Goal: Task Accomplishment & Management: Manage account settings

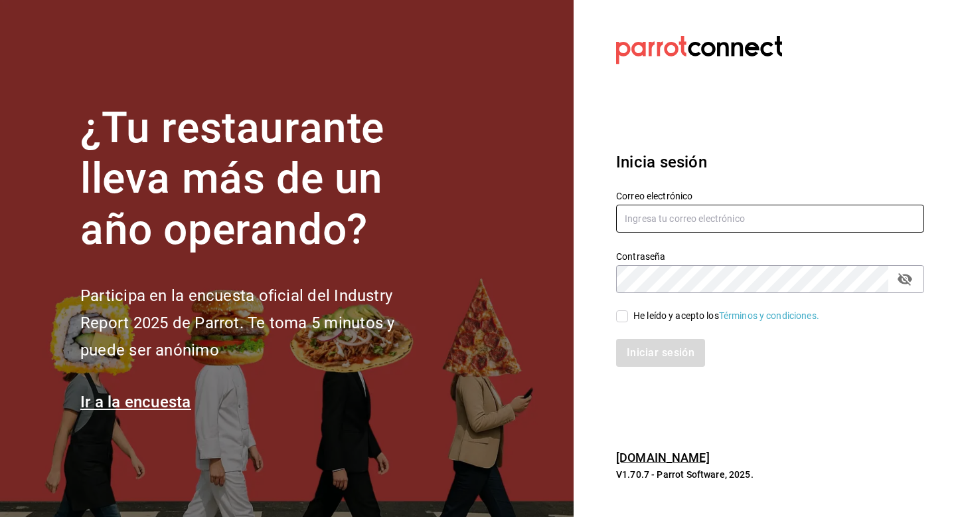
click at [657, 220] on input "text" at bounding box center [770, 219] width 308 height 28
type input "[PERSON_NAME][EMAIL_ADDRESS][DOMAIN_NAME]"
click at [627, 312] on input "He leído y acepto los Términos y condiciones." at bounding box center [622, 316] width 12 height 12
checkbox input "true"
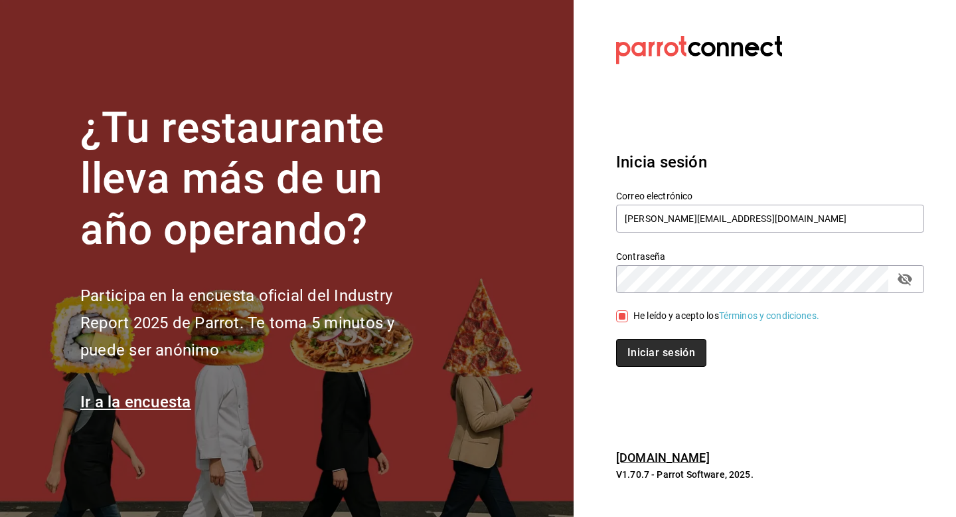
click at [645, 343] on button "Iniciar sesión" at bounding box center [661, 353] width 90 height 28
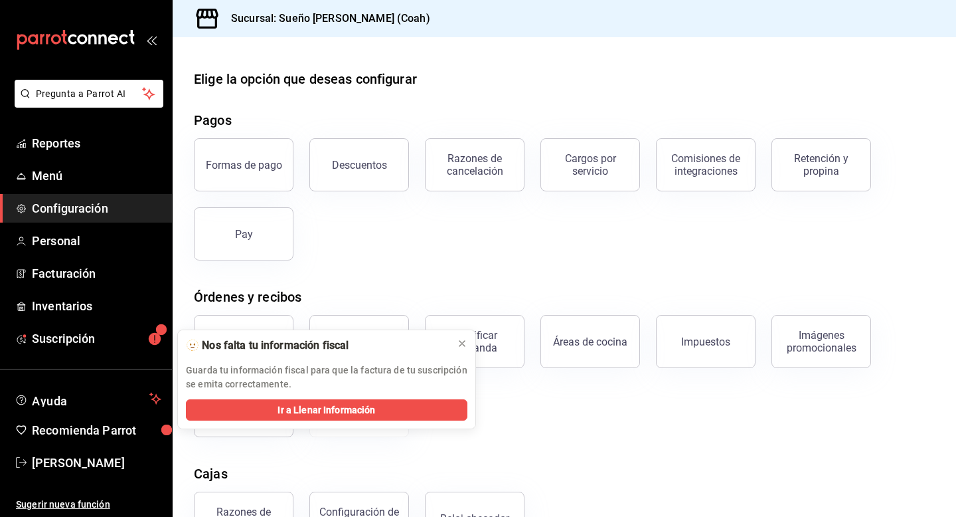
scroll to position [31, 0]
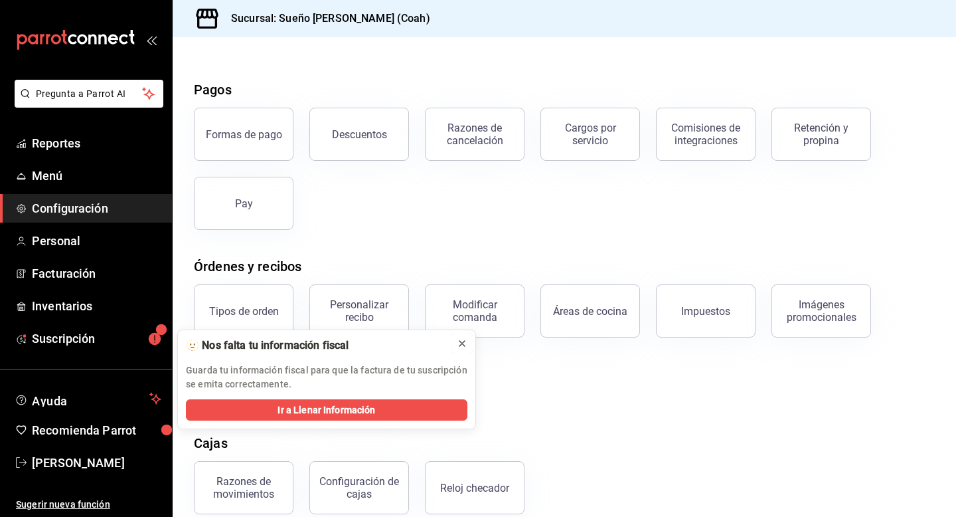
click at [461, 340] on icon at bounding box center [462, 343] width 11 height 11
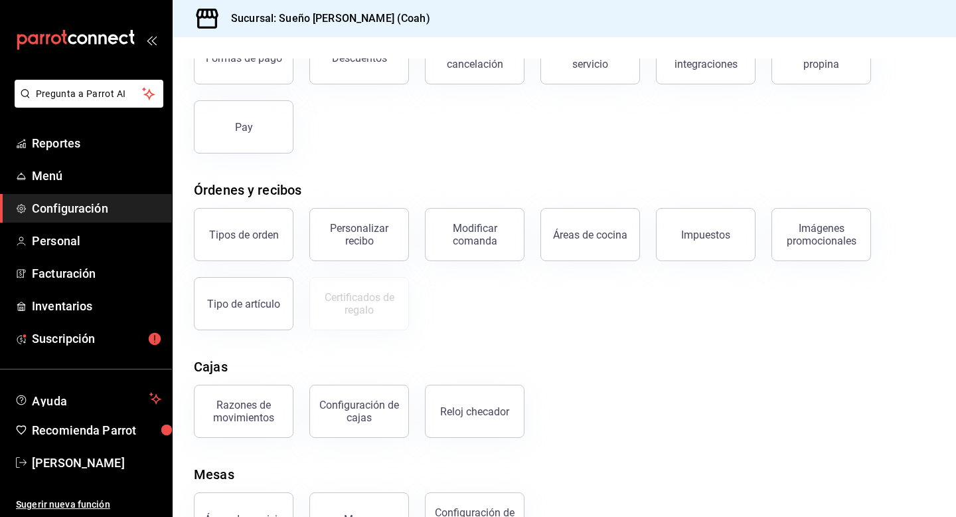
scroll to position [157, 0]
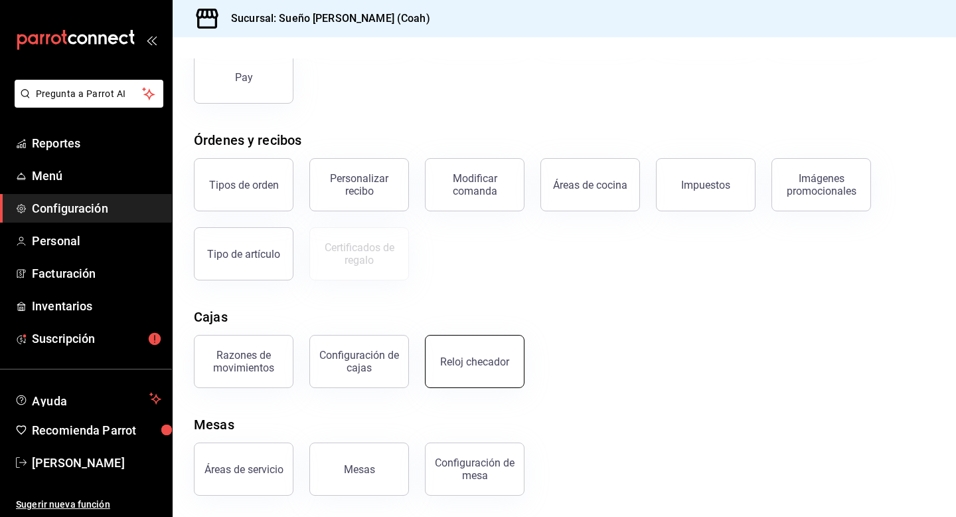
click at [477, 373] on button "Reloj checador" at bounding box center [475, 361] width 100 height 53
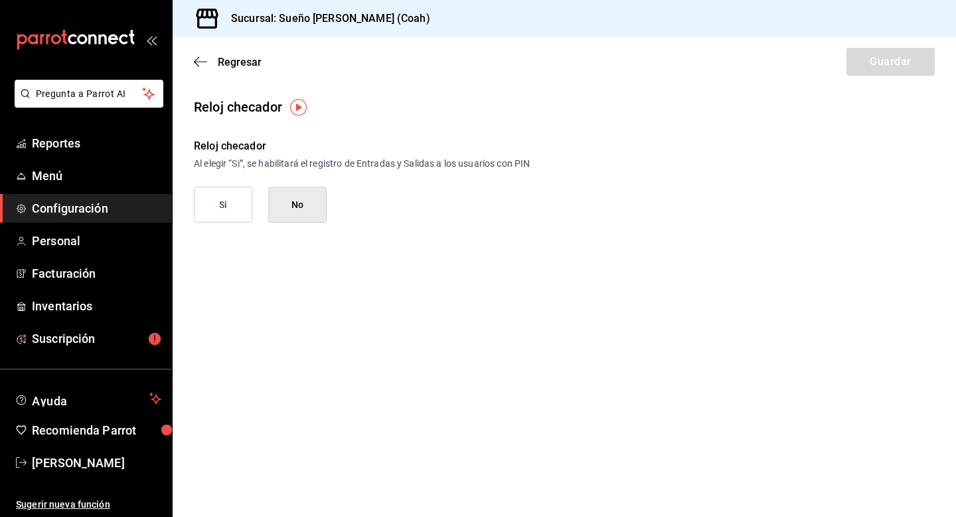
click at [225, 199] on button "Si" at bounding box center [223, 205] width 58 height 36
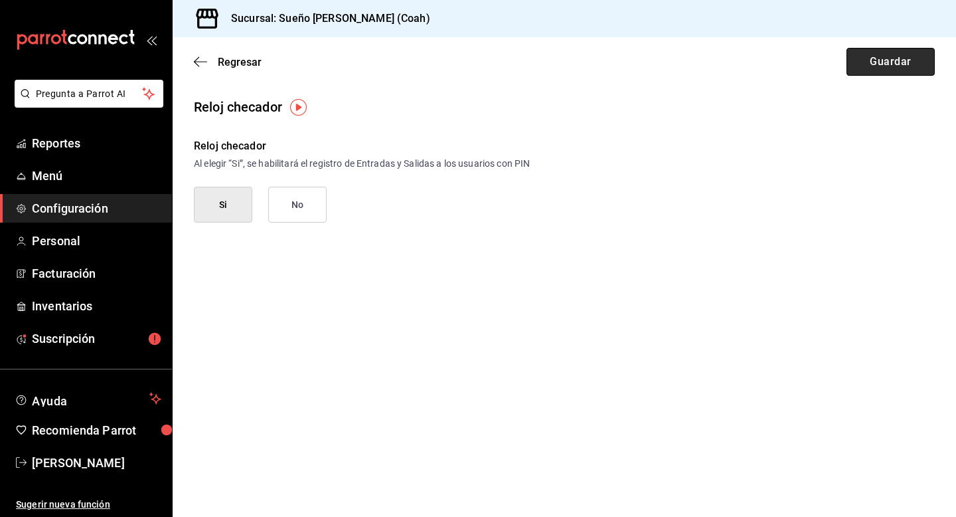
click at [908, 61] on button "Guardar" at bounding box center [891, 62] width 88 height 28
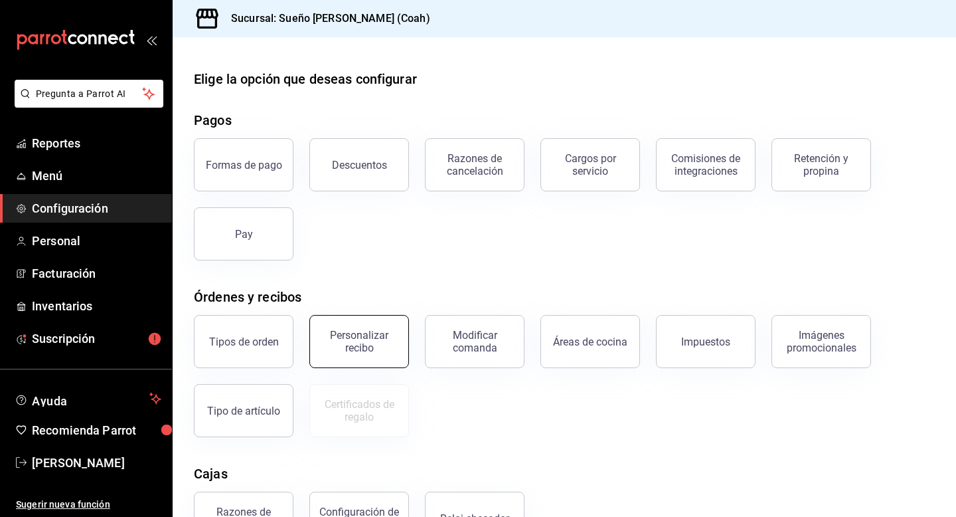
click at [361, 346] on div "Personalizar recibo" at bounding box center [359, 341] width 82 height 25
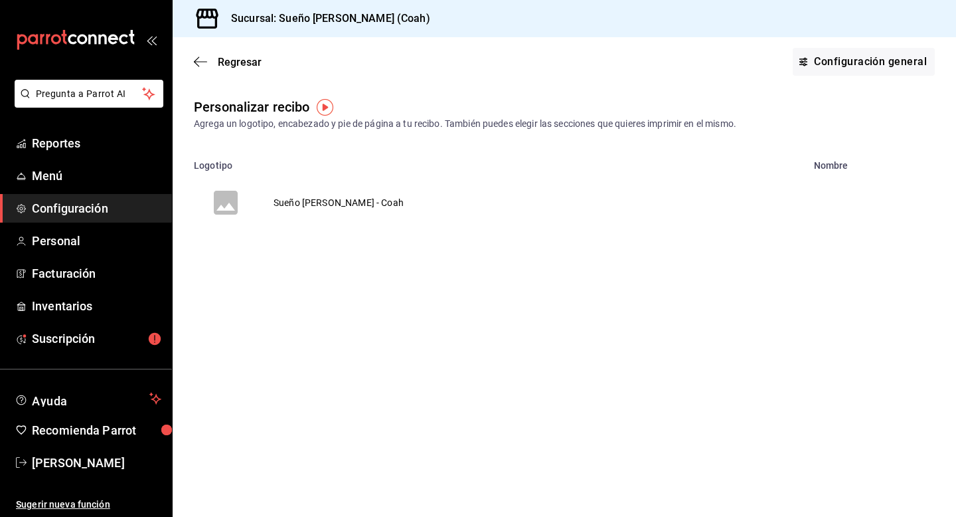
click at [338, 205] on td "Sueño [PERSON_NAME] - Coah" at bounding box center [339, 203] width 162 height 64
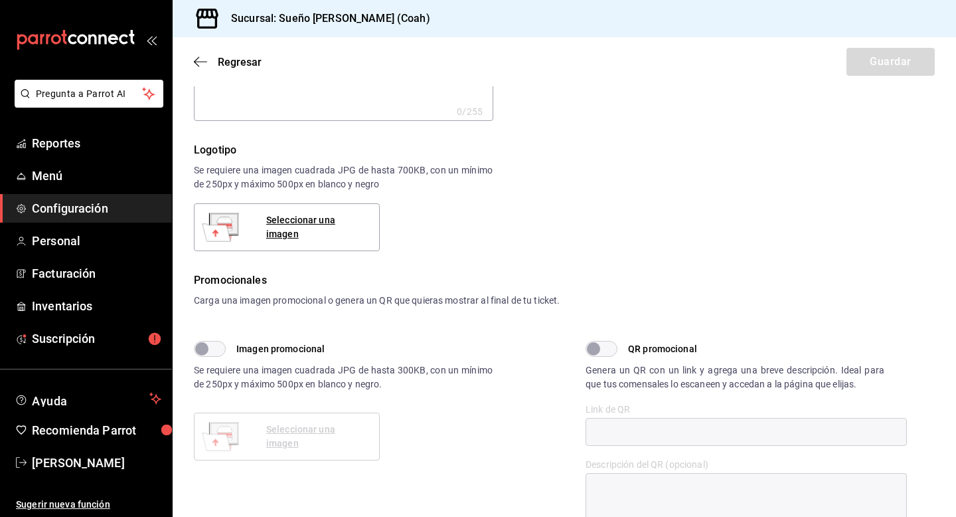
scroll to position [199, 0]
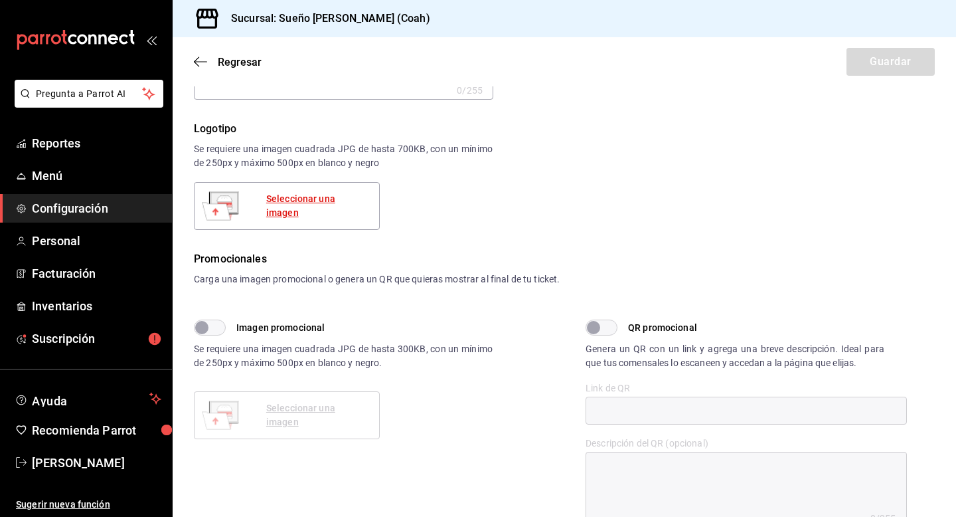
click at [355, 208] on div "Seleccionar una imagen" at bounding box center [317, 206] width 102 height 28
drag, startPoint x: 207, startPoint y: 159, endPoint x: 230, endPoint y: 162, distance: 23.4
click at [230, 162] on div "Se requiere una imagen cuadrada JPG de hasta 700KB, con un mínimo de 250px y má…" at bounding box center [343, 156] width 299 height 28
click at [330, 206] on div "Seleccionar una imagen" at bounding box center [317, 206] width 102 height 28
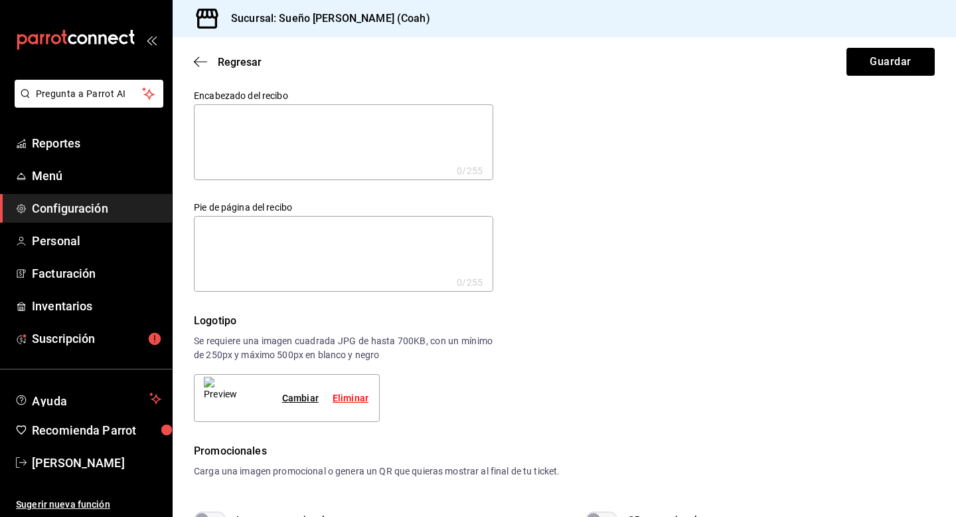
scroll to position [0, 0]
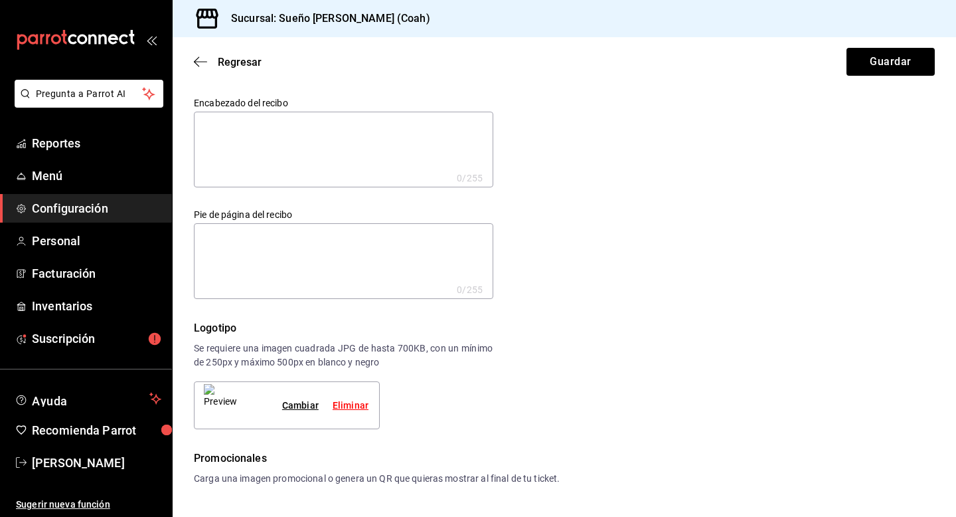
click at [420, 258] on textarea at bounding box center [343, 261] width 299 height 76
type textarea "G"
type textarea "x"
type textarea "Gr"
type textarea "x"
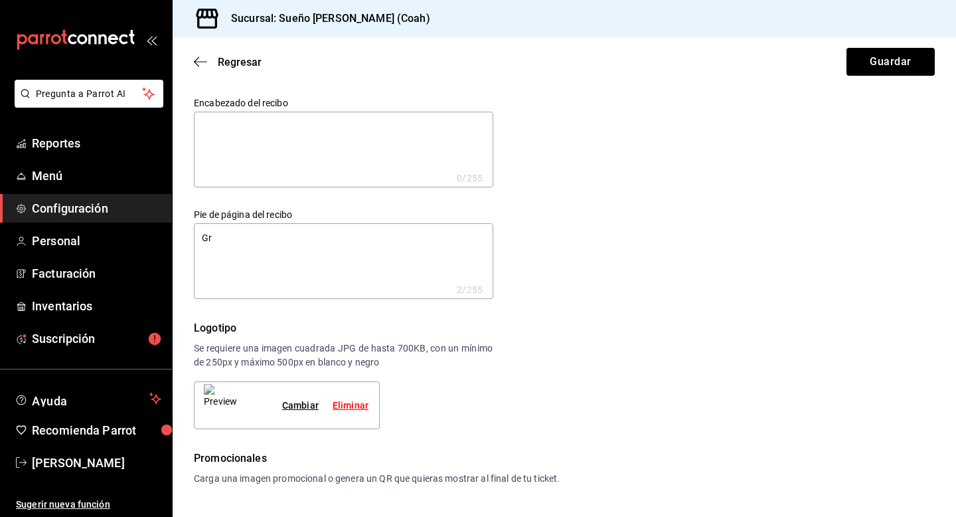
type textarea "Grc"
type textarea "x"
type textarea "Gr"
type textarea "x"
type textarea "G"
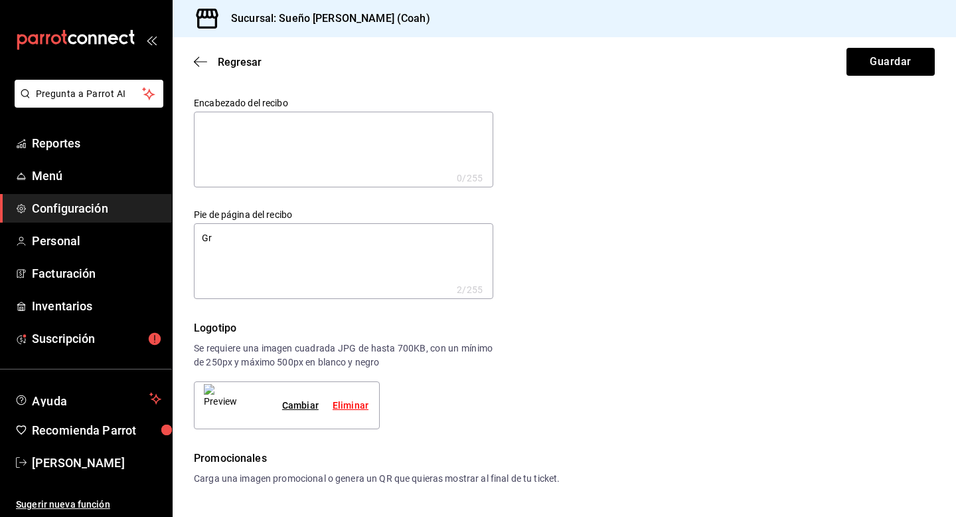
type textarea "x"
type textarea "¡"
type textarea "x"
type textarea "¡G"
type textarea "x"
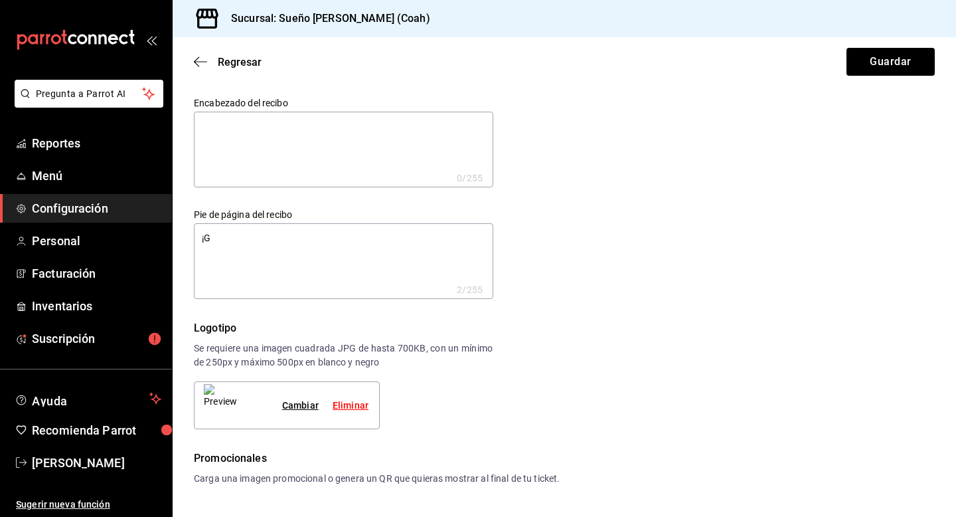
type textarea "¡Gr"
type textarea "x"
type textarea "¡Gra"
type textarea "x"
type textarea "¡Grac"
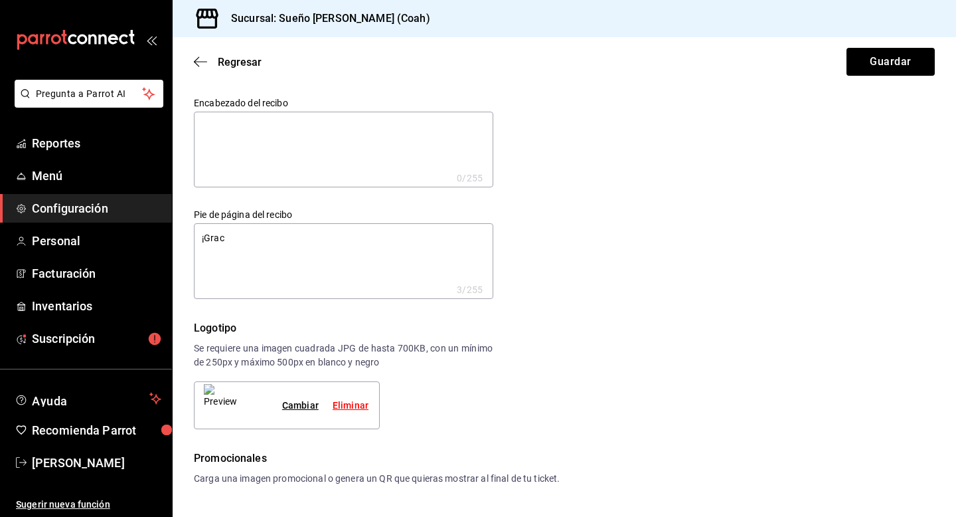
type textarea "x"
type textarea "¡Graci"
type textarea "x"
type textarea "¡Gracia"
type textarea "x"
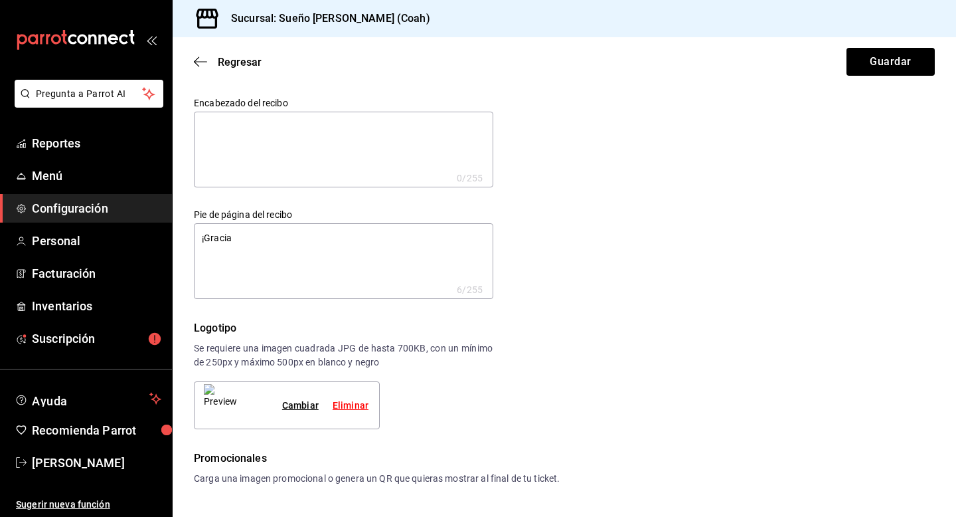
type textarea "¡Gracias"
type textarea "x"
type textarea "¡Gracias"
type textarea "x"
type textarea "¡Gracias p"
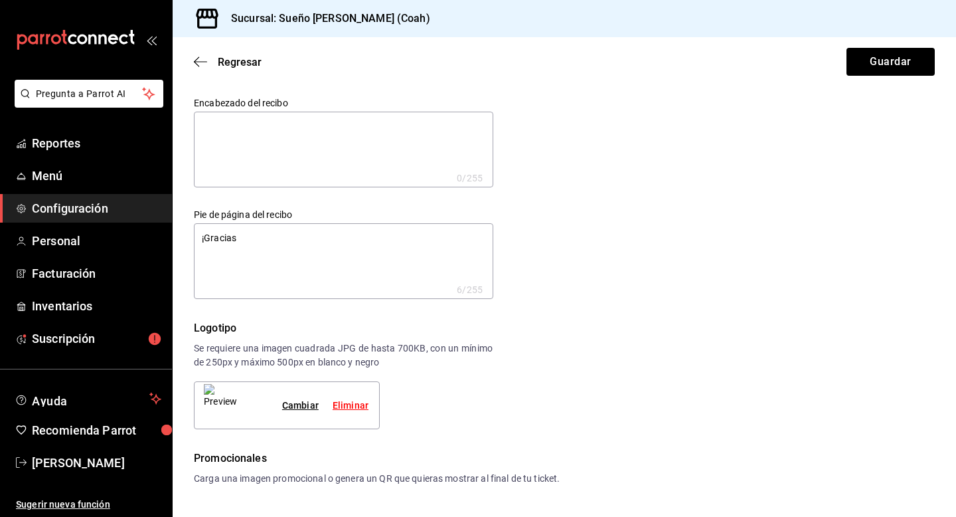
type textarea "x"
type textarea "¡Gracias por"
type textarea "x"
type textarea "¡Gracias por"
type textarea "x"
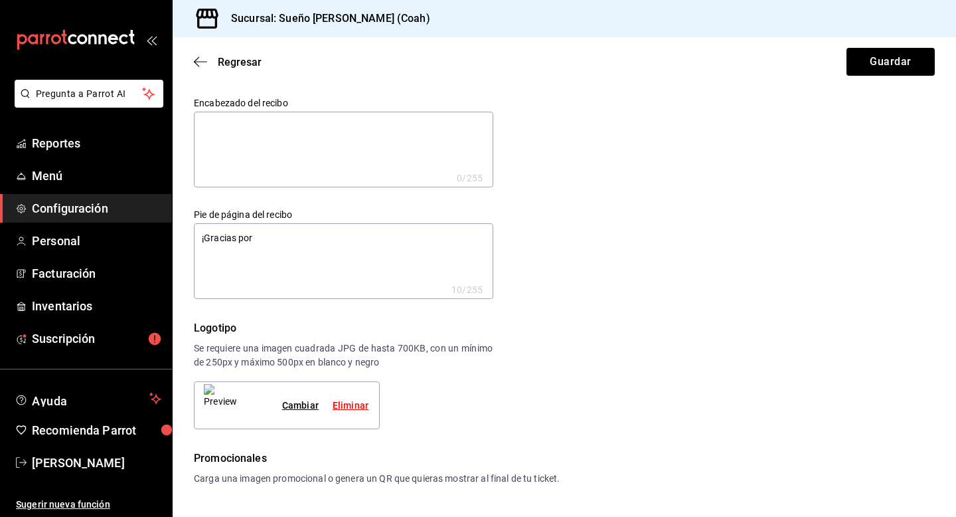
type textarea "¡Gracias por s"
type textarea "x"
type textarea "¡Gracias por su"
type textarea "x"
type textarea "¡Gracias por su"
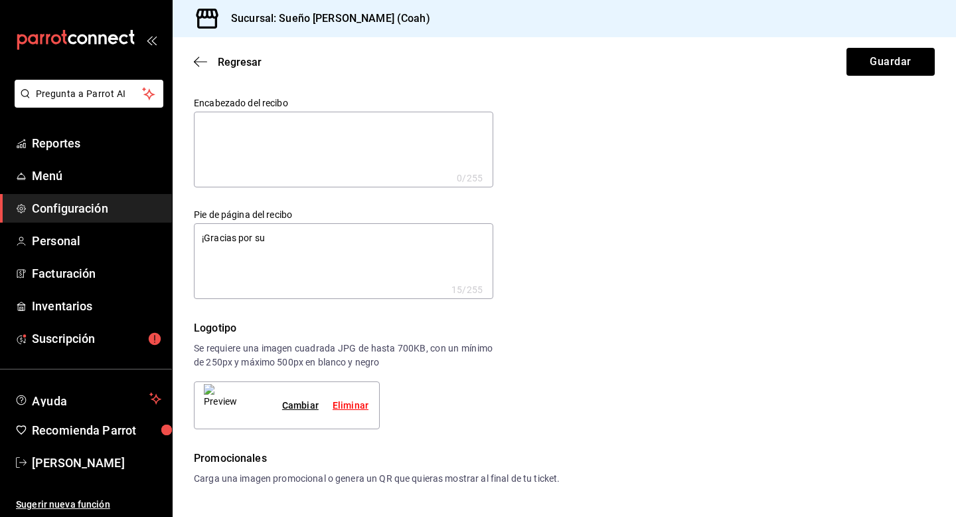
type textarea "x"
type textarea "¡Gracias por su c"
type textarea "x"
type textarea "¡Gracias por su co"
type textarea "x"
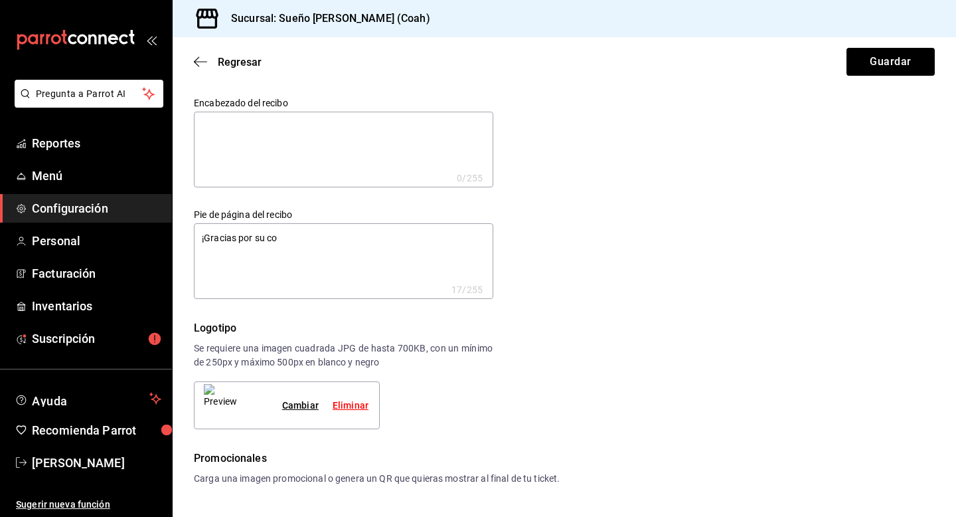
type textarea "¡Gracias por su com"
type textarea "x"
type textarea "¡Gracias por su comp"
type textarea "x"
type textarea "¡Gracias por su compr"
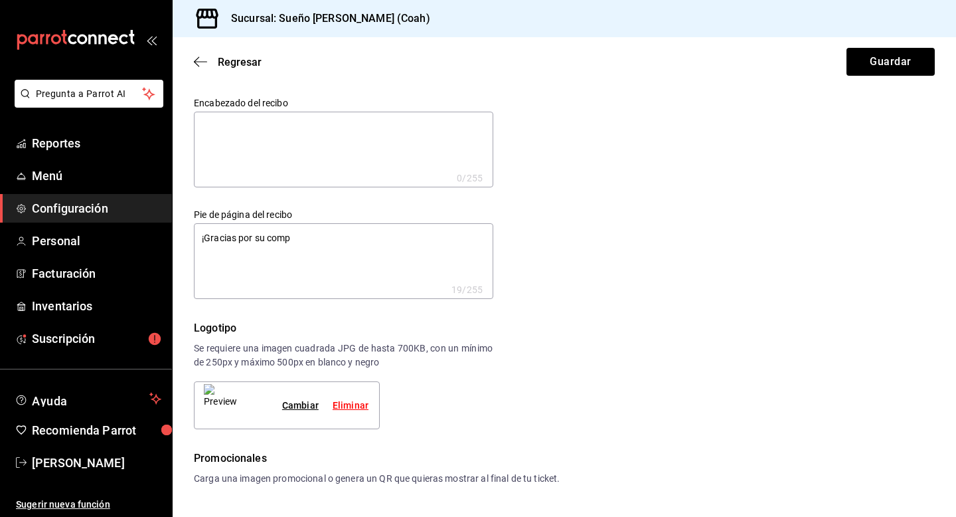
type textarea "x"
type textarea "¡Gracias por su compra"
type textarea "x"
type textarea "¡Gracias por su compra!"
type textarea "x"
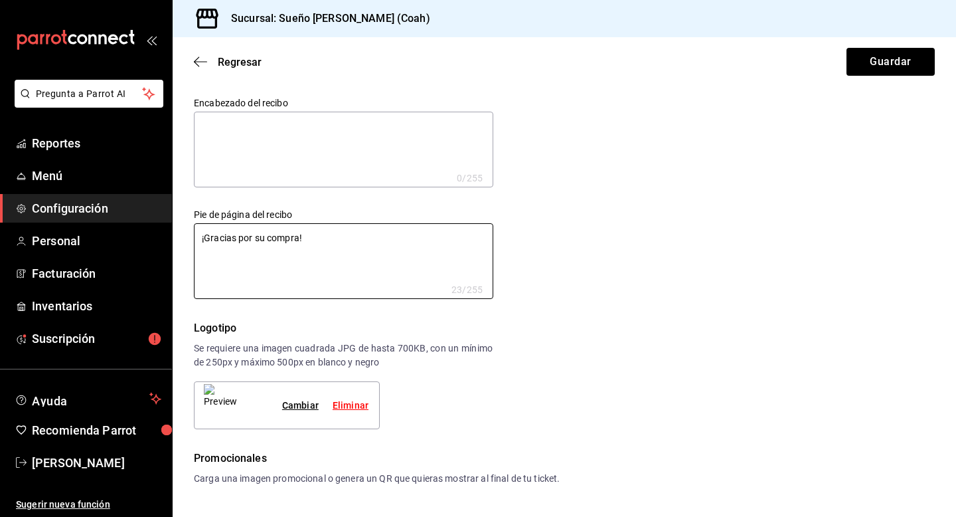
type textarea "¡Gracias por su compra!"
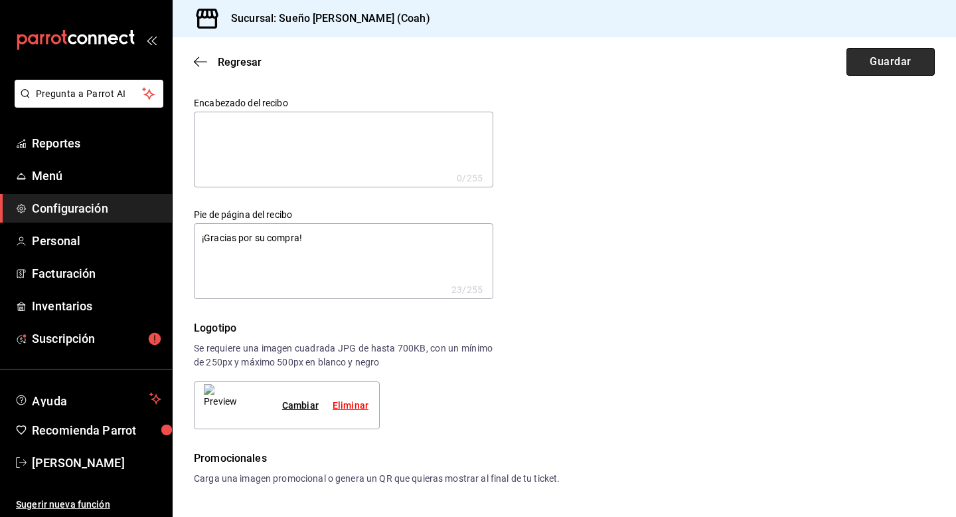
click at [883, 71] on button "Guardar" at bounding box center [891, 62] width 88 height 28
type textarea "x"
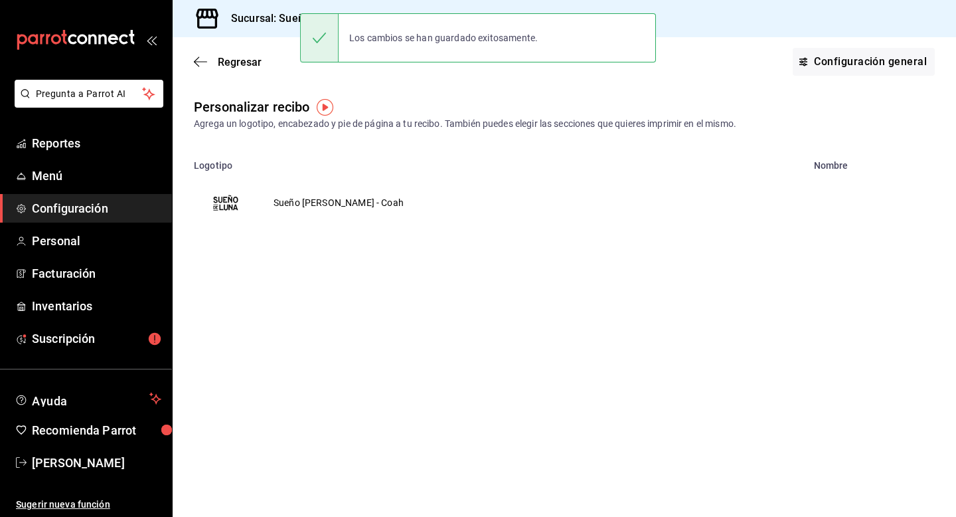
click at [290, 205] on td "Sueño [PERSON_NAME] - Coah" at bounding box center [339, 203] width 162 height 64
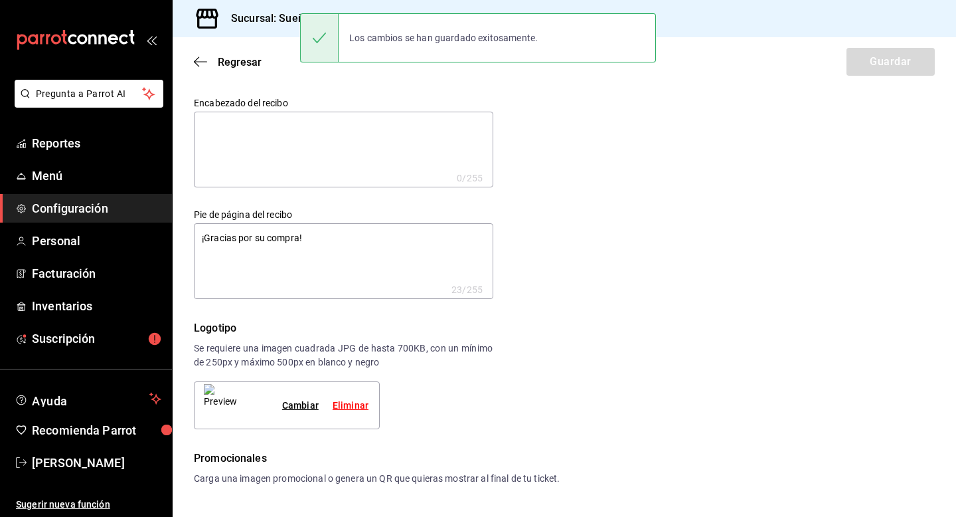
type textarea "x"
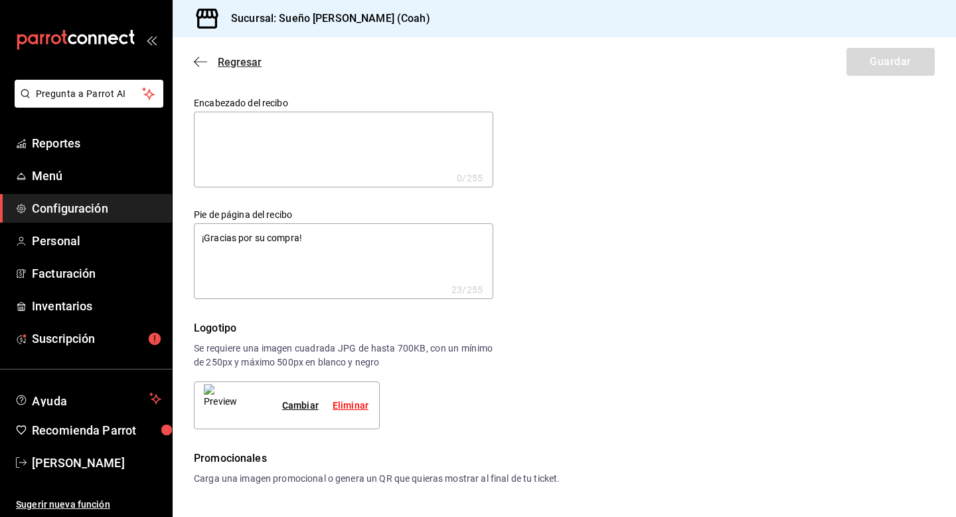
click at [202, 60] on icon "button" at bounding box center [200, 62] width 13 height 12
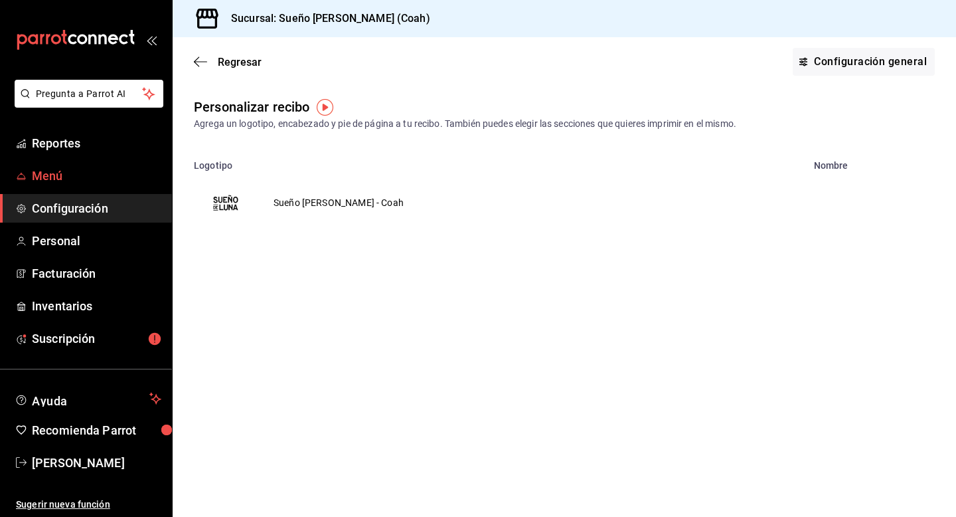
click at [73, 170] on span "Menú" at bounding box center [96, 176] width 129 height 18
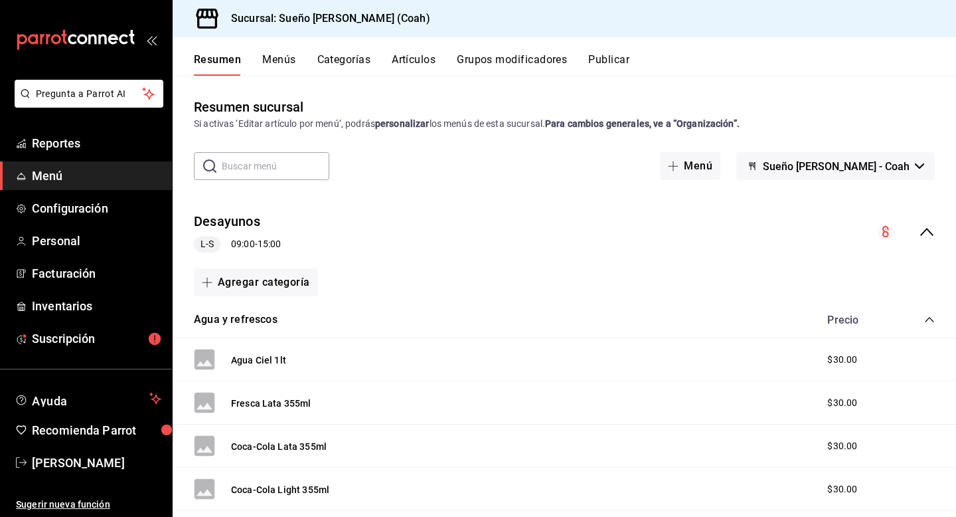
click at [347, 66] on button "Categorías" at bounding box center [344, 64] width 54 height 23
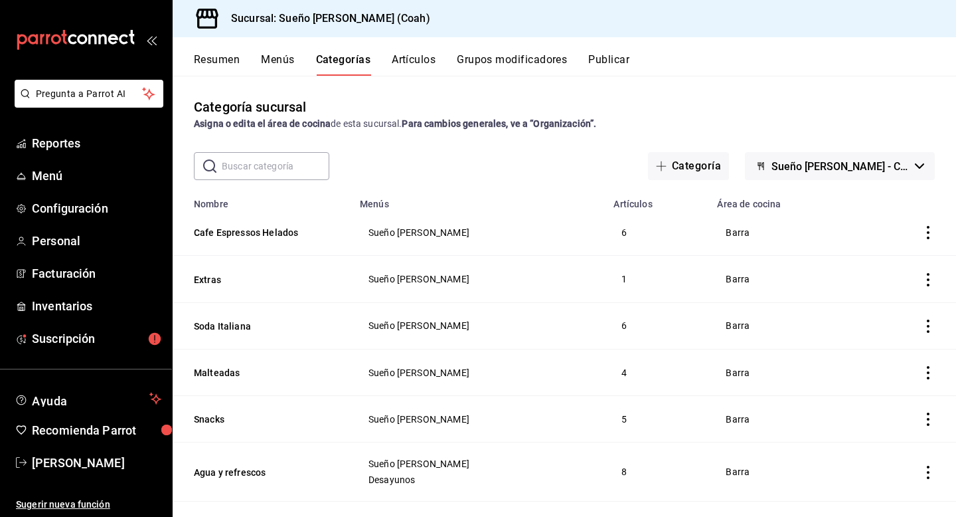
click at [427, 54] on button "Artículos" at bounding box center [414, 64] width 44 height 23
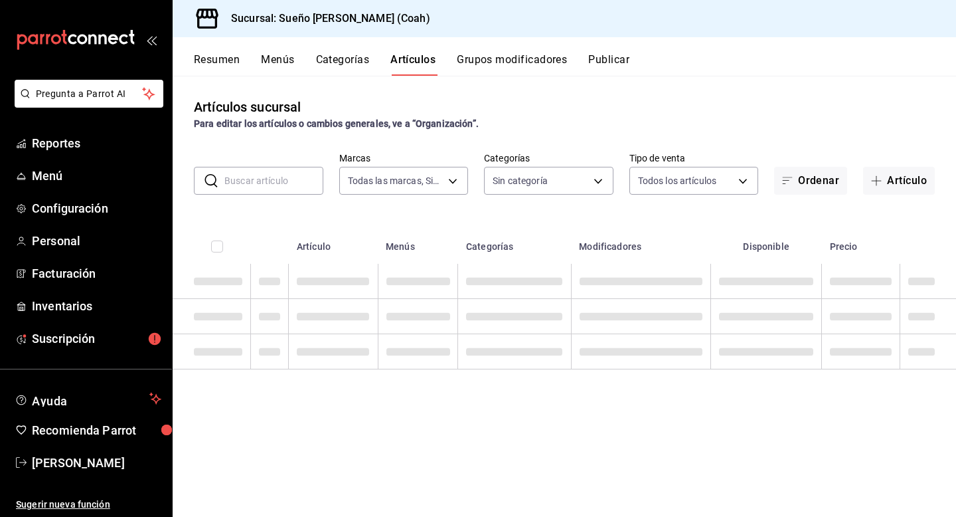
type input "81ecb768-dc13-4b16-b8a9-76a7acece37d"
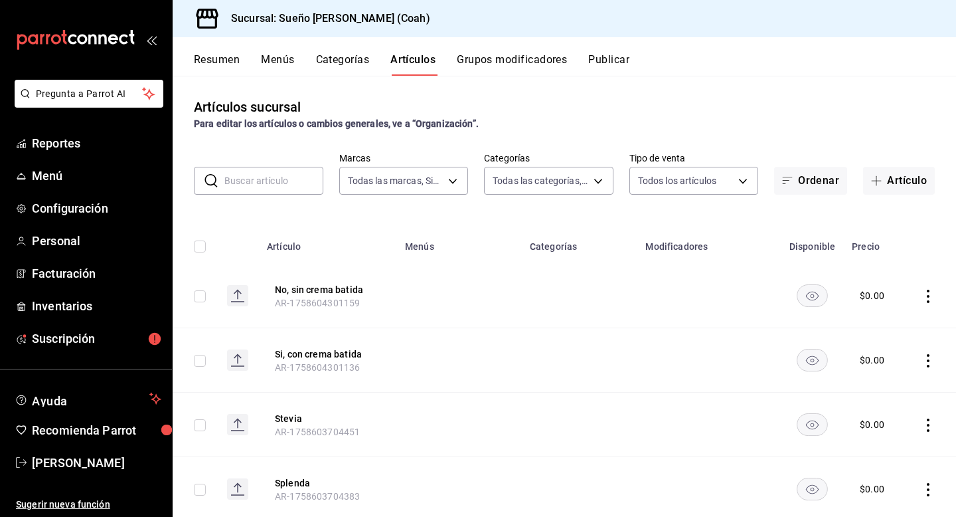
type input "5e534c28-0a12-40a1-99a3-4559cb21552c,2fbc2f85-2387-4204-82bc-a2389eec5e5c,ff19b…"
click at [328, 64] on button "Categorías" at bounding box center [343, 64] width 54 height 23
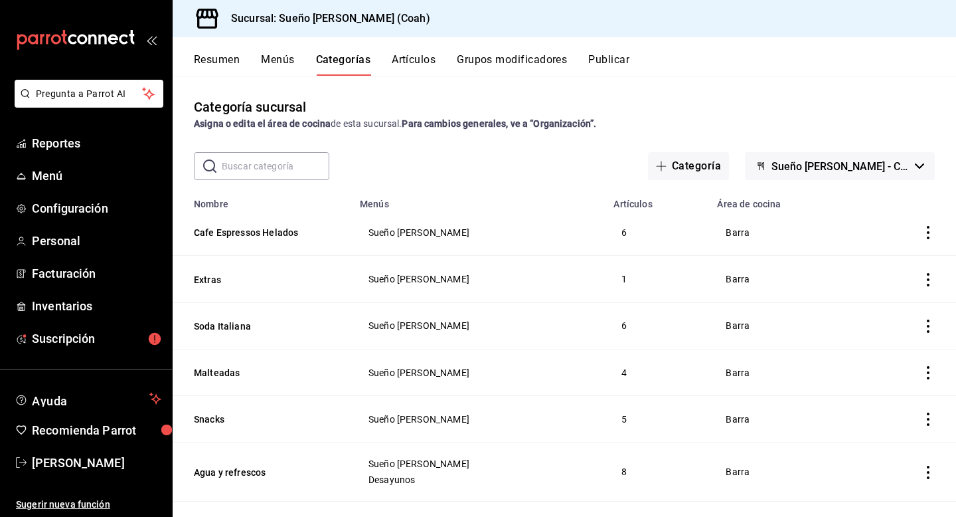
click at [414, 60] on button "Artículos" at bounding box center [414, 64] width 44 height 23
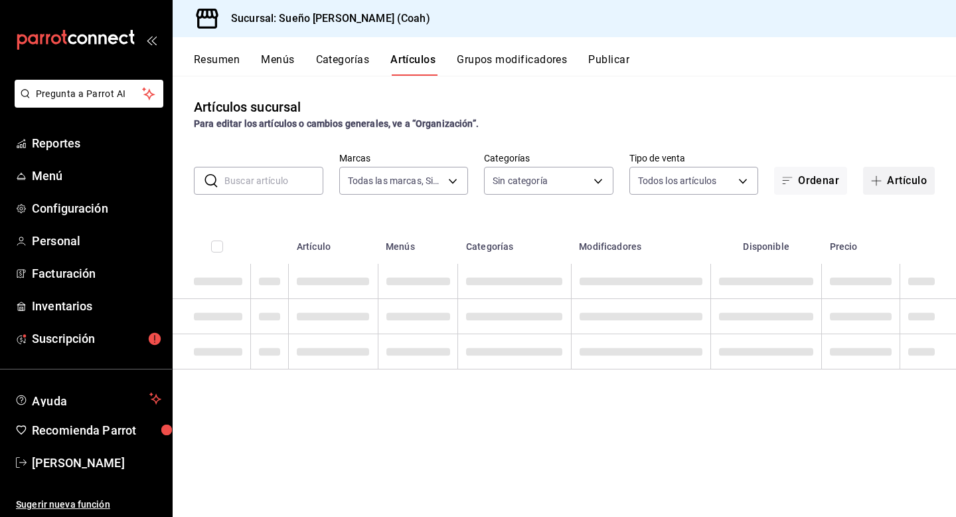
type input "81ecb768-dc13-4b16-b8a9-76a7acece37d"
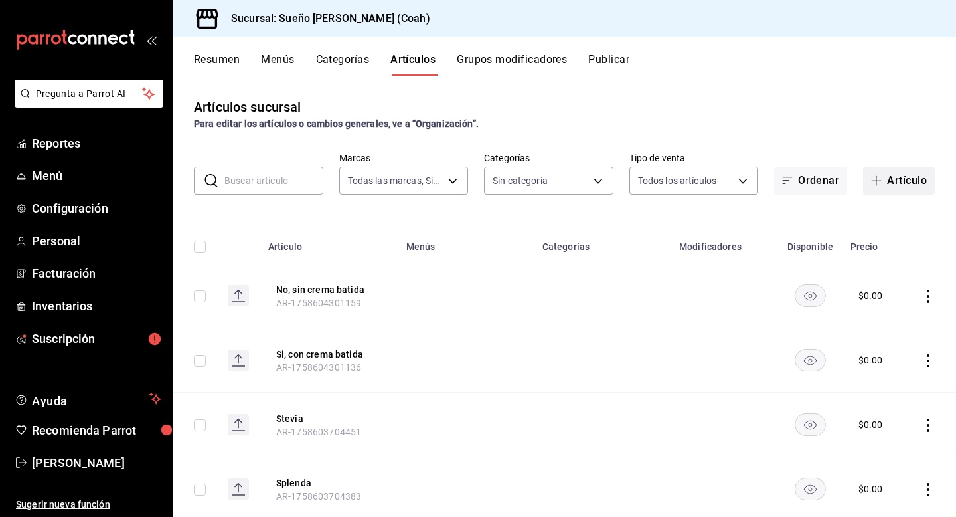
type input "5e534c28-0a12-40a1-99a3-4559cb21552c,2fbc2f85-2387-4204-82bc-a2389eec5e5c,ff19b…"
click at [886, 189] on button "Artículo" at bounding box center [899, 181] width 72 height 28
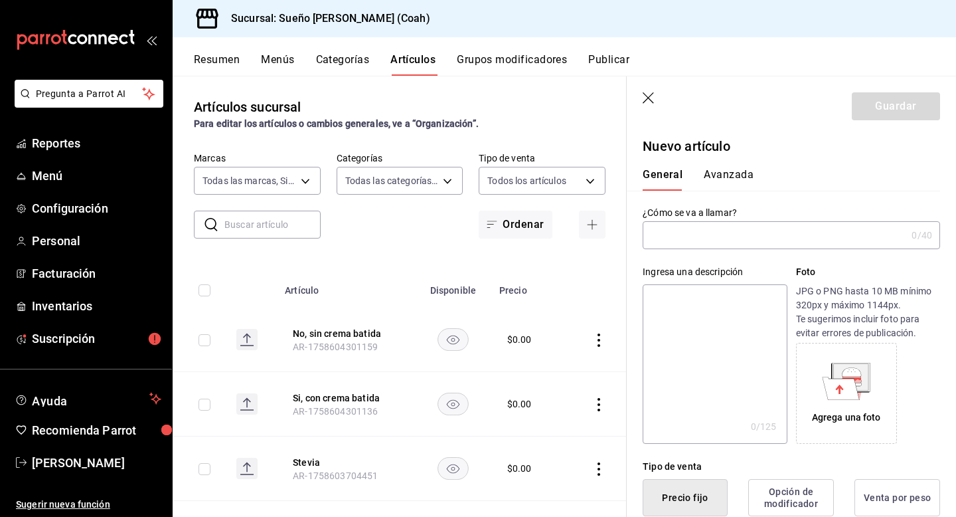
click at [288, 62] on button "Menús" at bounding box center [277, 64] width 33 height 23
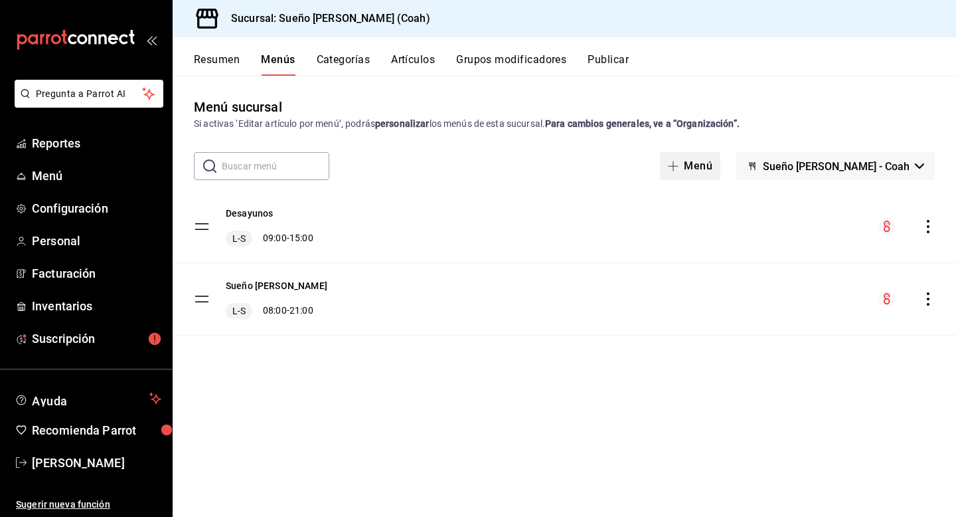
click at [720, 164] on button "Menú" at bounding box center [690, 166] width 60 height 28
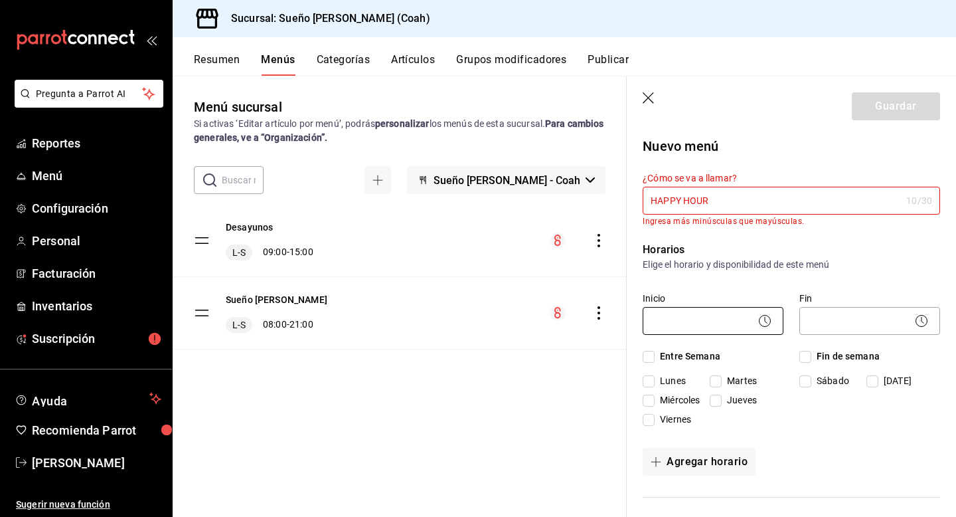
type input "HAPPY HOUR"
click at [716, 311] on body "Pregunta a Parrot AI Reportes Menú Configuración Personal Facturación Inventari…" at bounding box center [478, 258] width 956 height 517
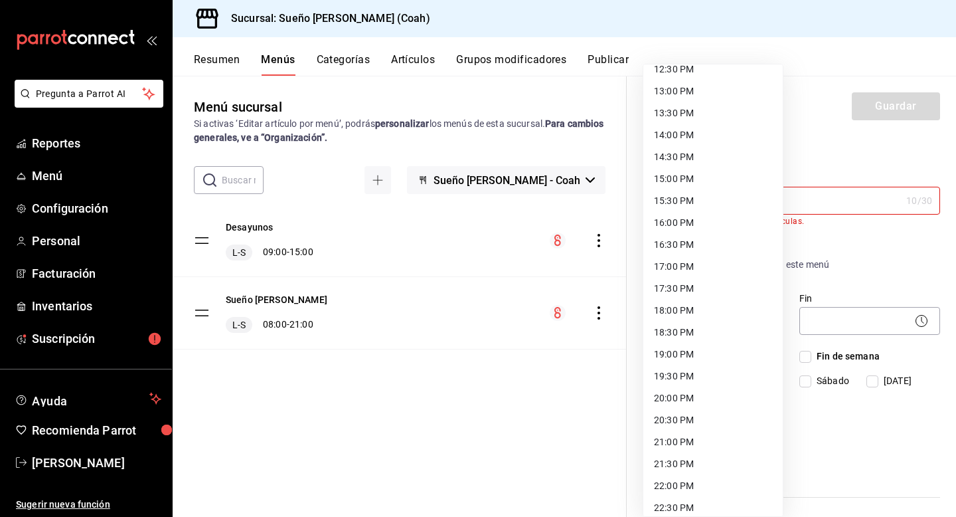
scroll to position [432, 0]
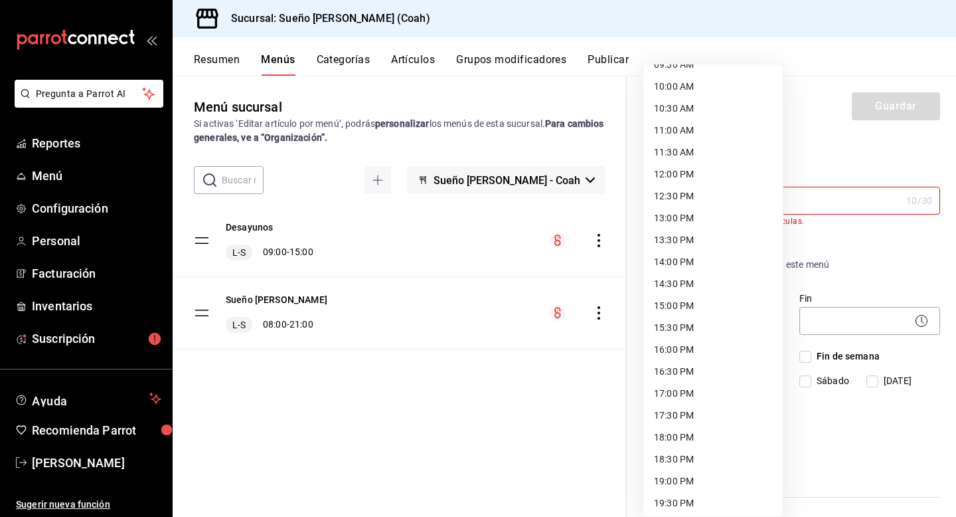
click at [692, 173] on li "12:00 PM" at bounding box center [712, 174] width 139 height 22
type input "12:00"
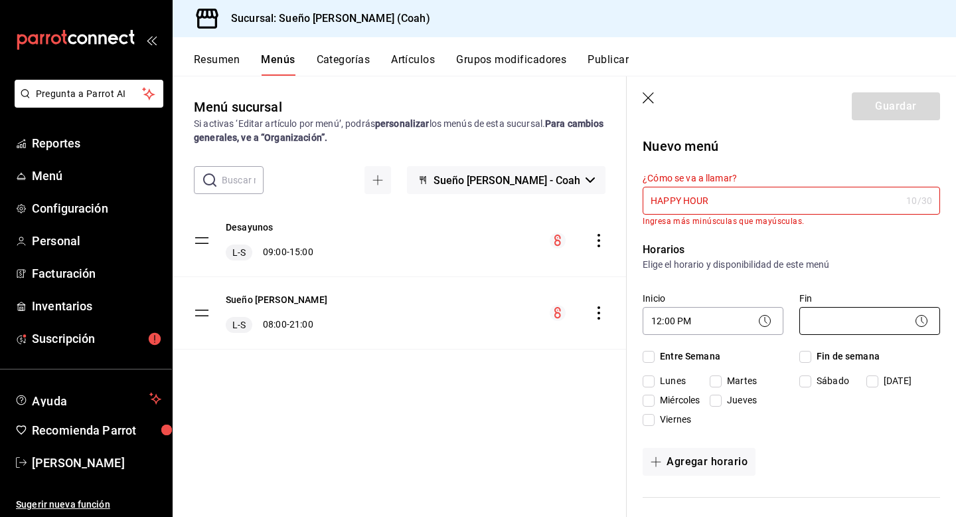
click at [849, 325] on body "Pregunta a Parrot AI Reportes Menú Configuración Personal Facturación Inventari…" at bounding box center [478, 258] width 956 height 517
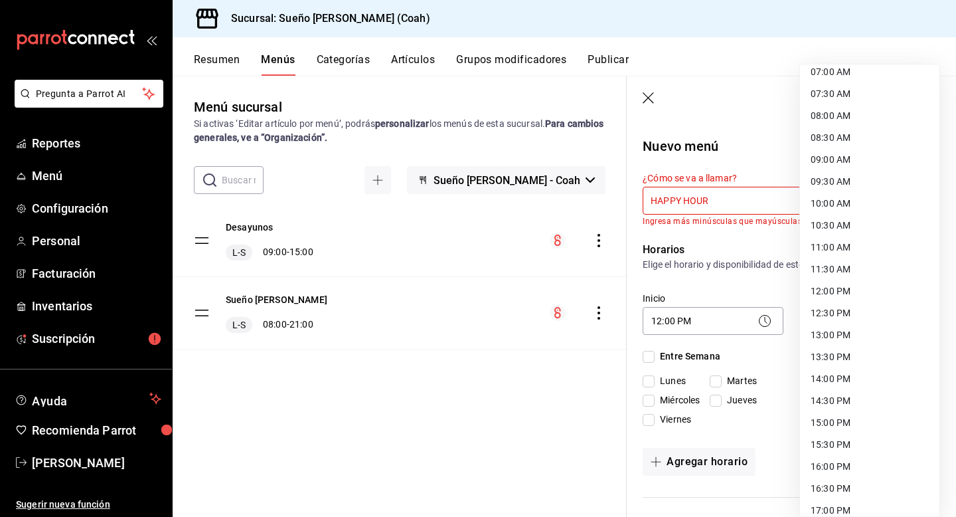
scroll to position [316, 0]
click at [844, 376] on li "14:00 PM" at bounding box center [869, 378] width 139 height 22
type input "14:00"
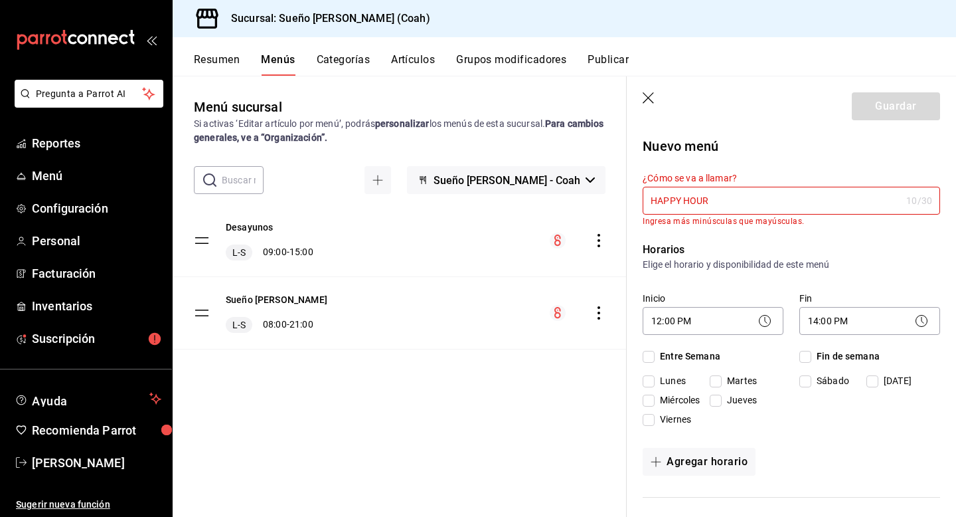
click at [651, 357] on input "Entre Semana" at bounding box center [649, 357] width 12 height 12
checkbox input "true"
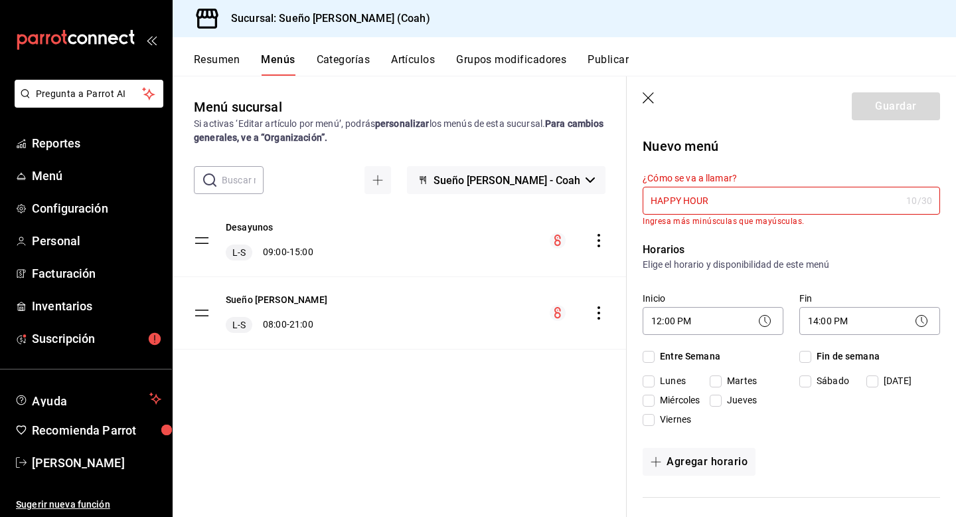
checkbox input "true"
click at [770, 195] on input "HAPPY HOUR" at bounding box center [772, 200] width 258 height 27
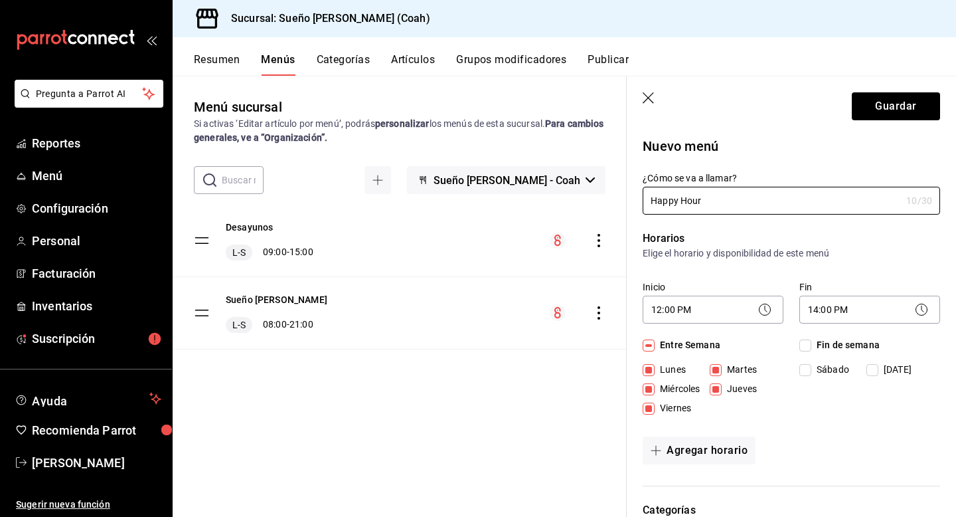
type input "Happy Hour"
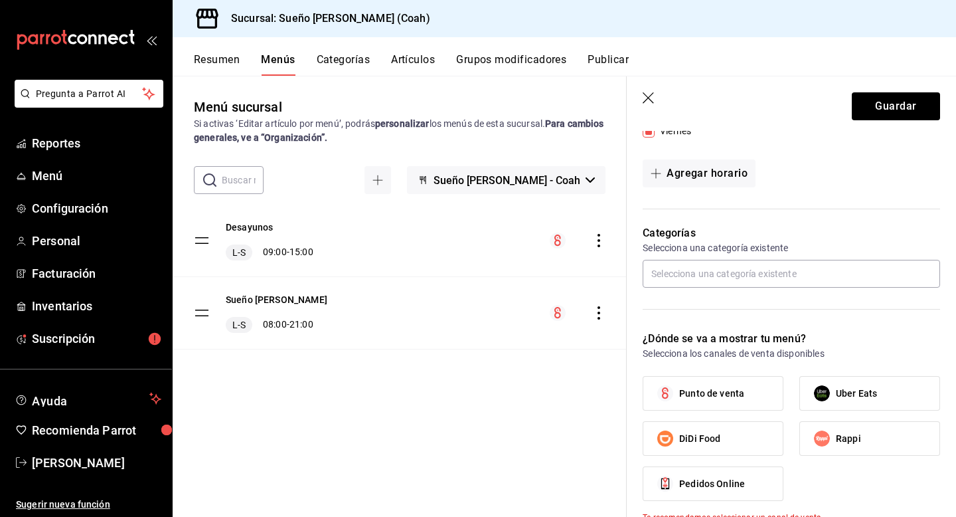
scroll to position [276, 0]
click at [825, 274] on input "text" at bounding box center [791, 274] width 297 height 28
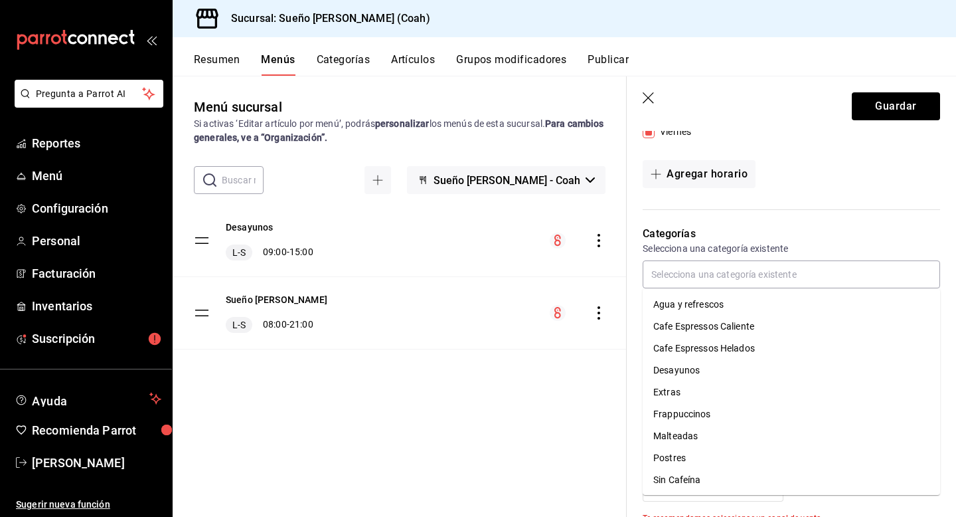
click at [768, 110] on header "Guardar" at bounding box center [791, 103] width 329 height 54
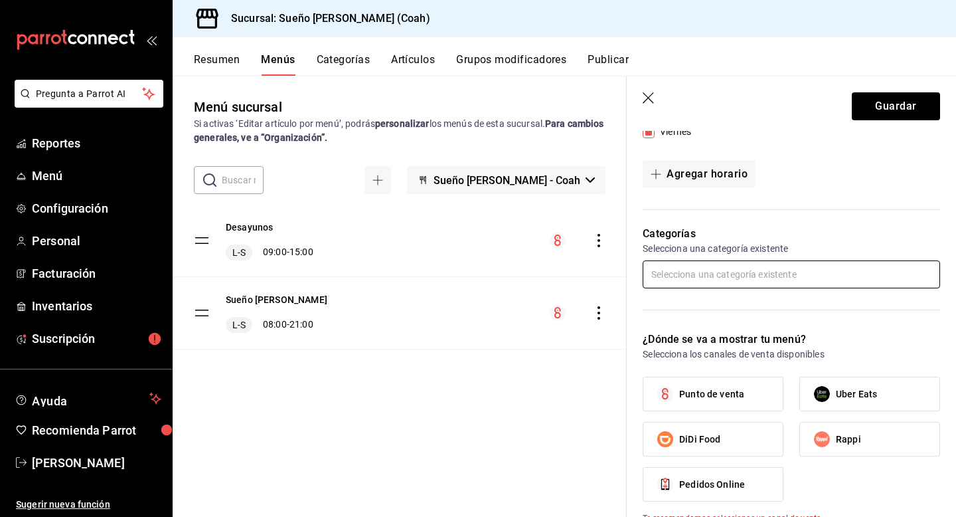
click at [679, 276] on input "text" at bounding box center [791, 274] width 297 height 28
click at [920, 104] on button "Guardar" at bounding box center [896, 106] width 88 height 28
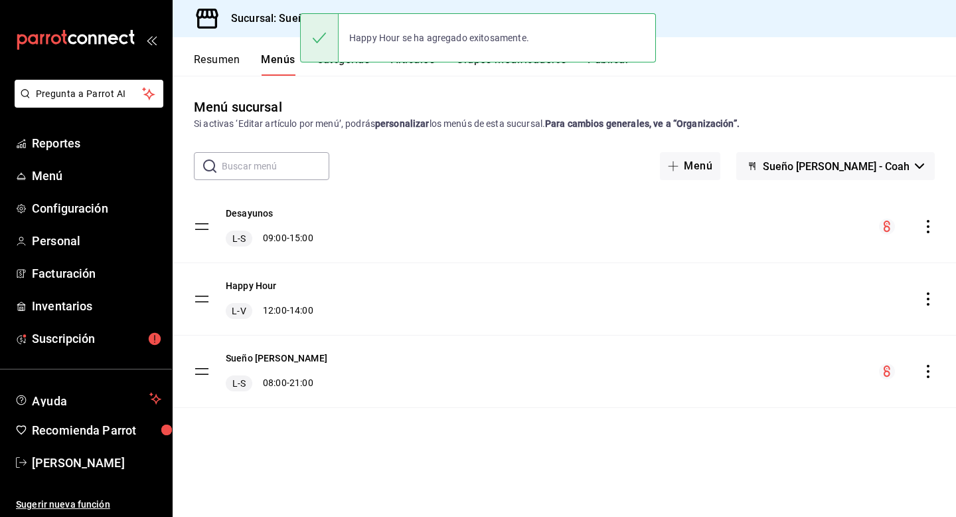
click at [930, 225] on icon "actions" at bounding box center [928, 226] width 13 height 13
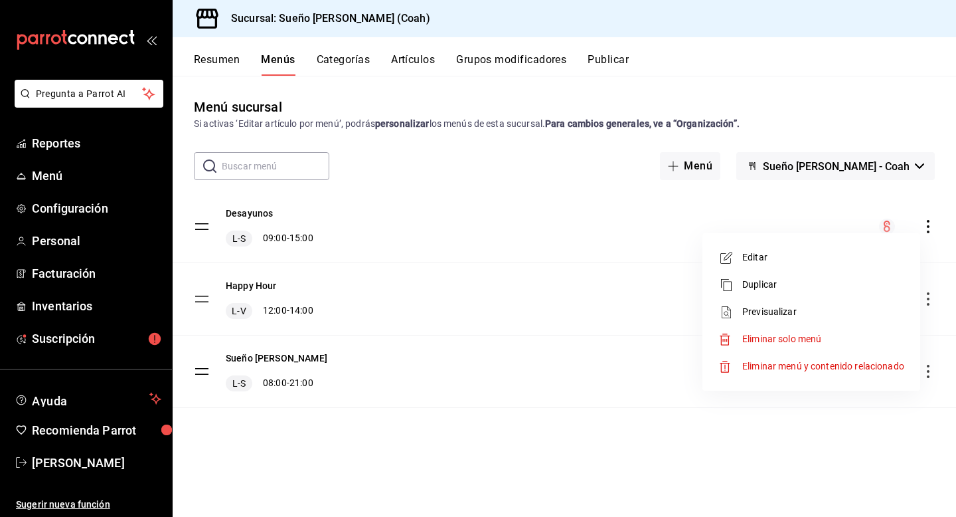
click at [890, 105] on div at bounding box center [478, 258] width 956 height 517
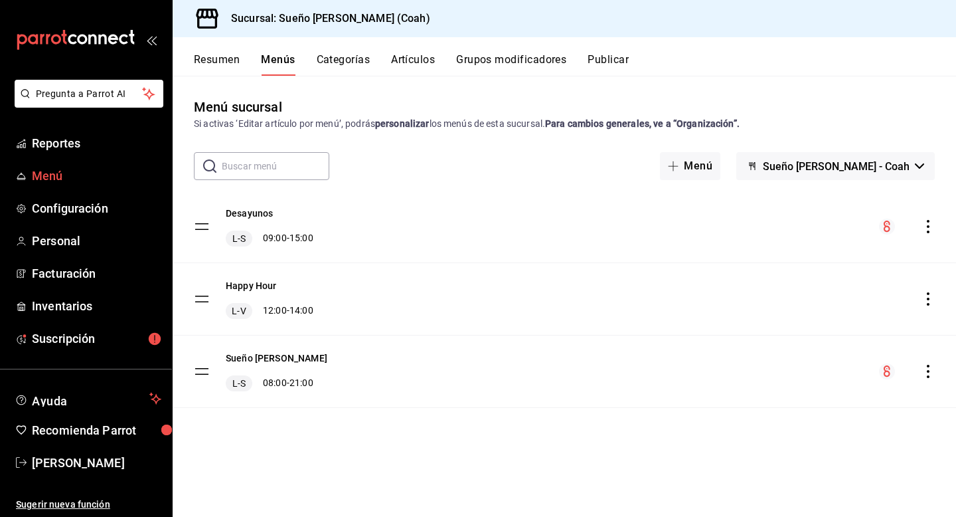
click at [50, 174] on span "Menú" at bounding box center [96, 176] width 129 height 18
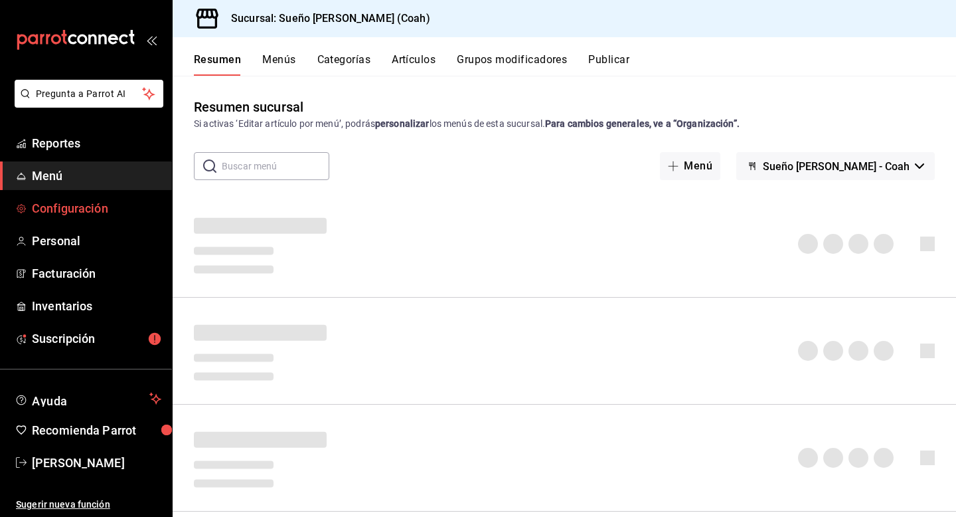
click at [62, 202] on span "Configuración" at bounding box center [96, 208] width 129 height 18
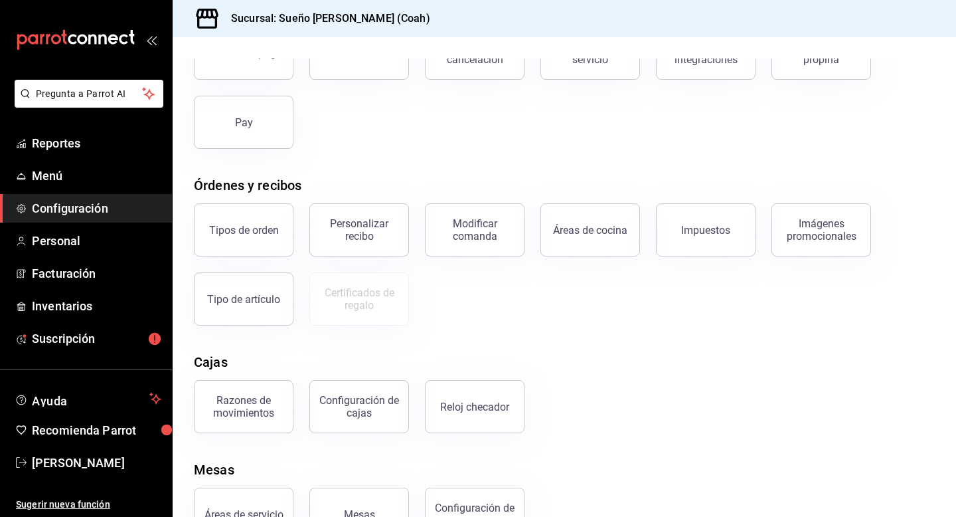
scroll to position [157, 0]
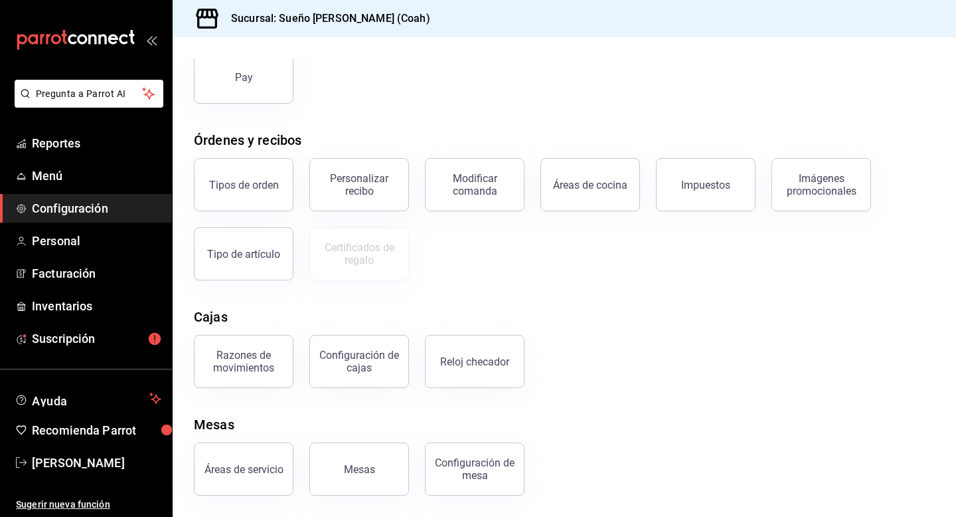
click at [258, 359] on div "Razones de movimientos" at bounding box center [244, 361] width 82 height 25
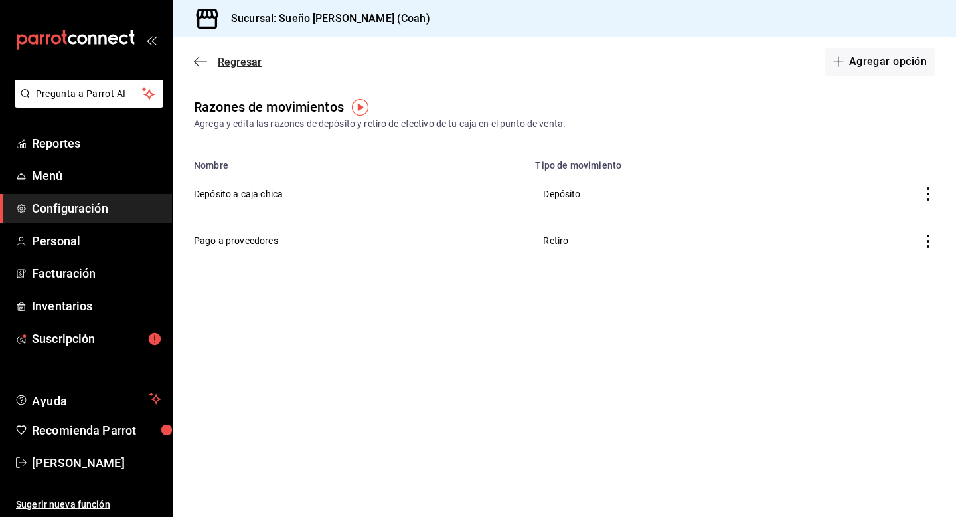
click at [199, 59] on icon "button" at bounding box center [200, 62] width 13 height 12
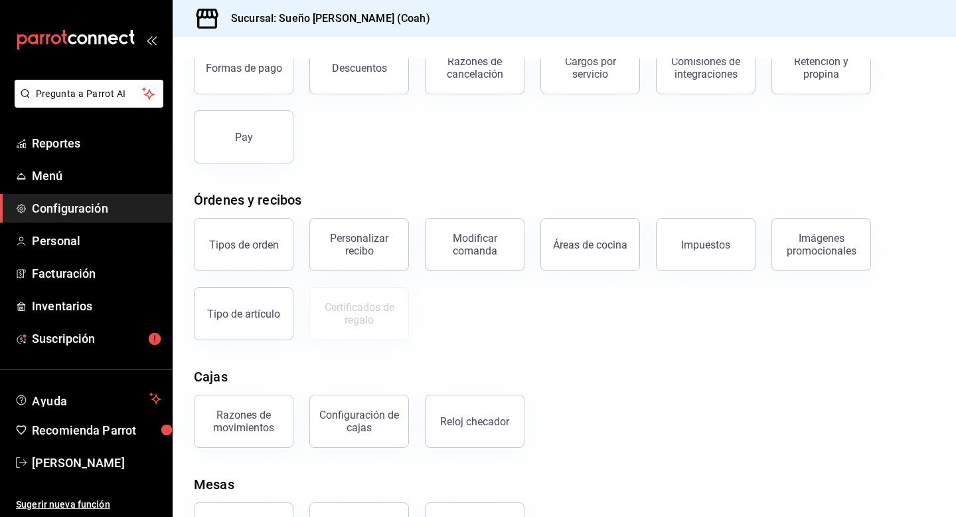
scroll to position [157, 0]
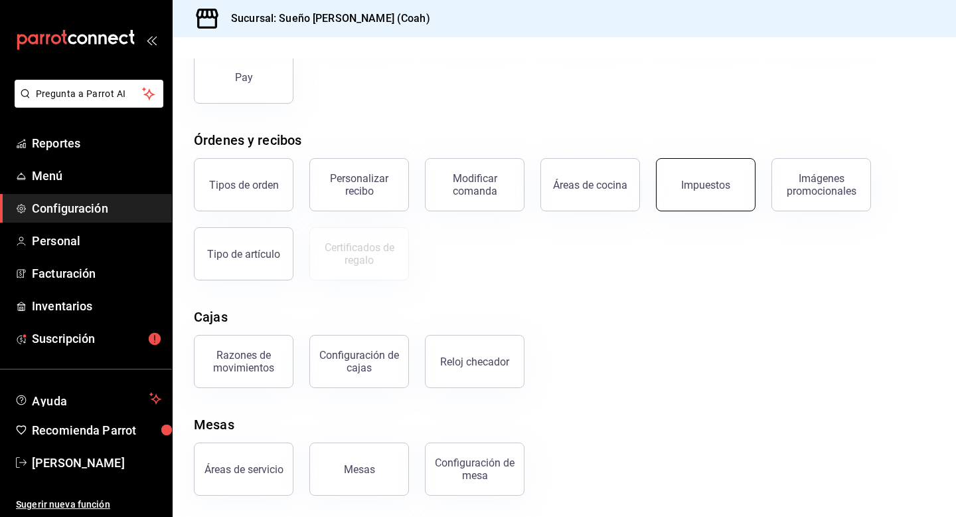
click at [691, 200] on button "Impuestos" at bounding box center [706, 184] width 100 height 53
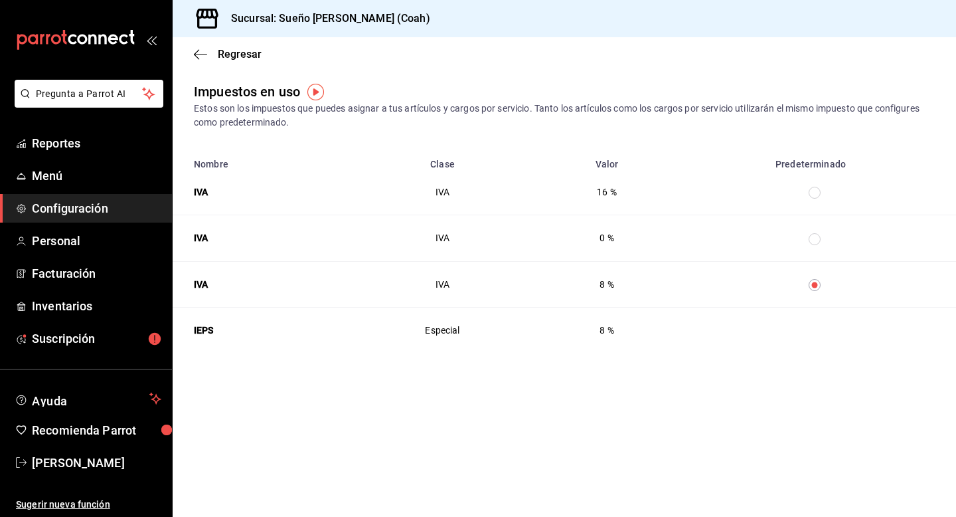
click at [202, 44] on div "Regresar" at bounding box center [565, 54] width 784 height 34
click at [200, 54] on icon "button" at bounding box center [200, 54] width 13 height 1
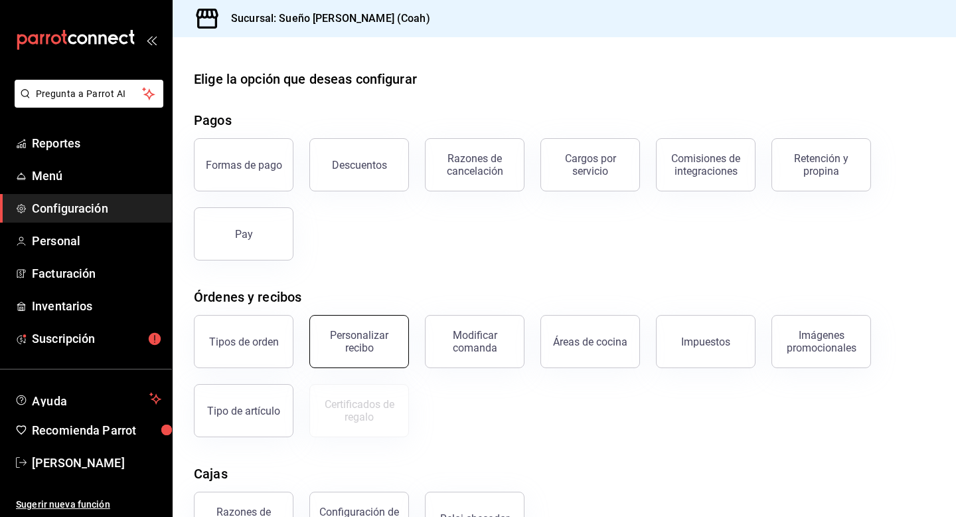
click at [368, 337] on div "Personalizar recibo" at bounding box center [359, 341] width 82 height 25
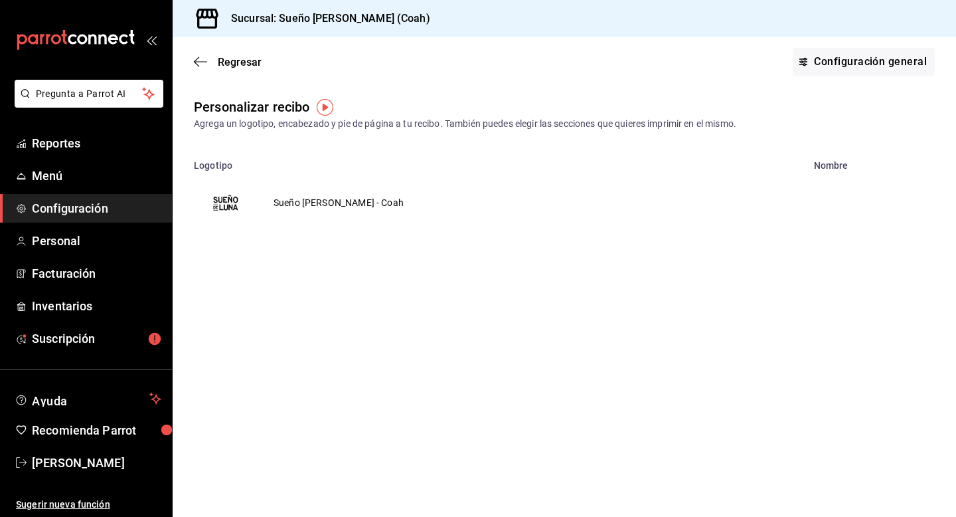
click at [294, 202] on td "Sueño [PERSON_NAME] - Coah" at bounding box center [339, 203] width 162 height 64
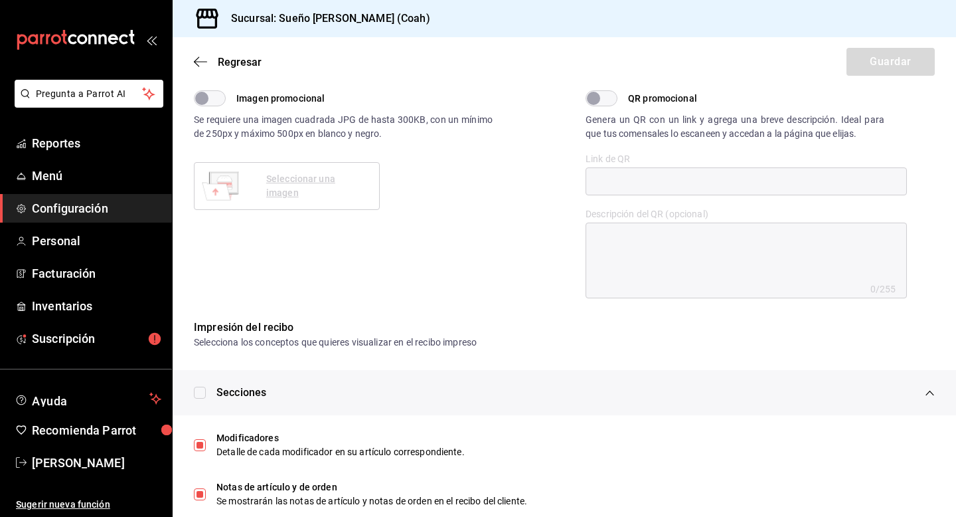
scroll to position [407, 0]
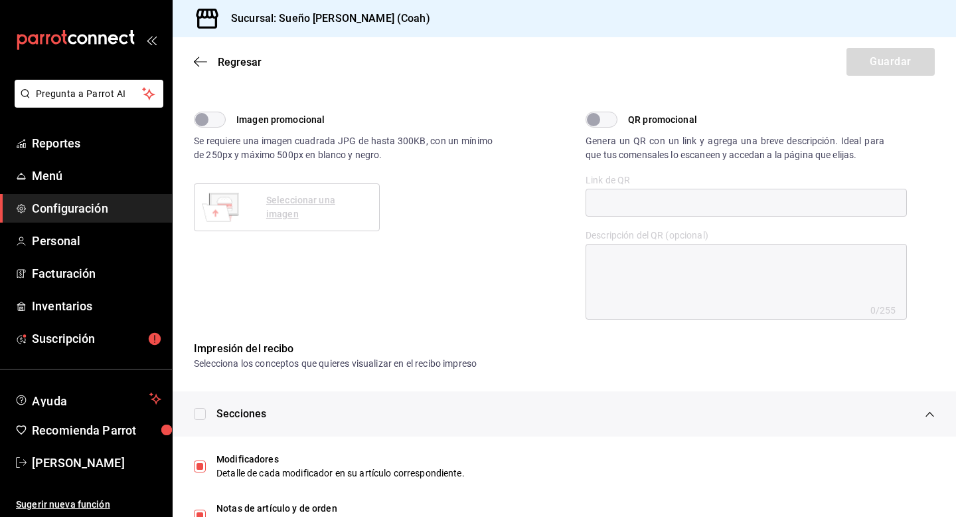
click at [483, 397] on div "Secciones" at bounding box center [575, 413] width 718 height 45
type textarea "x"
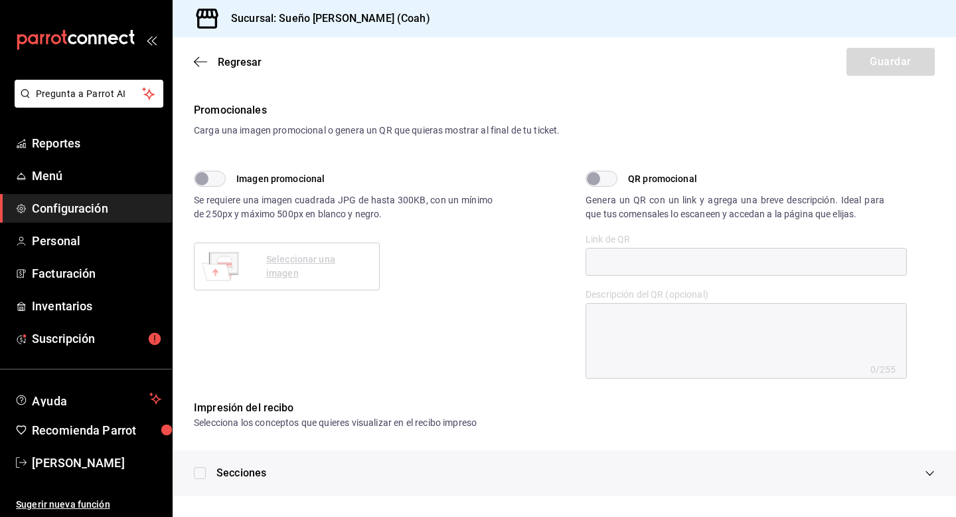
scroll to position [348, 0]
click at [196, 471] on input "checkbox" at bounding box center [200, 473] width 12 height 12
checkbox input "false"
click at [227, 472] on span "Secciones" at bounding box center [241, 473] width 50 height 16
type textarea "x"
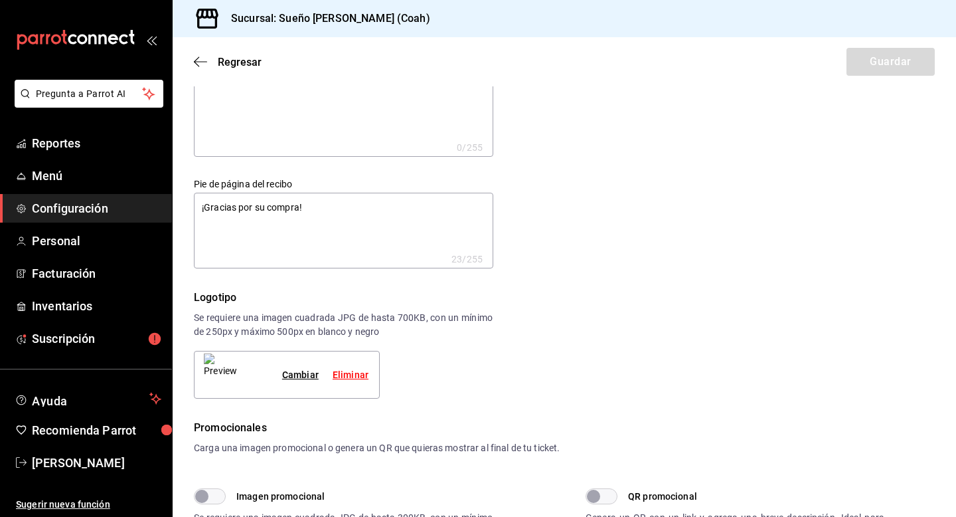
scroll to position [0, 0]
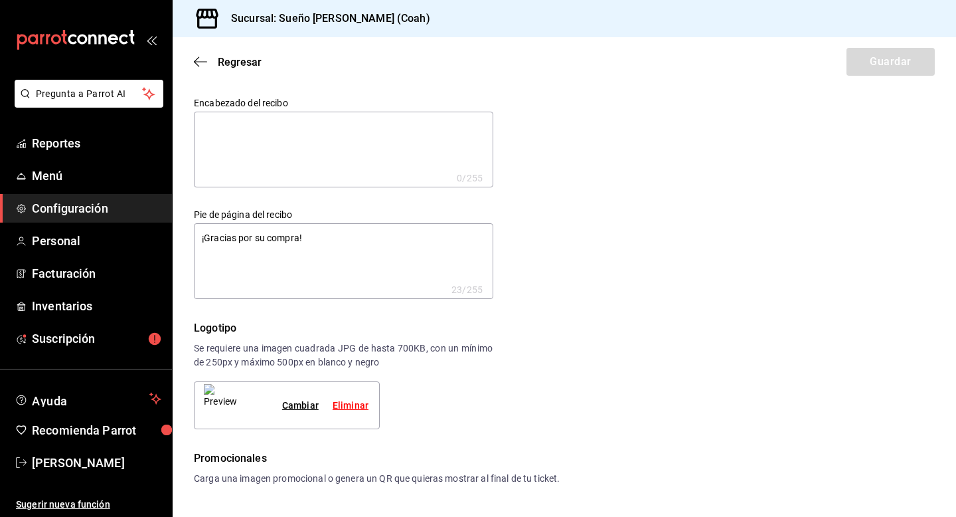
click at [400, 155] on textarea at bounding box center [343, 150] width 299 height 76
type textarea "S"
type textarea "x"
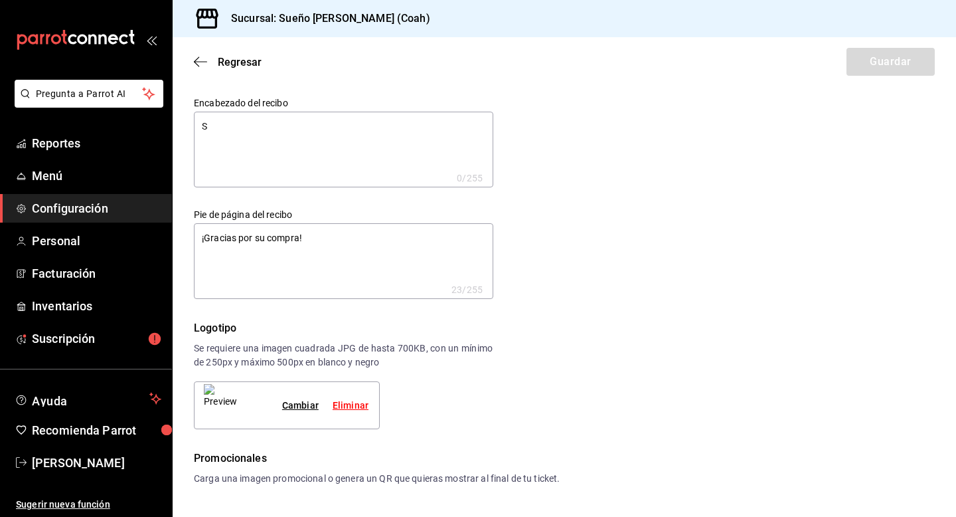
type textarea "x"
type textarea "Su"
type textarea "x"
type textarea "Suc"
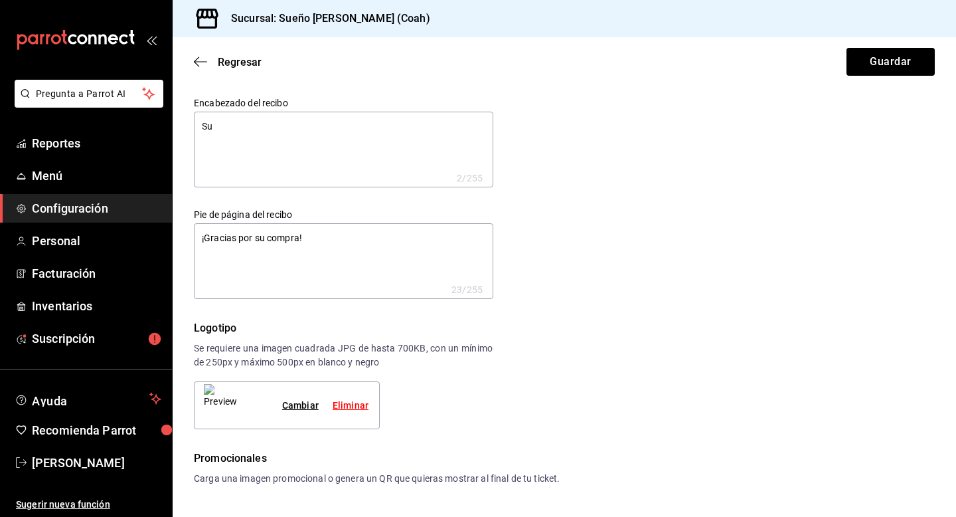
type textarea "x"
type textarea "Sucu"
type textarea "x"
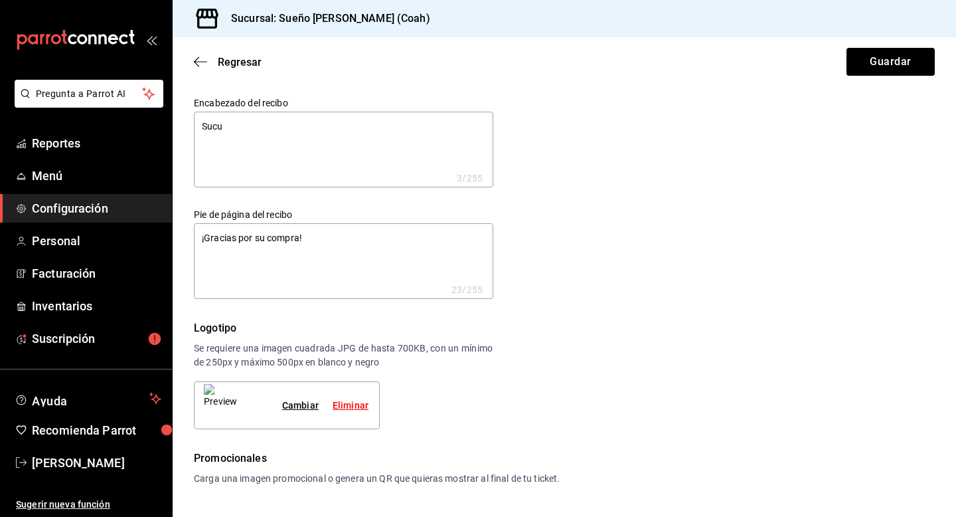
type textarea "Sucur"
type textarea "x"
type textarea "Sucurs"
type textarea "x"
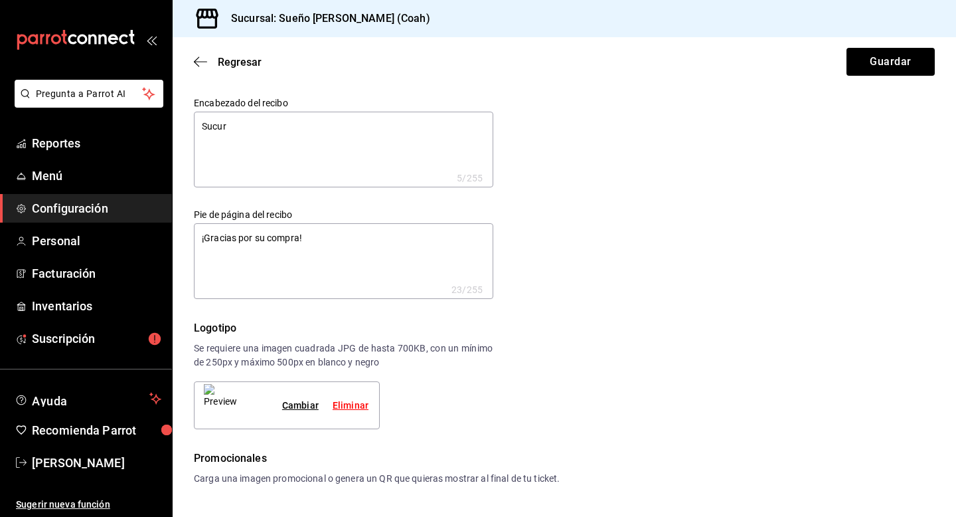
type textarea "x"
type textarea "Sucursa"
type textarea "x"
type textarea "Sucursal"
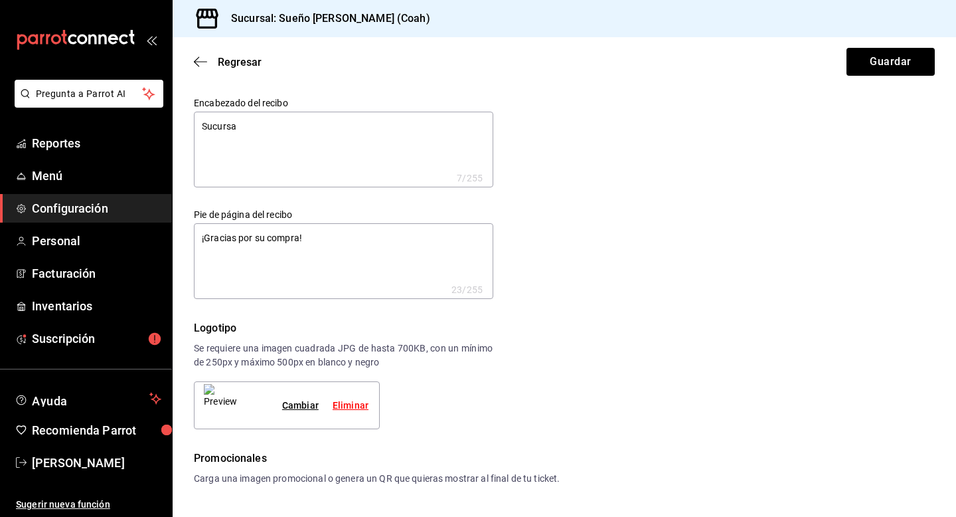
type textarea "x"
type textarea "Sucursal"
type textarea "x"
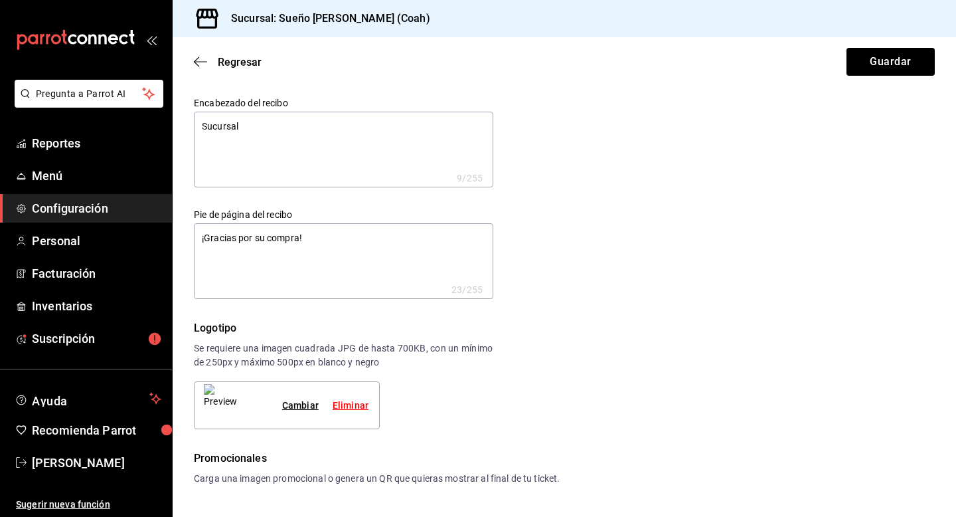
type textarea "Sucursal C"
type textarea "x"
type textarea "Sucursal Ca"
type textarea "x"
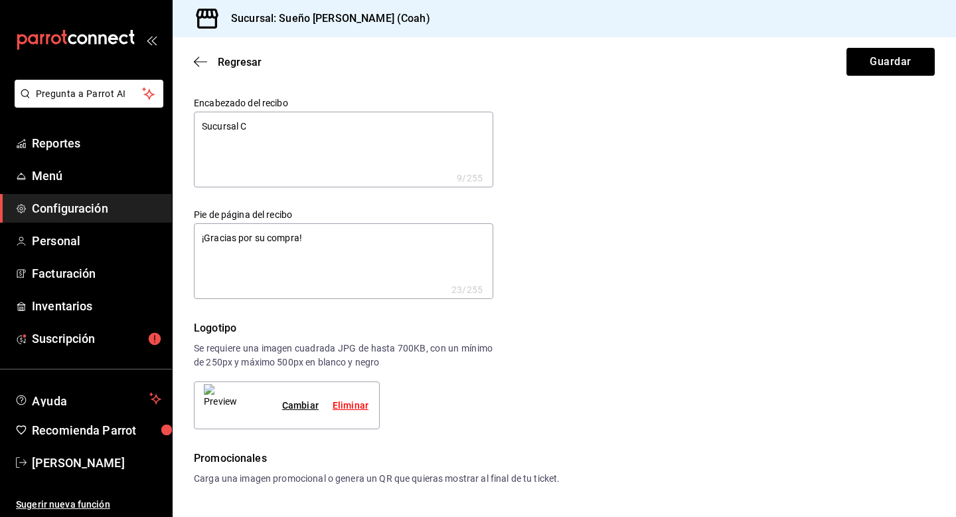
type textarea "x"
type textarea "Sucursal Cas"
type textarea "x"
type textarea "Sucursal Casa"
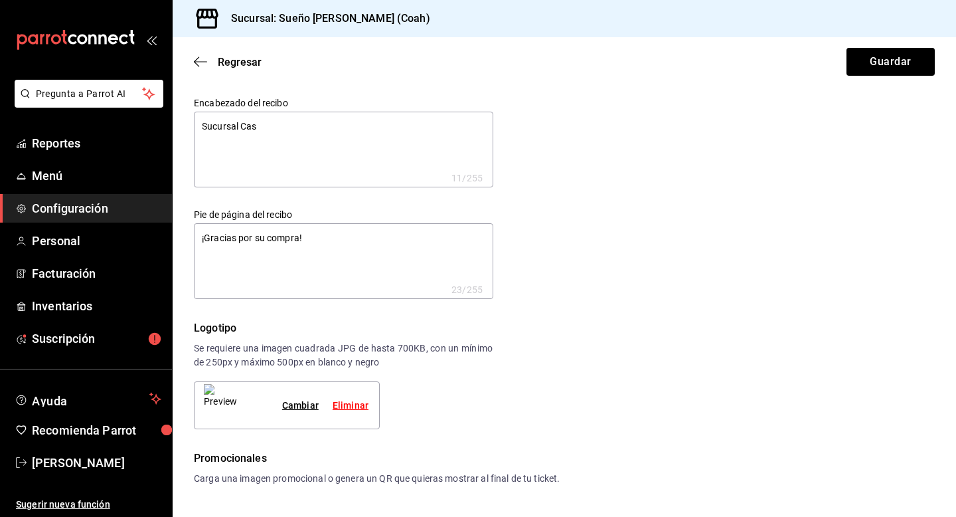
type textarea "x"
type textarea "Sucursal Casad"
type textarea "x"
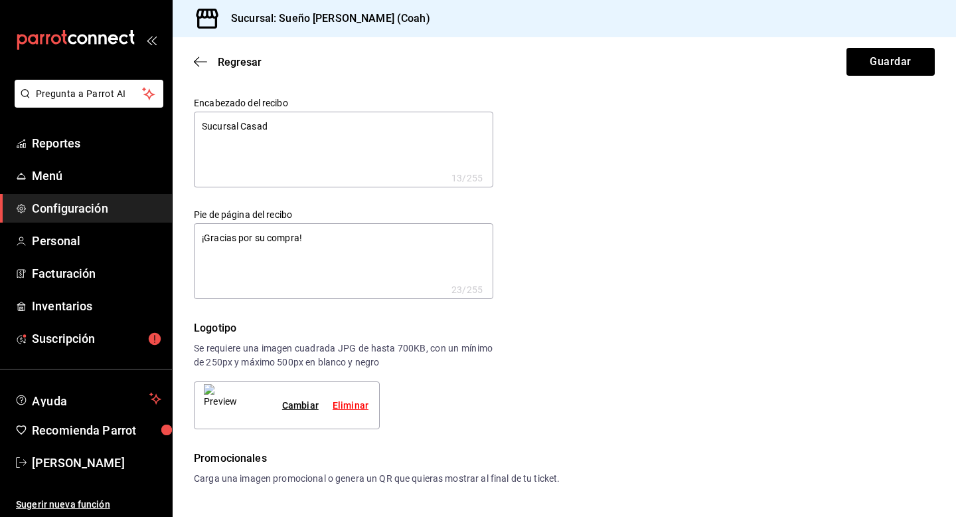
type textarea "Sucursal Casad"
type textarea "x"
type textarea "Sucursal Casad"
type textarea "x"
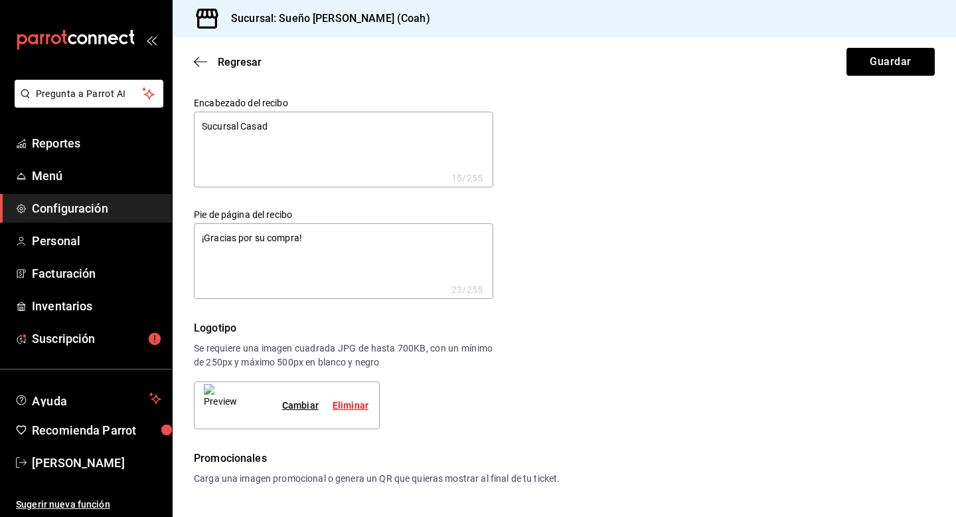
type textarea "x"
type textarea "Sucursal Casa"
type textarea "x"
type textarea "Sucursal Casa"
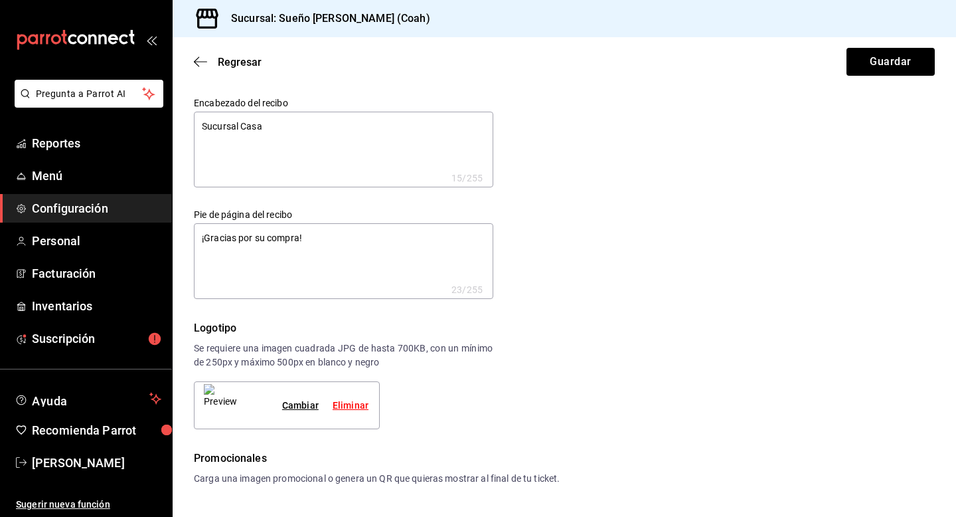
type textarea "x"
type textarea "Sucursal Casa d"
type textarea "x"
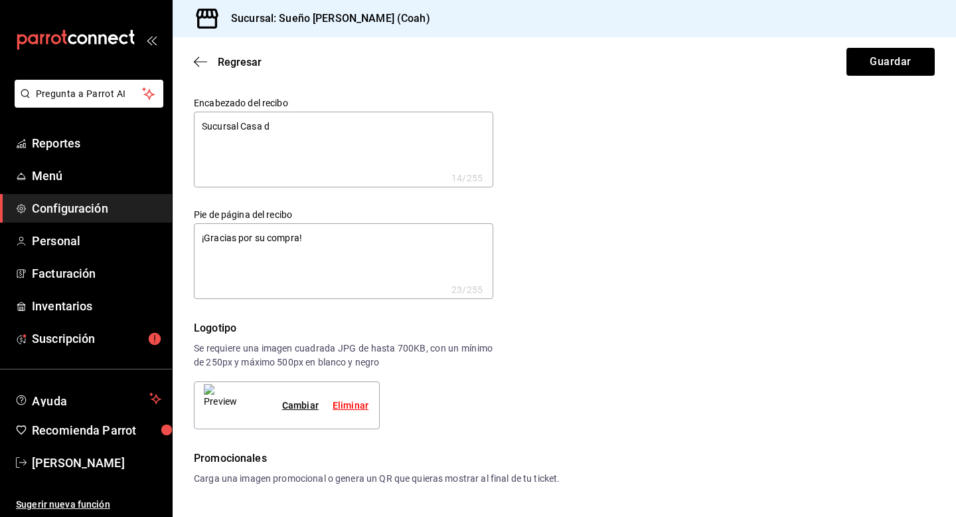
type textarea "Sucursal Casa de"
type textarea "x"
type textarea "Sucursal Casa de"
type textarea "x"
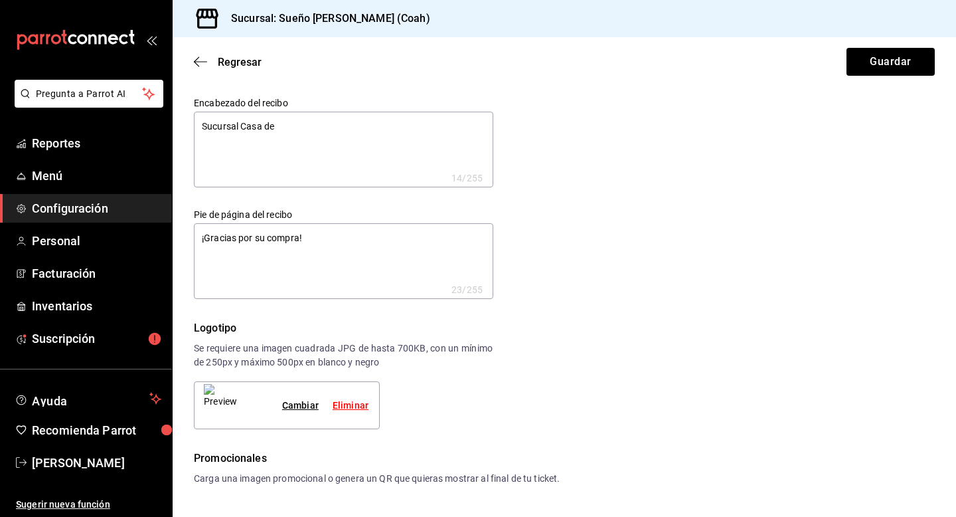
type textarea "x"
type textarea "Sucursal Casa de l"
type textarea "x"
type textarea "Sucursal Casa de la"
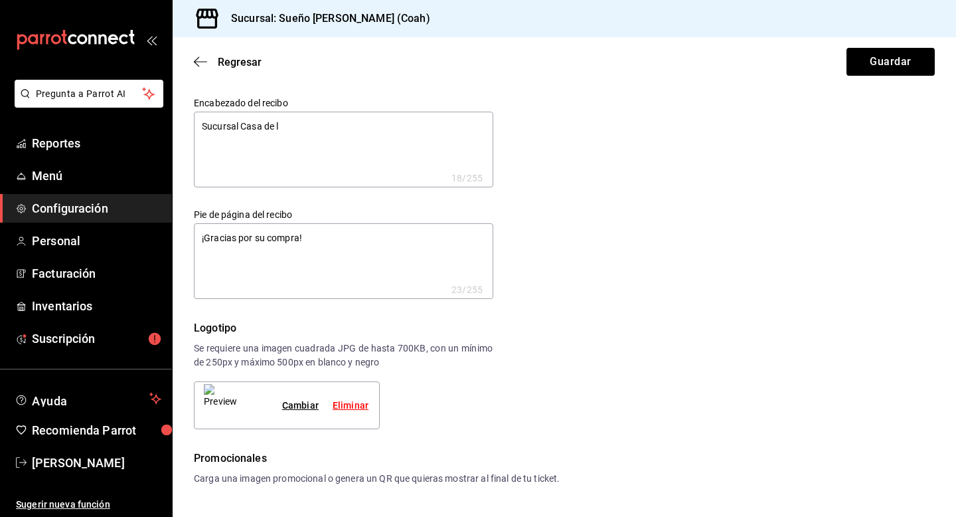
type textarea "x"
type textarea "Sucursal Casa de la"
type textarea "x"
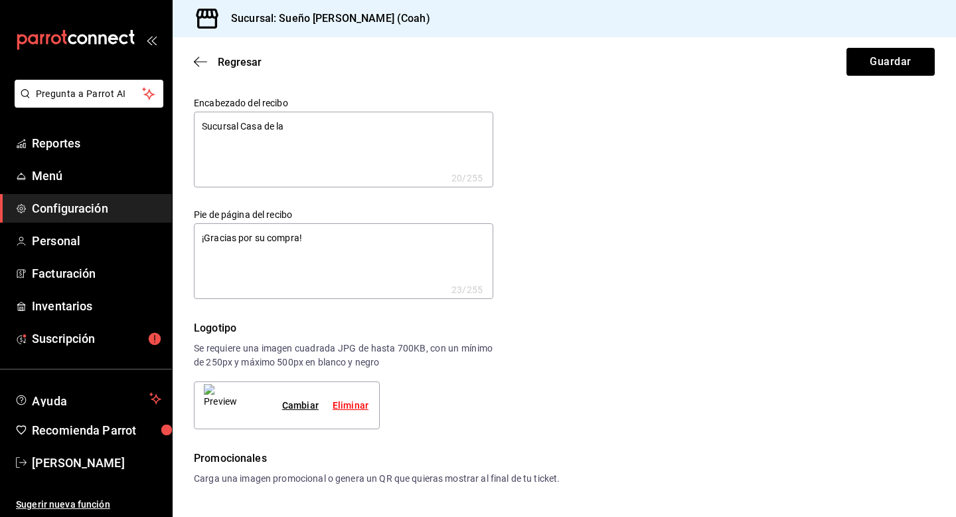
type textarea "Sucursal Casa de la C"
type textarea "x"
type textarea "Sucursal Casa de la Cu"
type textarea "x"
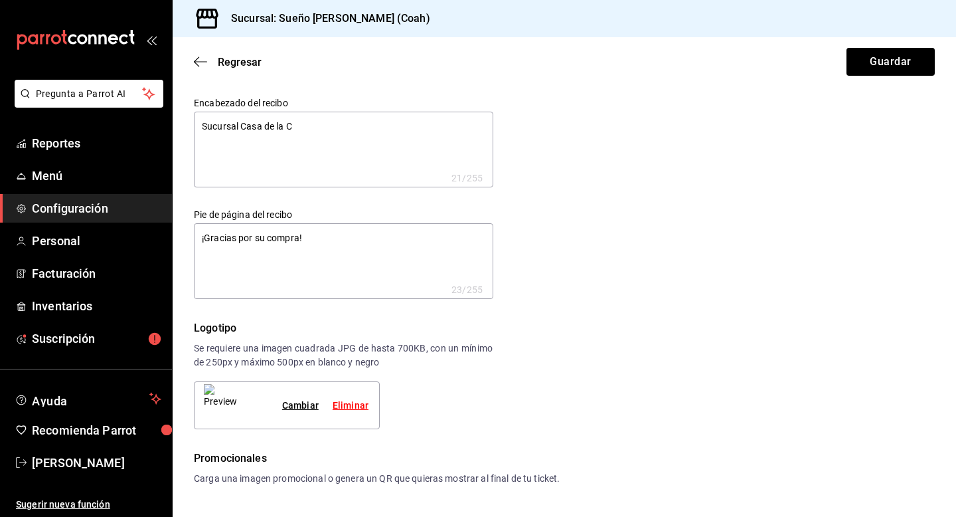
type textarea "x"
type textarea "Sucursal Casa de la Cul"
type textarea "x"
type textarea "Sucursal Casa de la Cult"
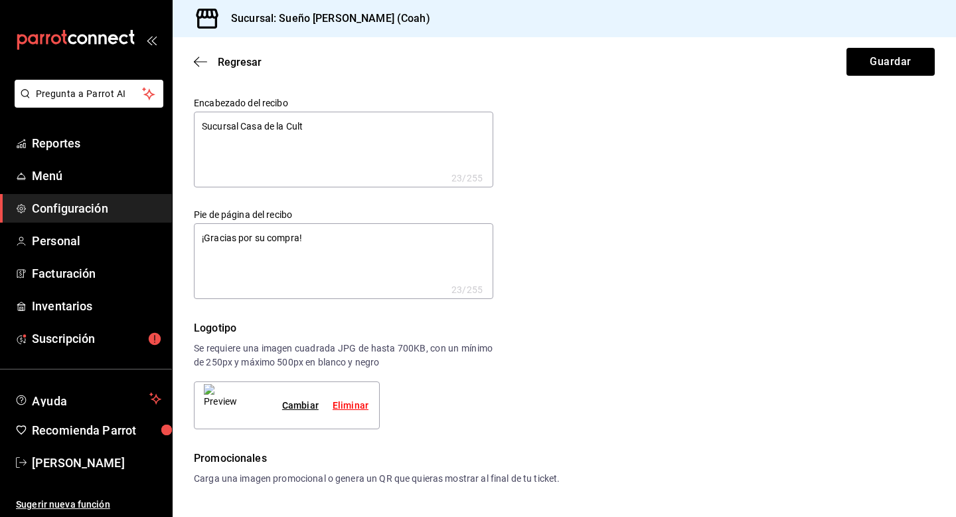
type textarea "x"
type textarea "Sucursal Casa de la Cultu"
type textarea "x"
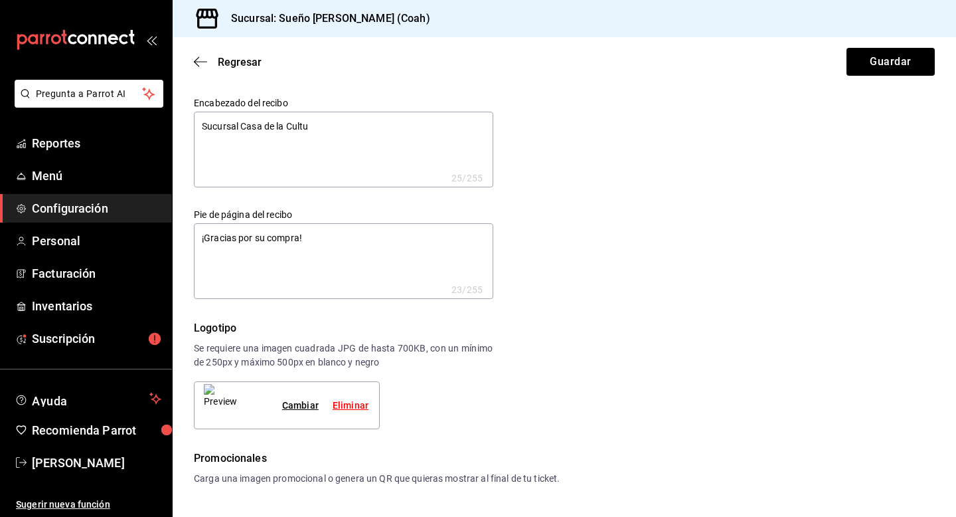
type textarea "Sucursal Casa de la Cultur"
type textarea "x"
type textarea "Sucursal Casa de la Cultura"
type textarea "x"
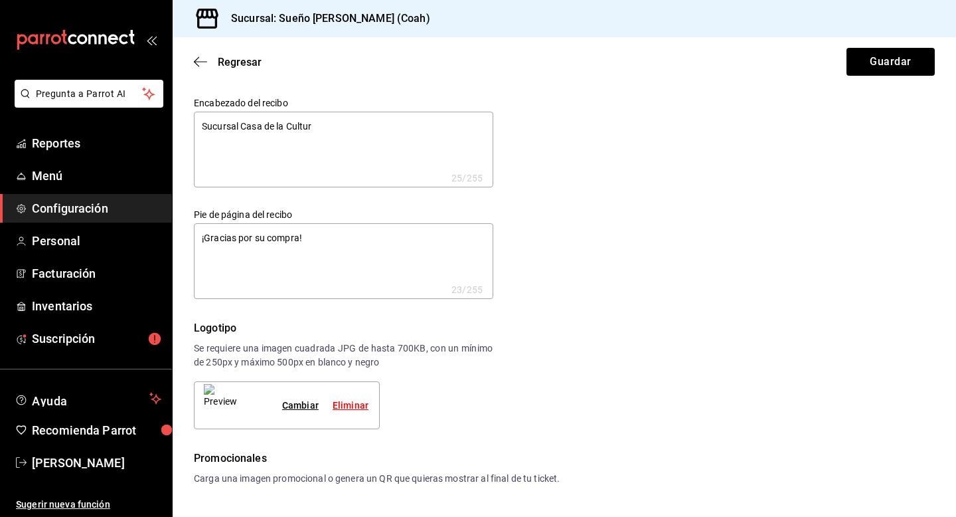
type textarea "x"
type textarea "Sucursal Casa de la Cultura"
type textarea "x"
type textarea "Sucursal Casa de la Cultura !"
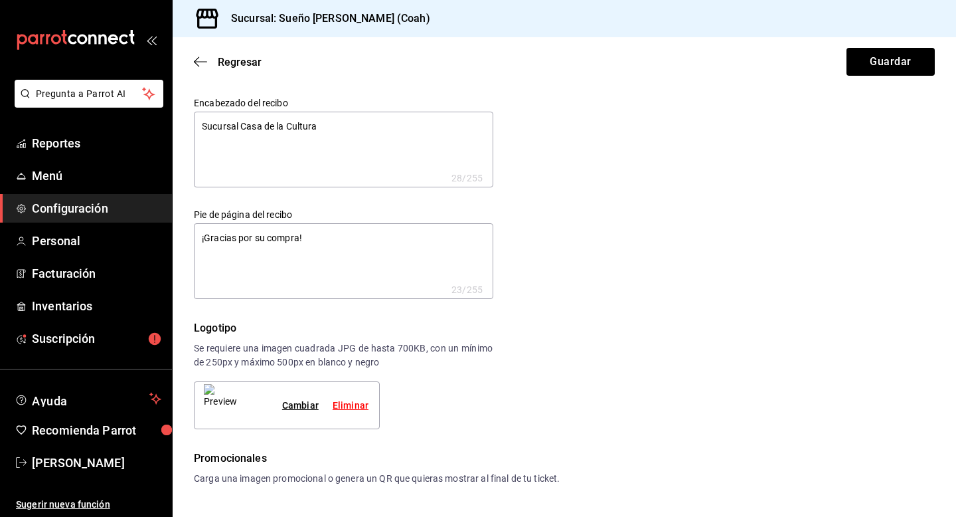
type textarea "x"
type textarea "Sucursal Casa de la Cultura !T"
type textarea "x"
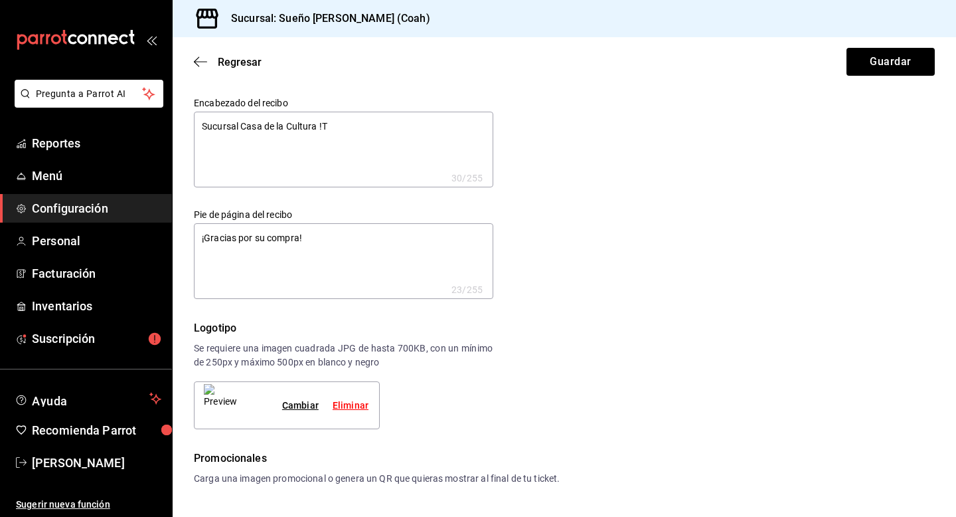
type textarea "Sucursal Casa de la Cultura !Tu"
type textarea "x"
type textarea "Sucursal Casa de la Cultura !Tu"
type textarea "x"
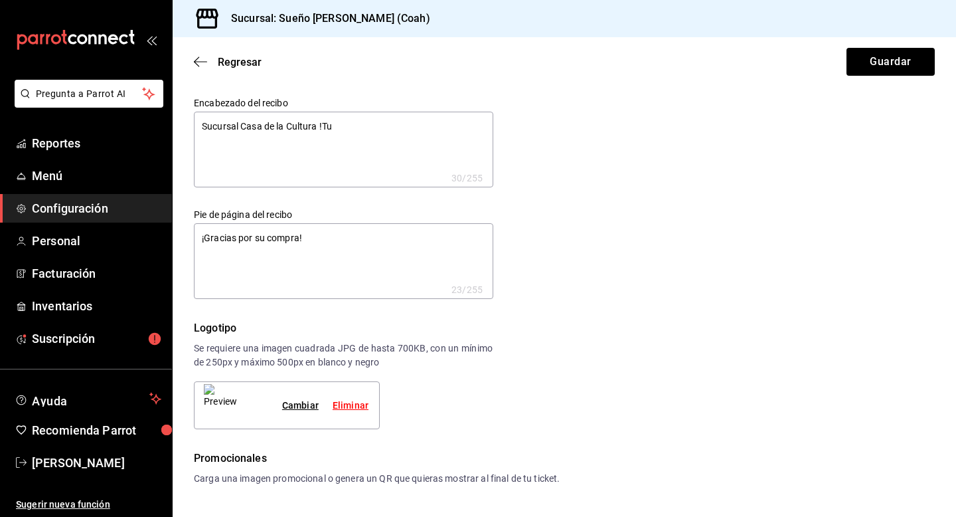
type textarea "x"
type textarea "Sucursal Casa de la Cultura !Tu n"
type textarea "x"
type textarea "Sucursal Casa de la Cultura !Tu nu"
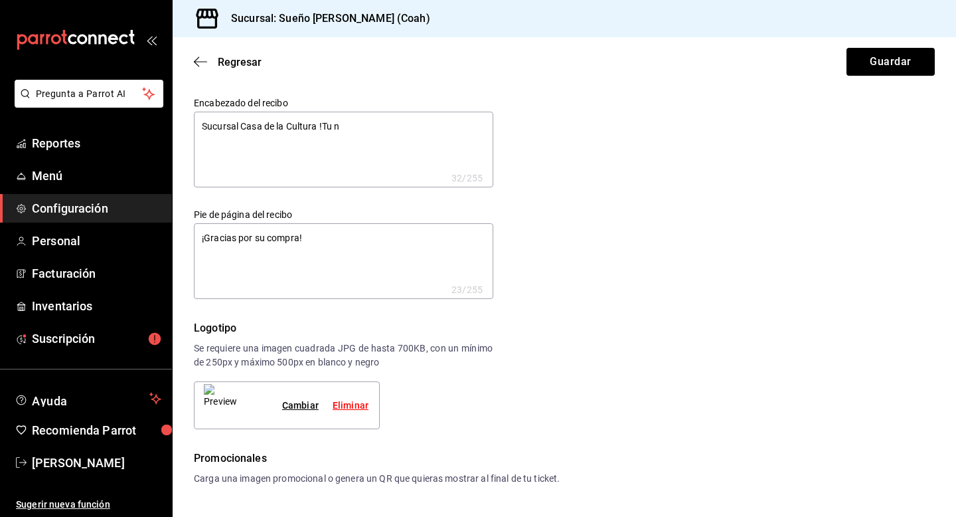
type textarea "x"
type textarea "Sucursal Casa de la Cultura !Tu nue"
type textarea "x"
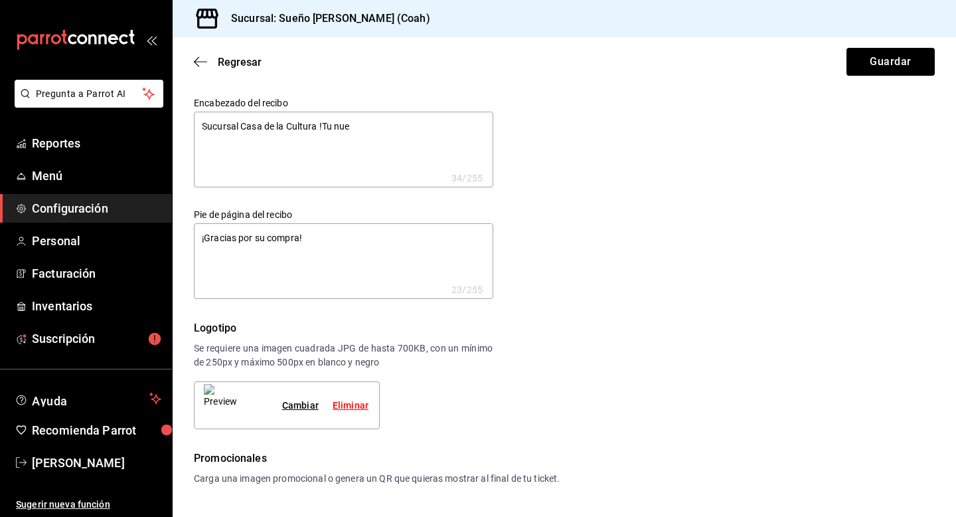
type textarea "Sucursal Casa de la Cultura !Tu nuev"
type textarea "x"
type textarea "Sucursal Casa de la Cultura !Tu nueva"
type textarea "x"
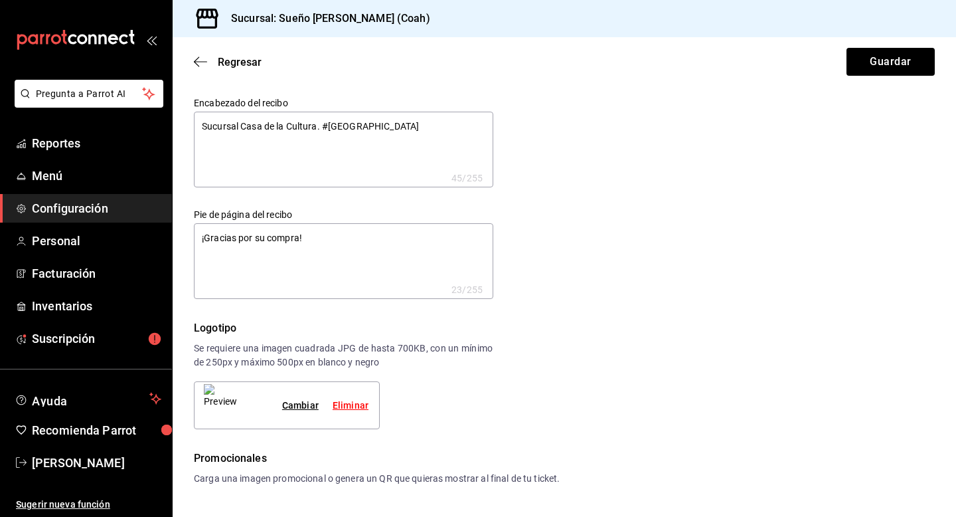
click at [323, 128] on textarea "Sucursal Casa de la Cultura. #TuNuevaHistoria" at bounding box center [343, 150] width 299 height 76
click at [872, 69] on button "Guardar" at bounding box center [891, 62] width 88 height 28
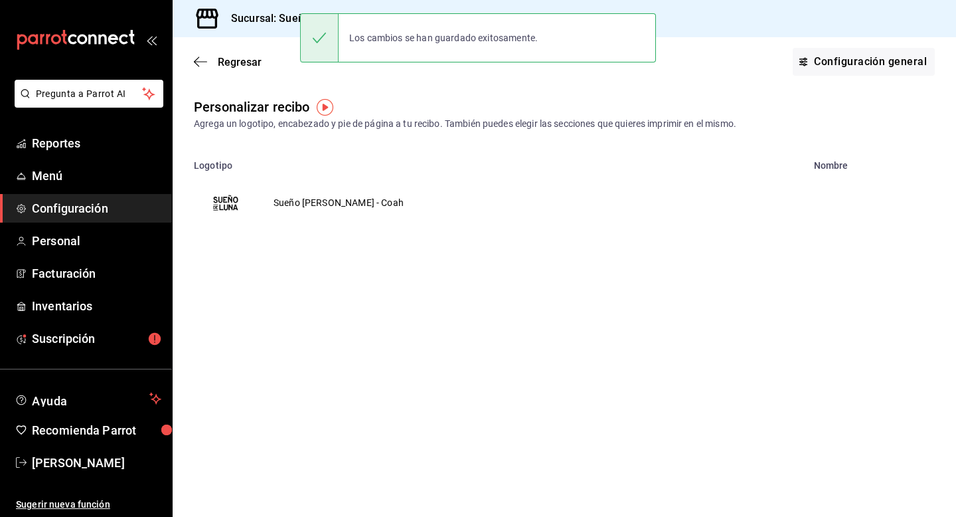
click at [304, 203] on td "Sueño [PERSON_NAME] - Coah" at bounding box center [339, 203] width 162 height 64
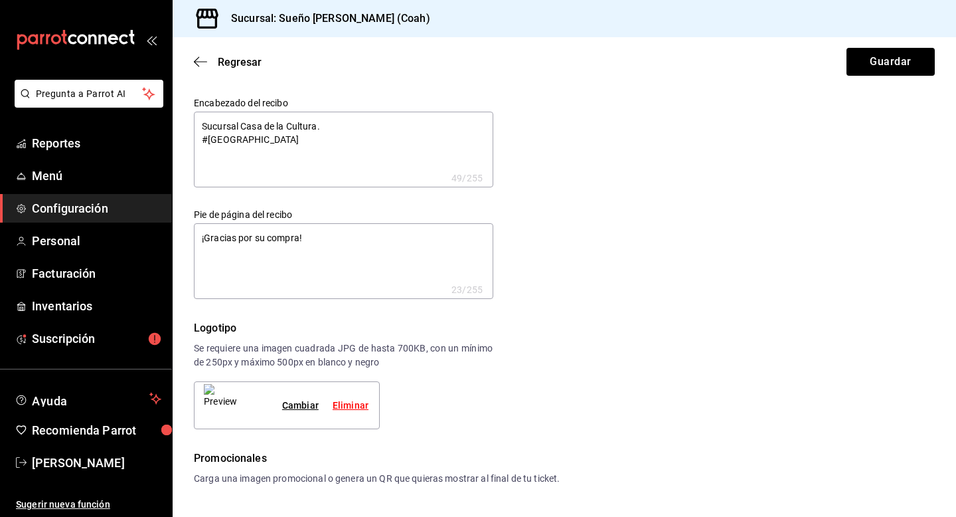
click at [249, 134] on textarea "Sucursal Casa de la Cultura. #TuNuevaHistoria" at bounding box center [343, 150] width 299 height 76
click at [293, 268] on textarea "¡Gracias por su compra!" at bounding box center [343, 261] width 299 height 76
paste textarea "#TuNuevaHistoria"
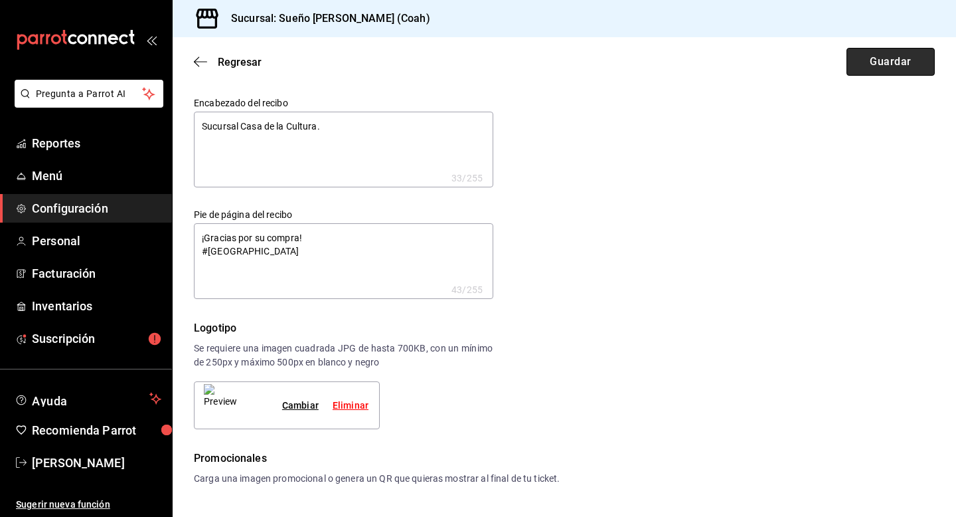
click at [932, 61] on button "Guardar" at bounding box center [891, 62] width 88 height 28
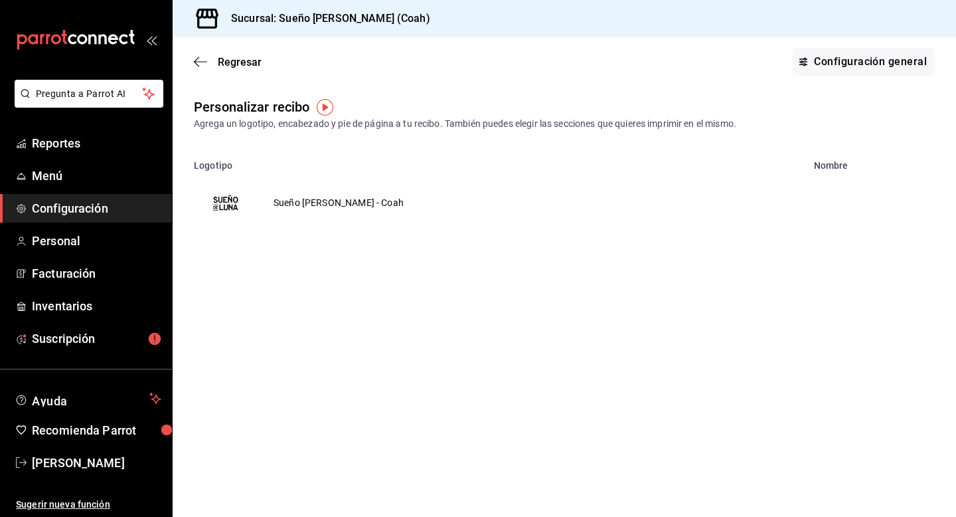
click at [322, 203] on td "Sueño [PERSON_NAME] - Coah" at bounding box center [339, 203] width 162 height 64
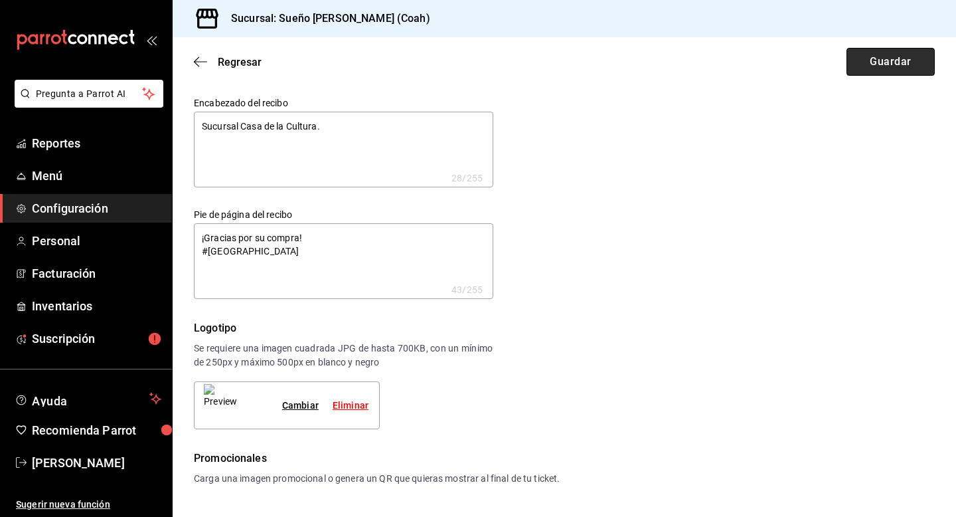
click at [871, 69] on button "Guardar" at bounding box center [891, 62] width 88 height 28
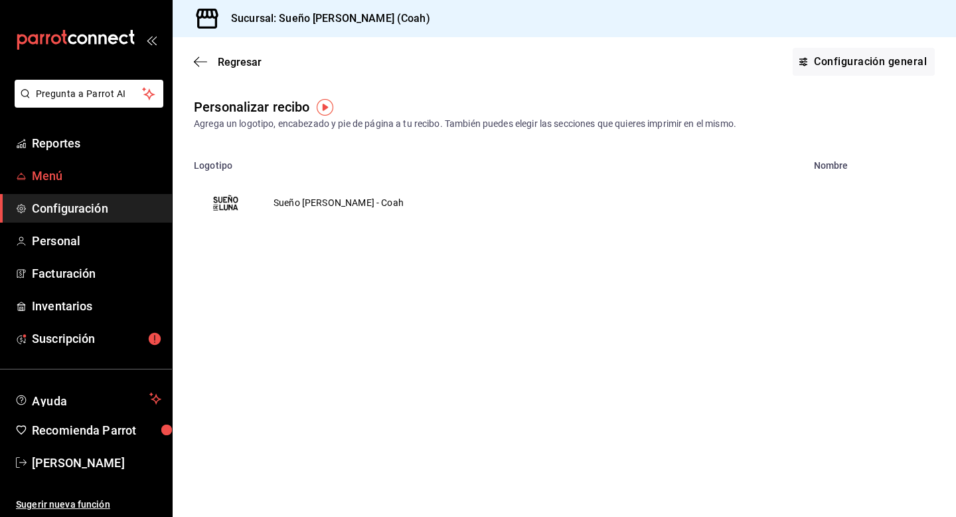
click at [87, 170] on span "Menú" at bounding box center [96, 176] width 129 height 18
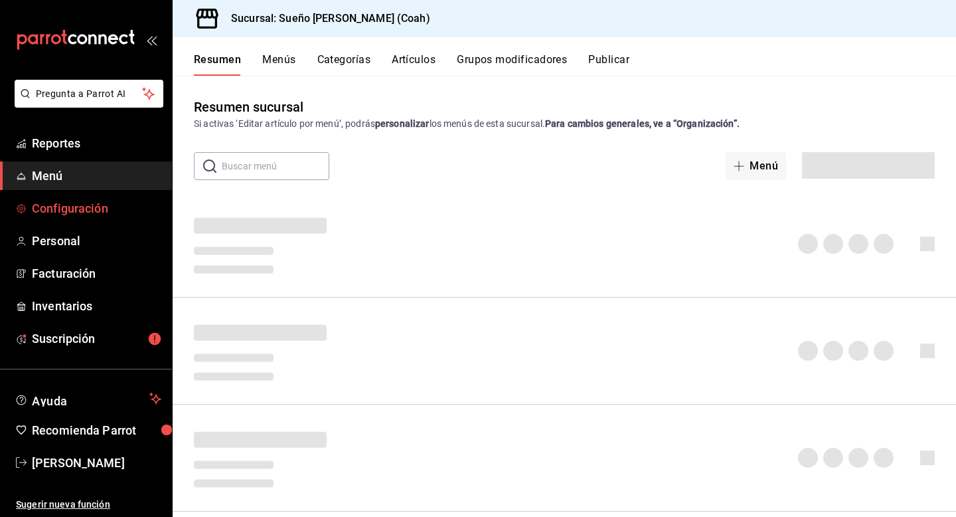
click at [90, 209] on span "Configuración" at bounding box center [96, 208] width 129 height 18
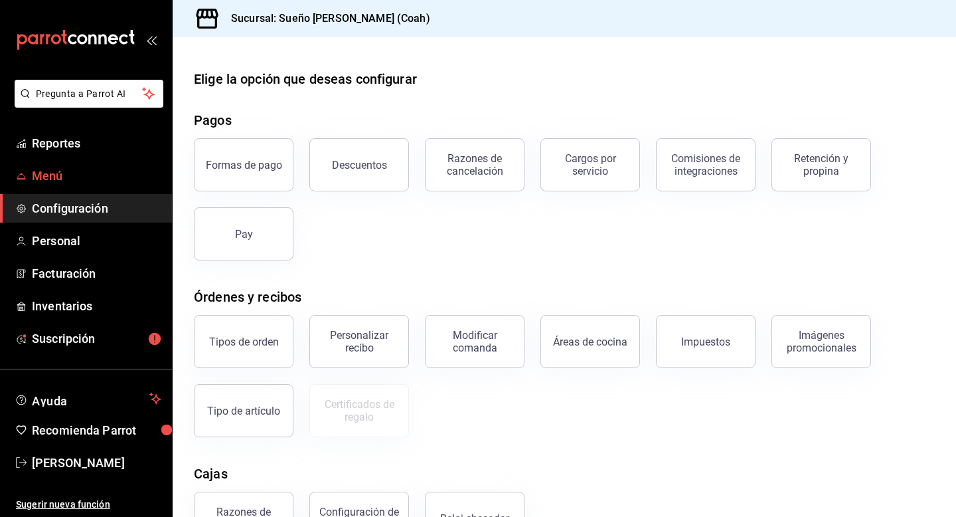
click at [112, 180] on span "Menú" at bounding box center [96, 176] width 129 height 18
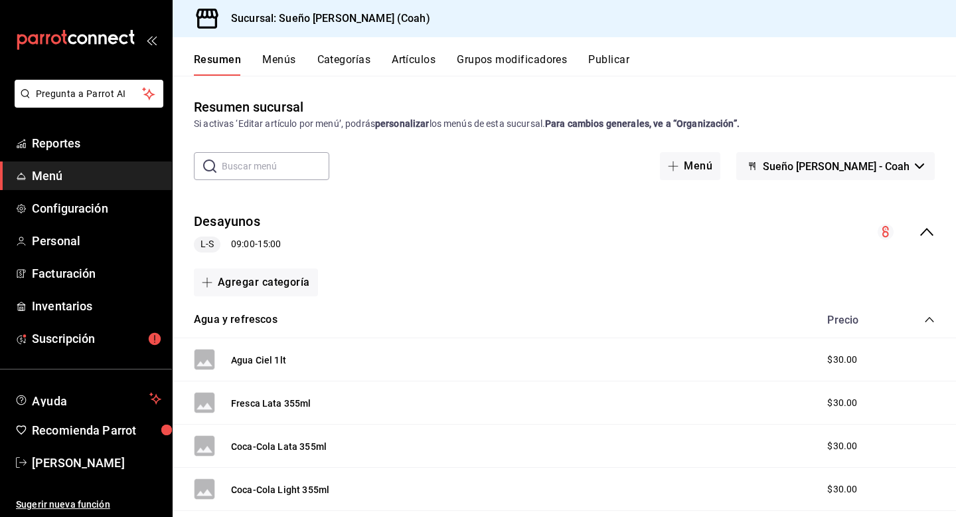
click at [421, 64] on button "Artículos" at bounding box center [414, 64] width 44 height 23
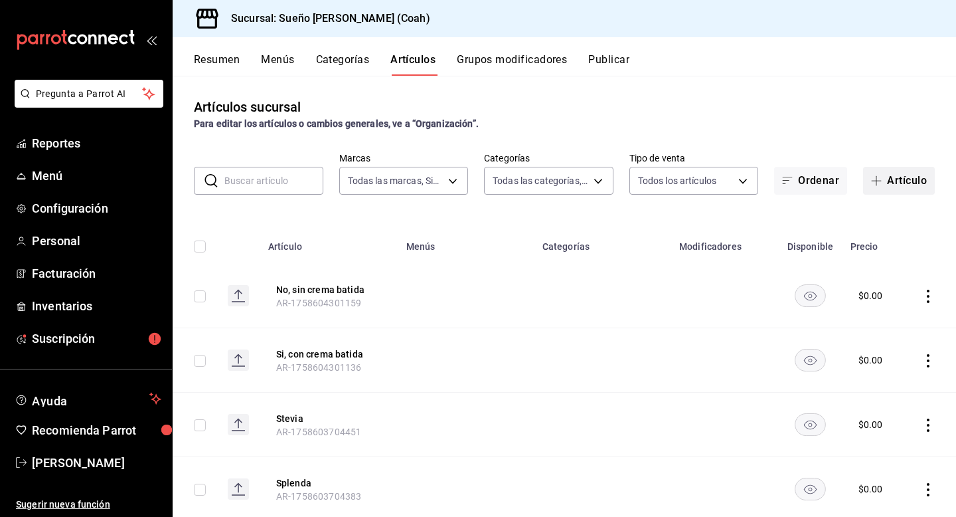
click at [891, 193] on button "Artículo" at bounding box center [899, 181] width 72 height 28
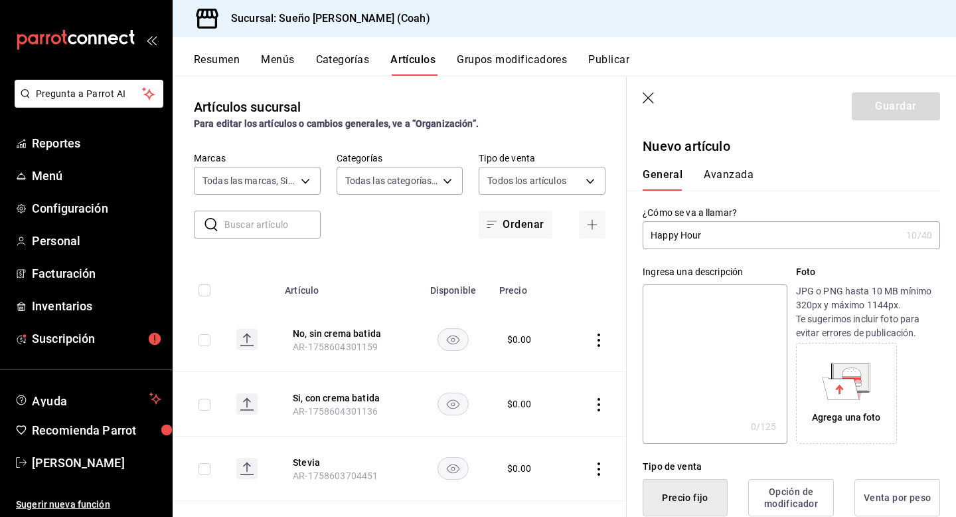
click at [938, 374] on div "Agrega una foto" at bounding box center [868, 393] width 144 height 101
click at [766, 366] on textarea at bounding box center [715, 363] width 144 height 159
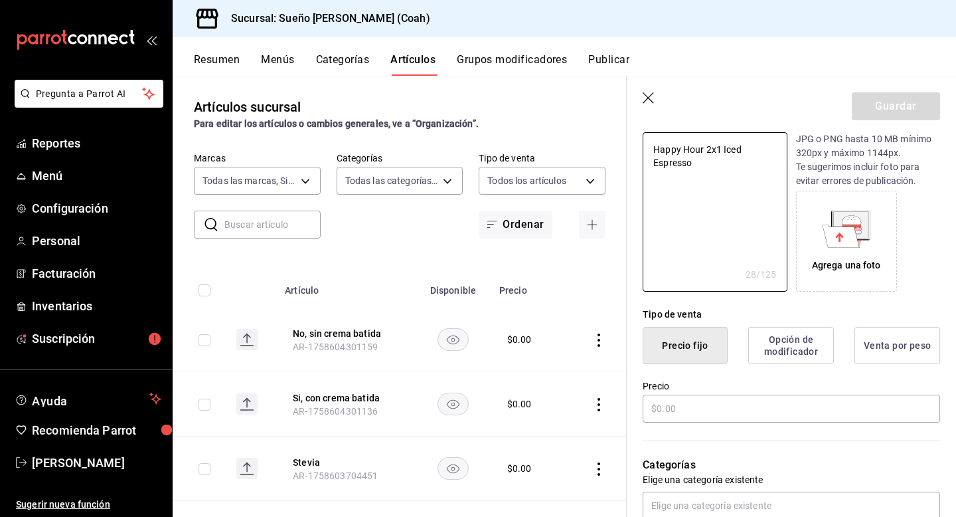
scroll to position [218, 0]
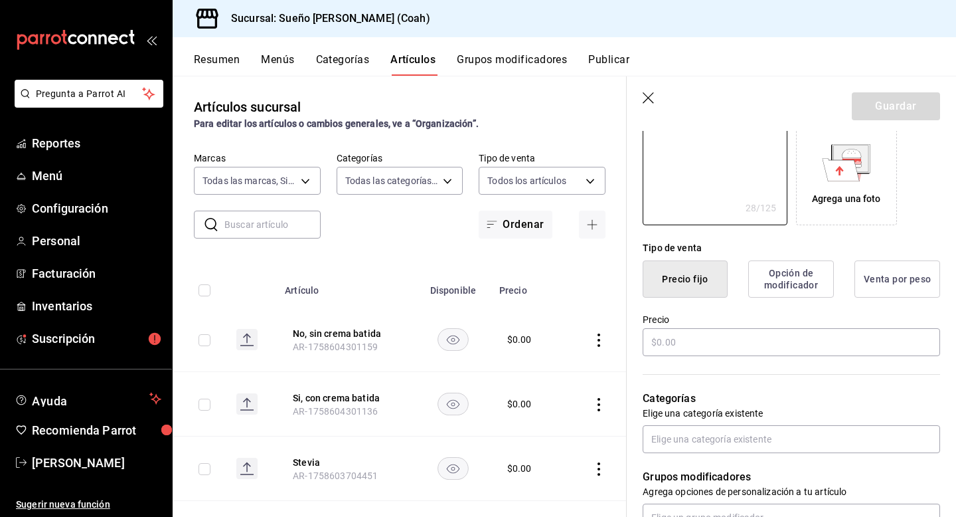
click at [796, 280] on button "Opción de modificador" at bounding box center [791, 278] width 86 height 37
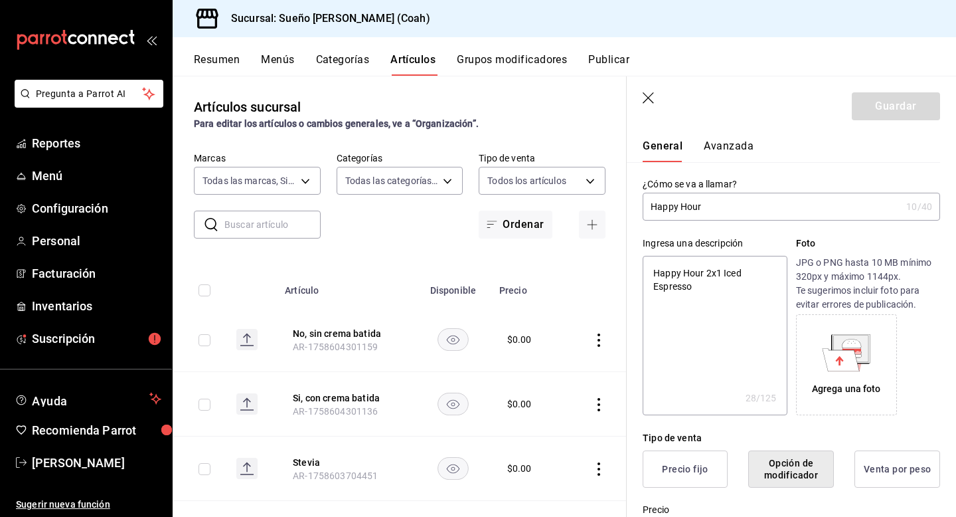
scroll to position [139, 0]
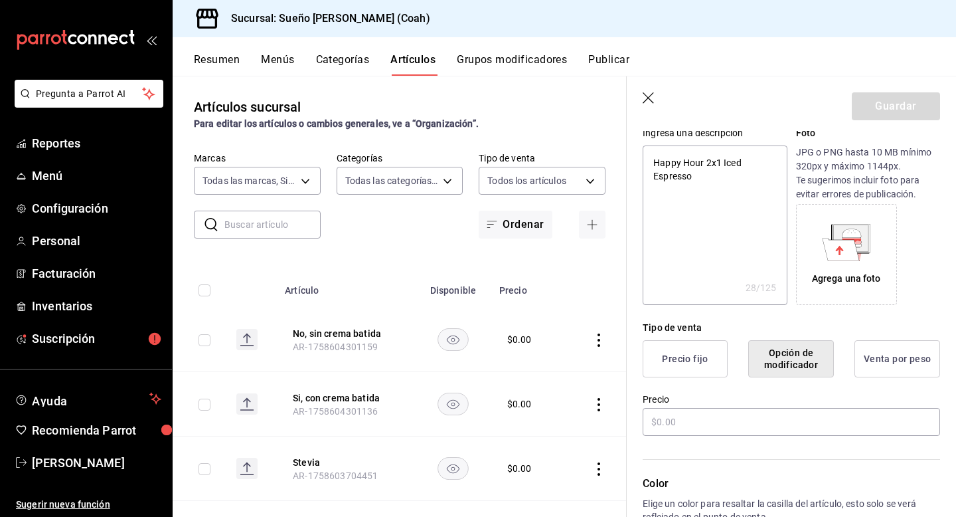
click at [679, 370] on button "Precio fijo" at bounding box center [685, 358] width 85 height 37
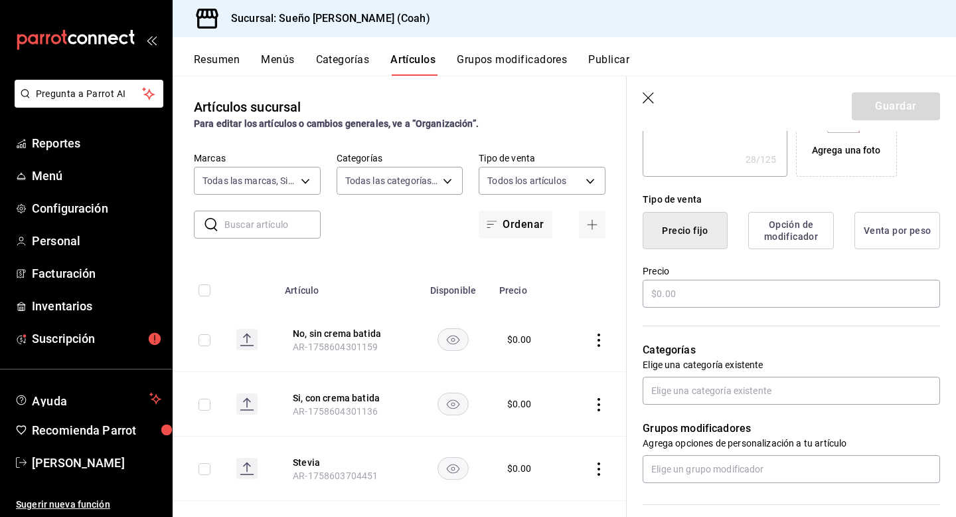
scroll to position [268, 0]
click at [714, 300] on input "text" at bounding box center [791, 293] width 297 height 28
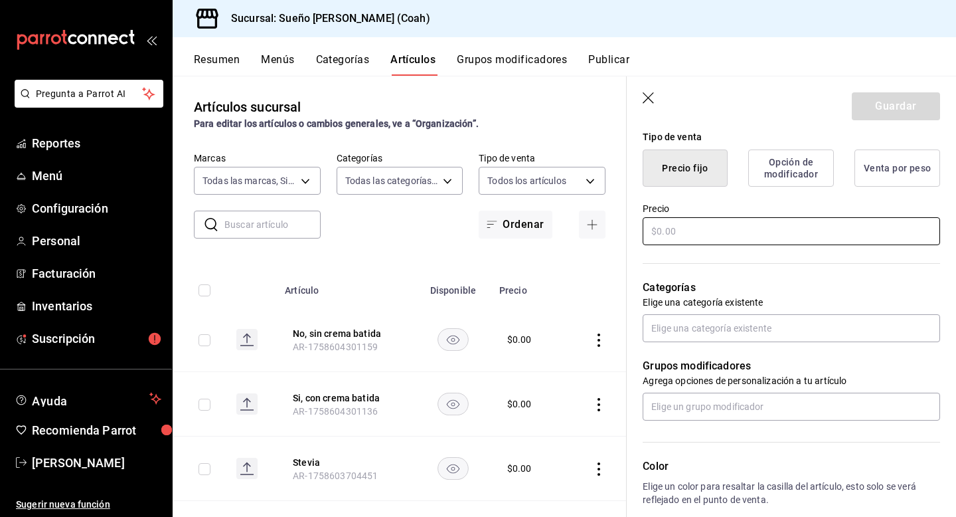
scroll to position [343, 0]
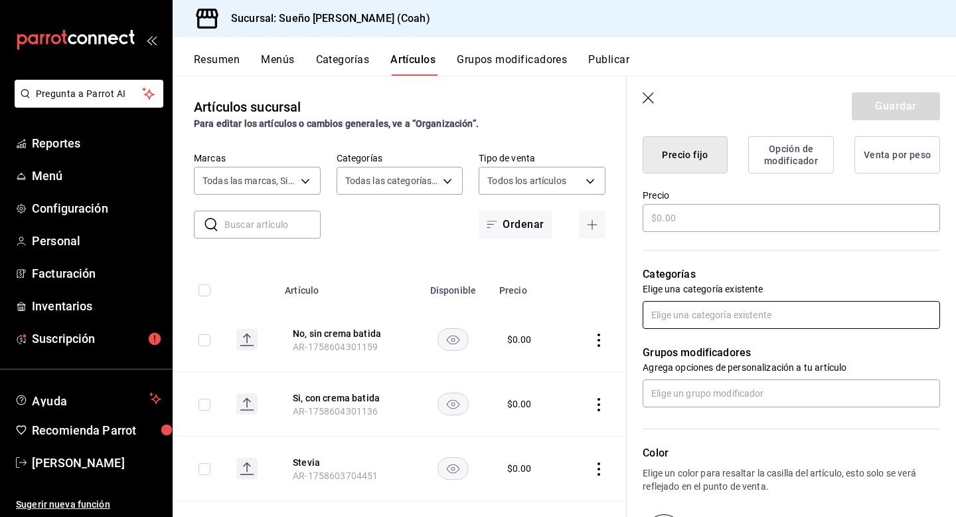
click at [703, 309] on input "text" at bounding box center [791, 315] width 297 height 28
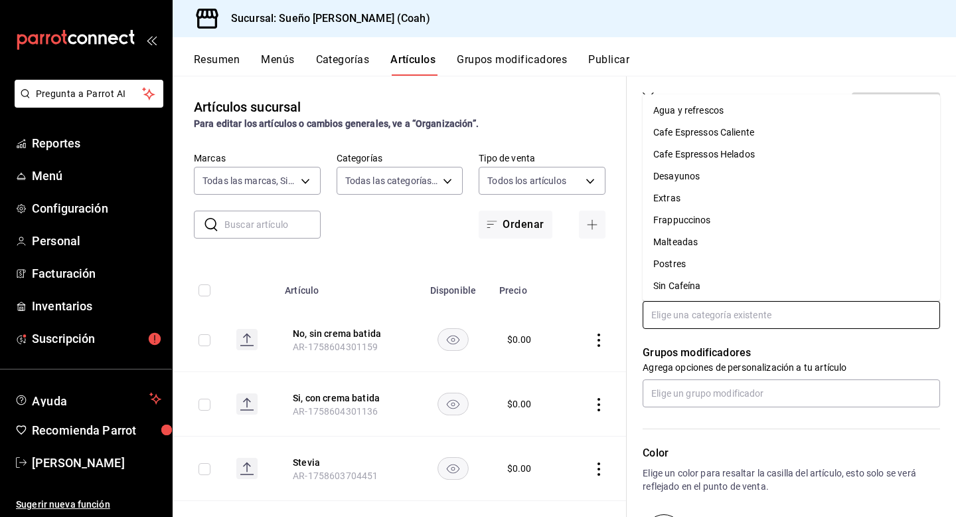
click at [736, 151] on li "Cafe Espressos Helados" at bounding box center [791, 154] width 297 height 22
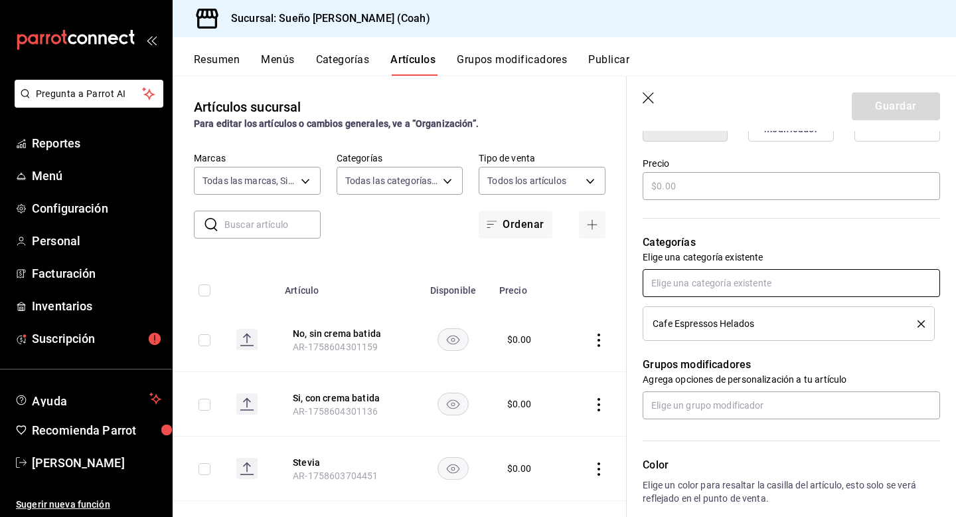
scroll to position [379, 0]
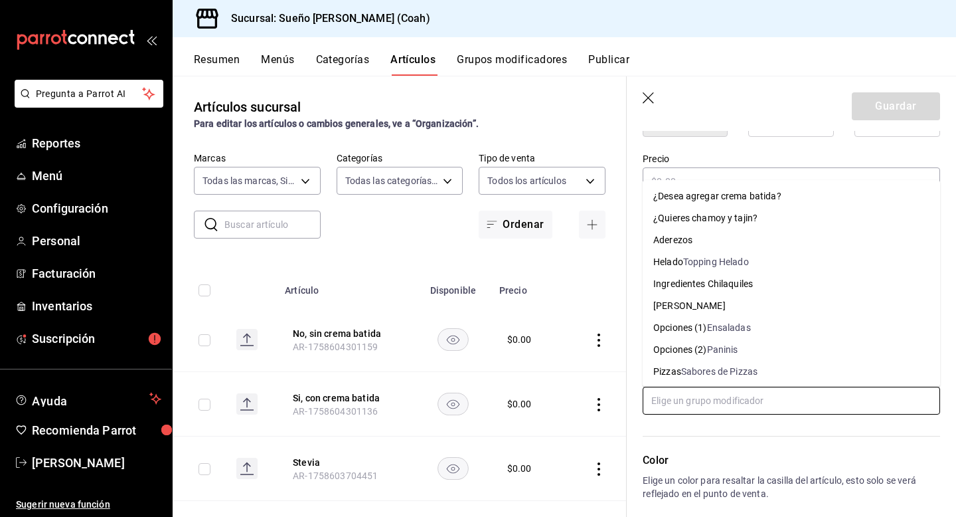
click at [736, 396] on input "text" at bounding box center [791, 400] width 297 height 28
click at [746, 439] on div "Color Elige un color para resaltar la casilla del artículo, esto solo se verá r…" at bounding box center [783, 486] width 313 height 145
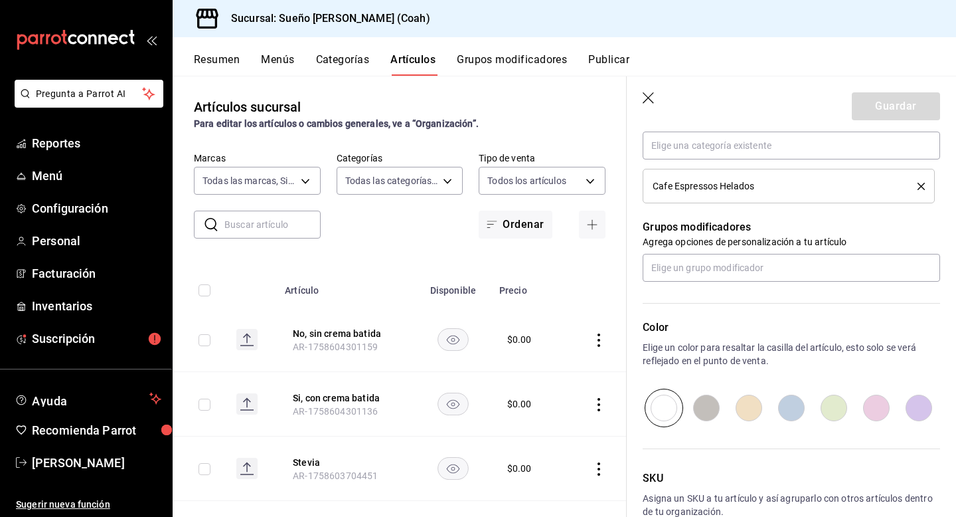
scroll to position [589, 0]
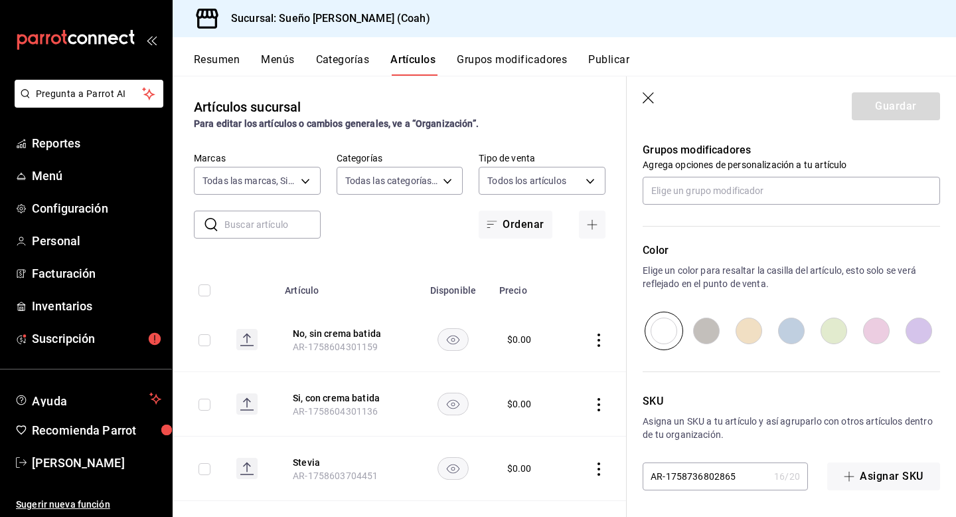
click at [873, 334] on input "radio" at bounding box center [876, 330] width 42 height 39
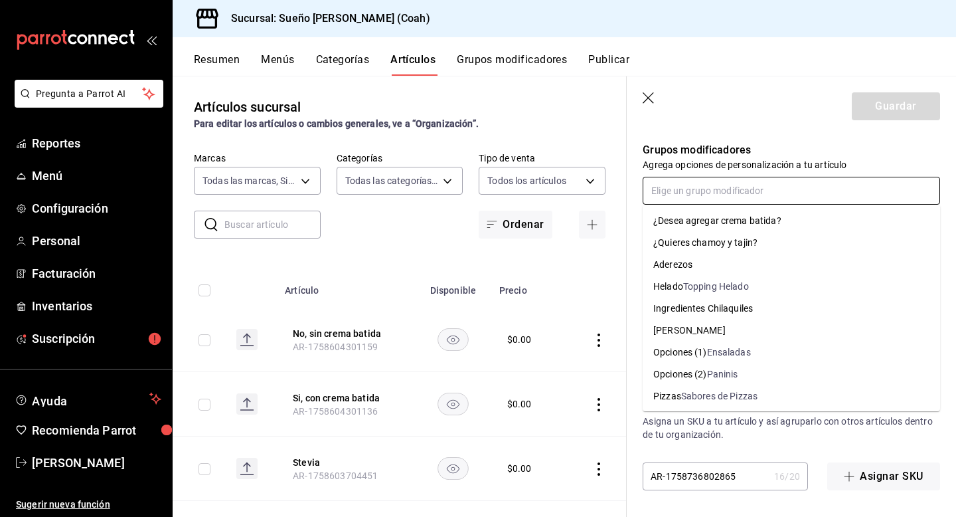
click at [724, 200] on input "text" at bounding box center [791, 191] width 297 height 28
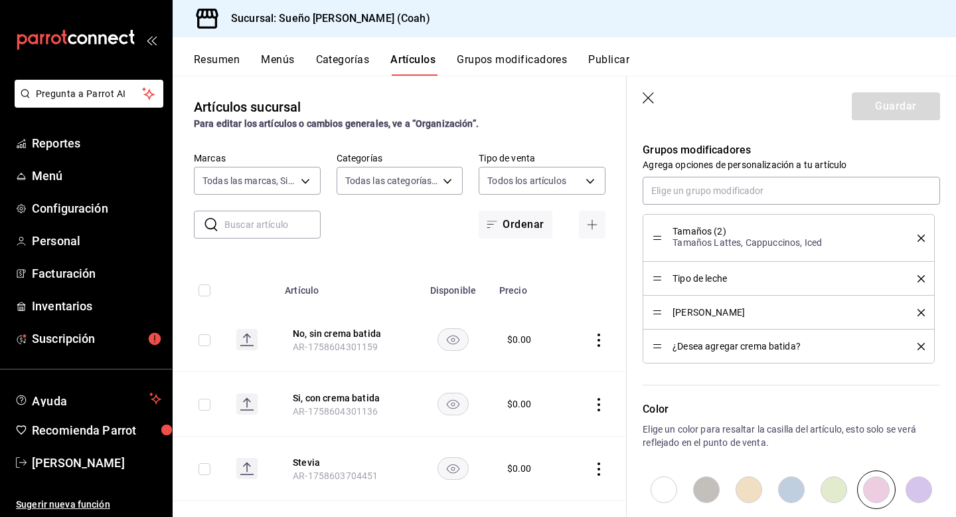
click at [764, 119] on header "Guardar" at bounding box center [791, 103] width 329 height 54
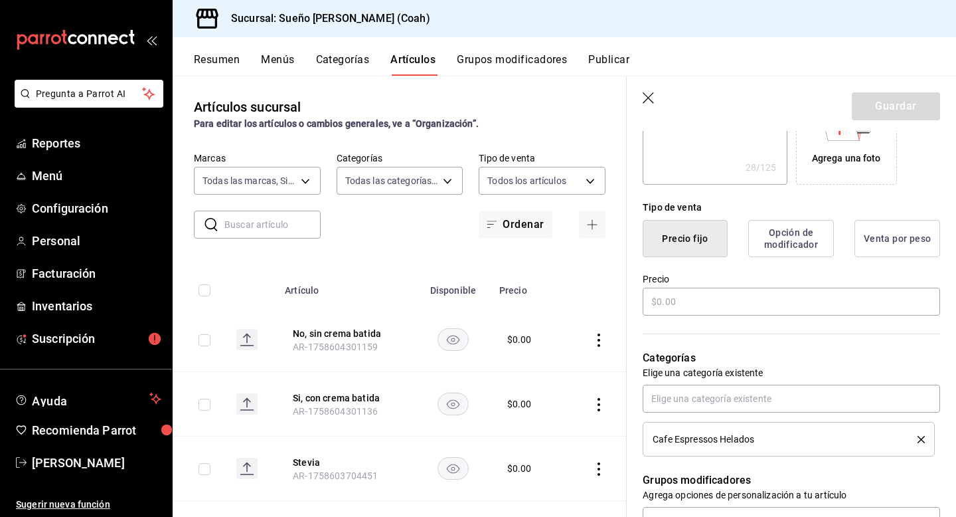
scroll to position [285, 0]
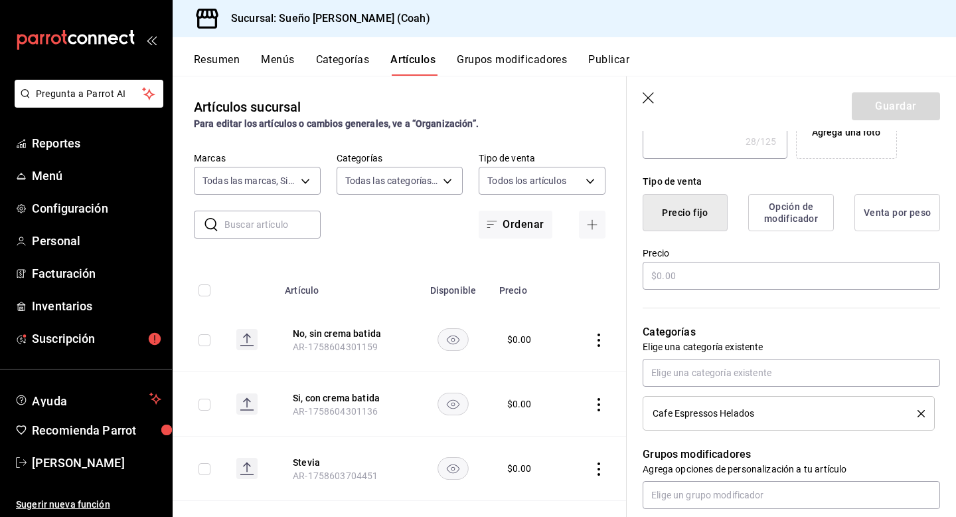
click at [804, 214] on button "Opción de modificador" at bounding box center [791, 212] width 86 height 37
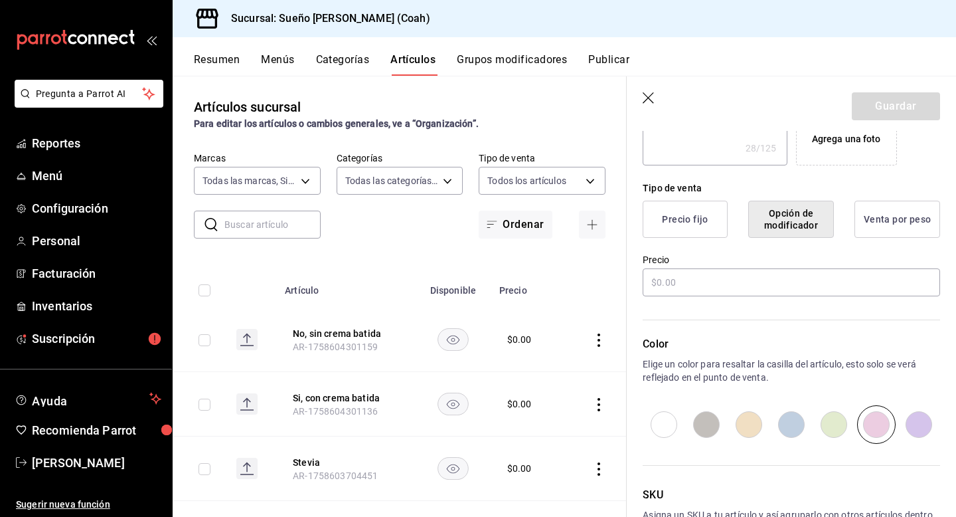
scroll to position [143, 0]
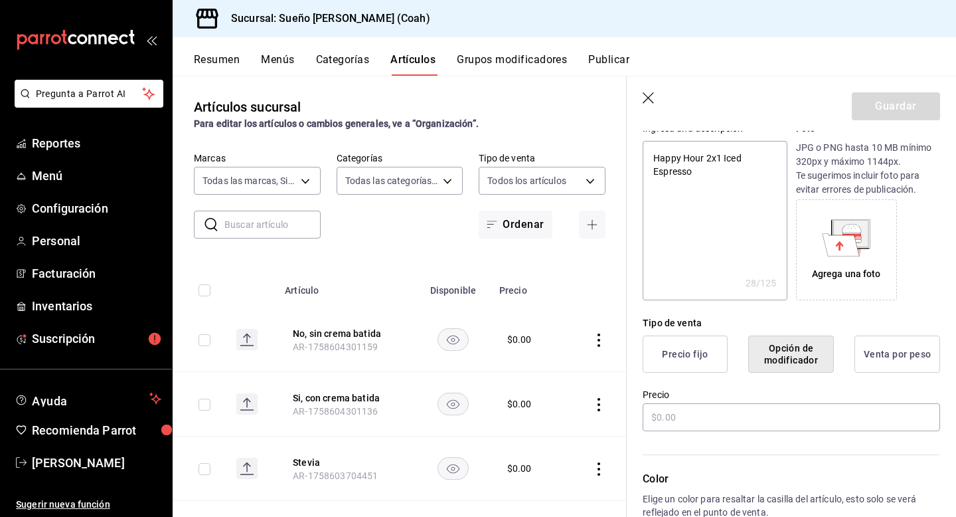
click at [651, 333] on div "Tipo de venta Precio fijo Opción de modificador Venta por peso" at bounding box center [783, 336] width 313 height 72
click at [657, 345] on button "Precio fijo" at bounding box center [685, 353] width 85 height 37
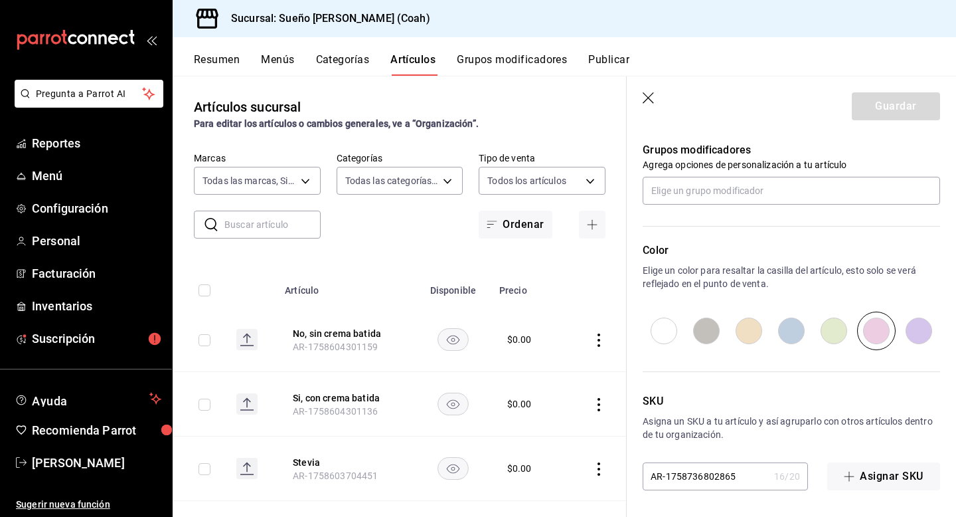
scroll to position [347, 0]
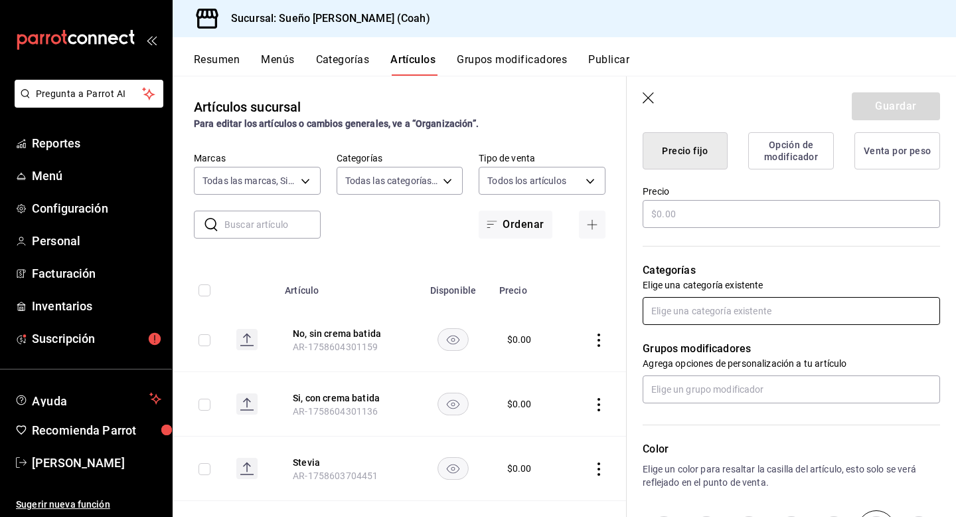
click at [695, 297] on input "text" at bounding box center [791, 311] width 297 height 28
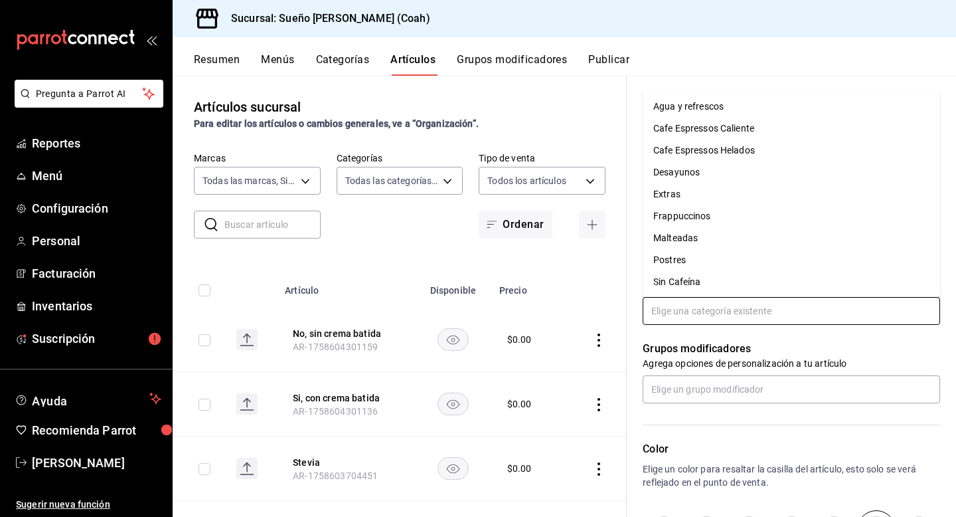
click at [723, 154] on li "Cafe Espressos Helados" at bounding box center [791, 150] width 297 height 22
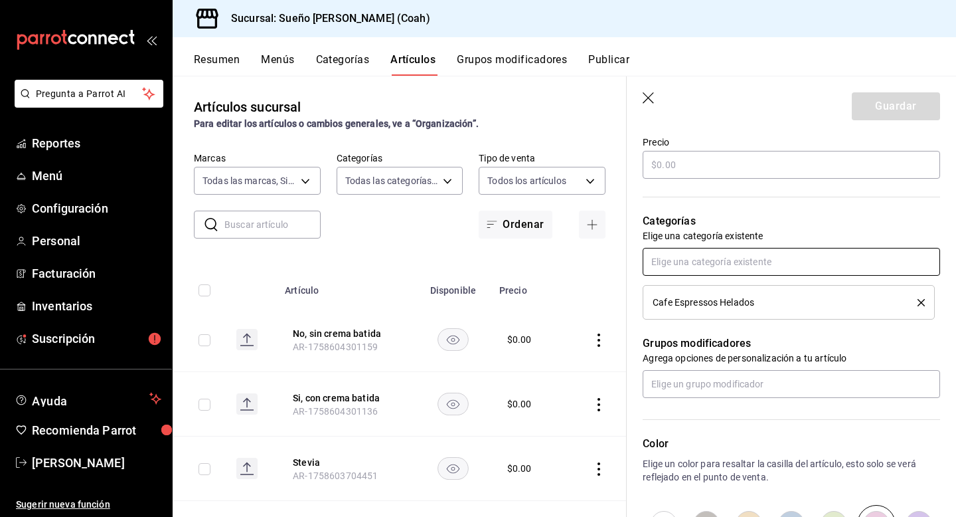
scroll to position [457, 0]
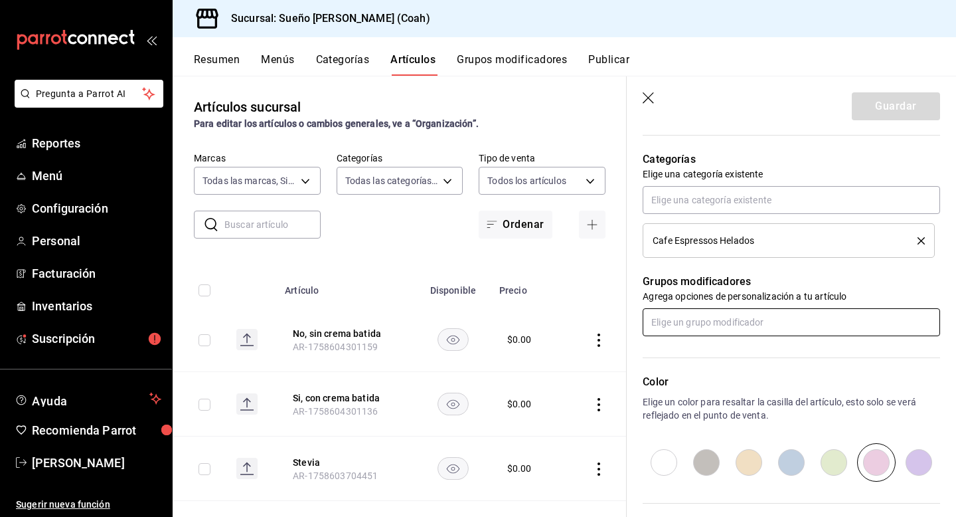
click at [705, 327] on input "text" at bounding box center [791, 322] width 297 height 28
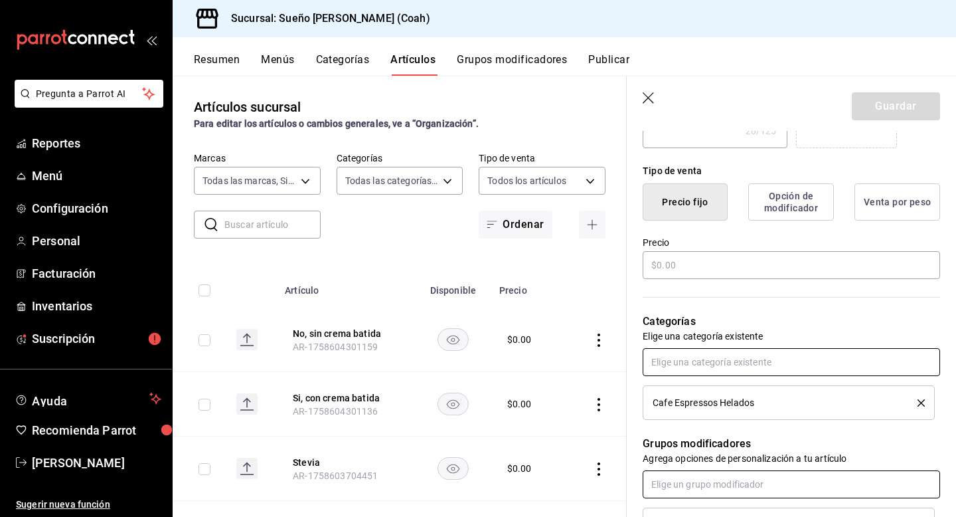
scroll to position [299, 0]
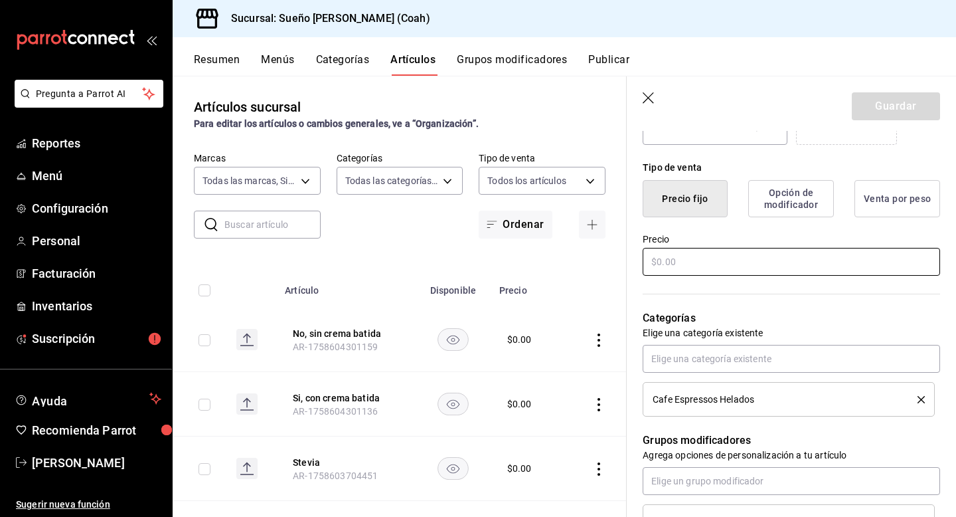
click at [728, 266] on input "text" at bounding box center [791, 262] width 297 height 28
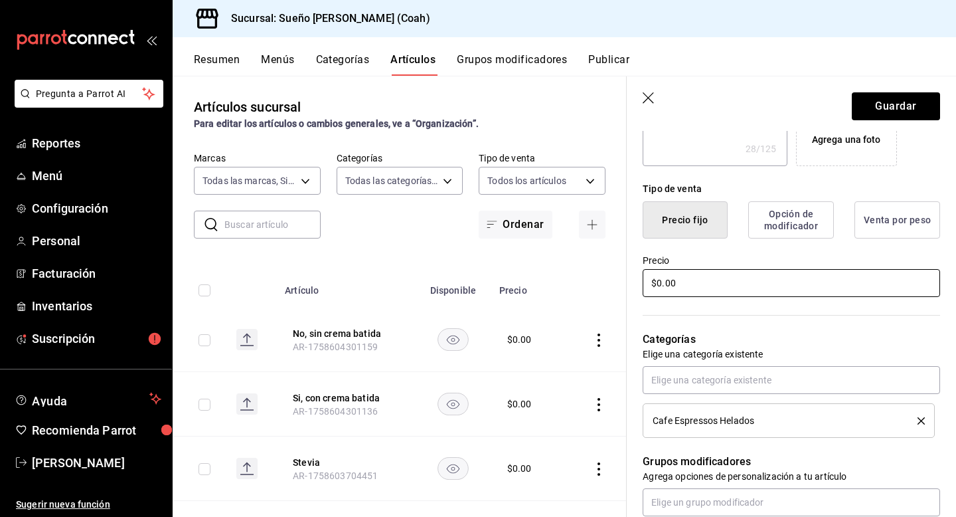
scroll to position [224, 0]
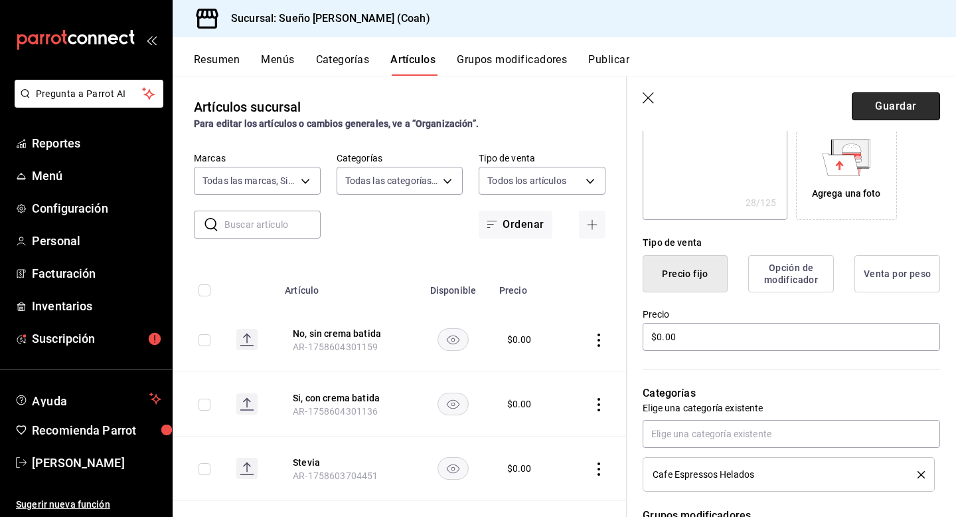
click at [906, 110] on button "Guardar" at bounding box center [896, 106] width 88 height 28
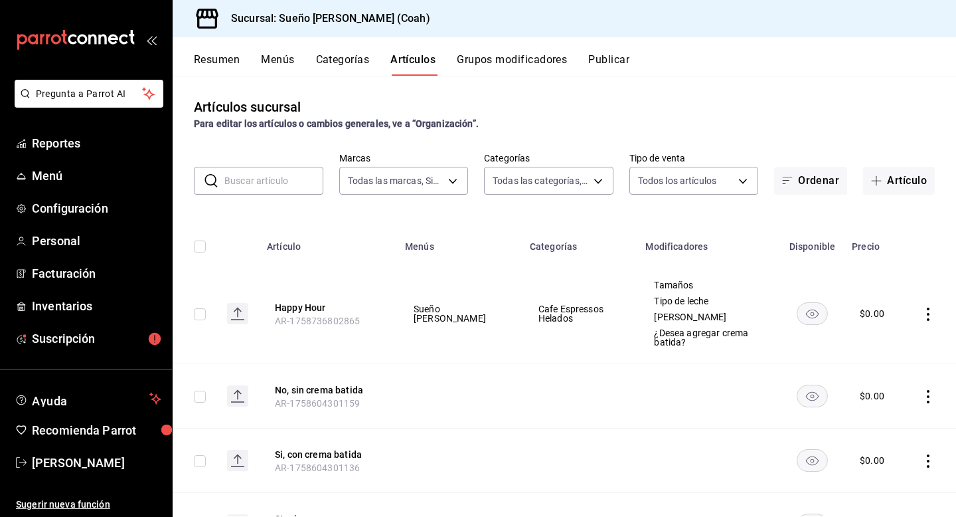
click at [930, 314] on icon "actions" at bounding box center [928, 313] width 13 height 13
click at [197, 58] on div at bounding box center [478, 258] width 956 height 517
click at [203, 58] on button "Resumen" at bounding box center [217, 64] width 46 height 23
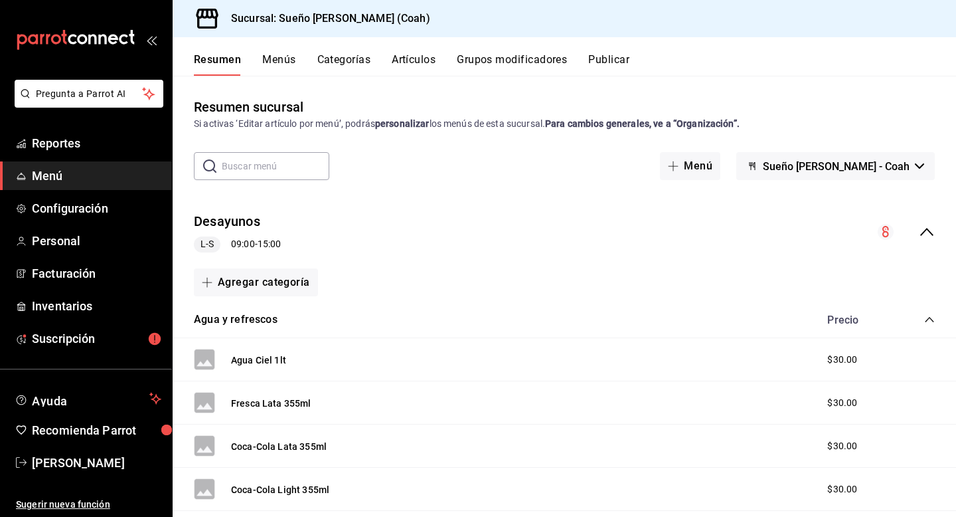
click at [279, 63] on button "Menús" at bounding box center [278, 64] width 33 height 23
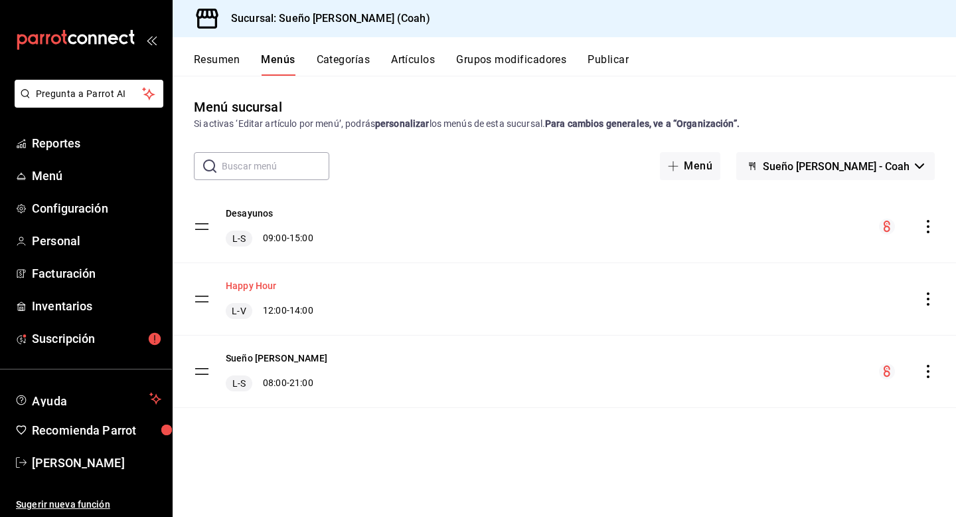
click at [260, 285] on button "Happy Hour" at bounding box center [251, 285] width 51 height 13
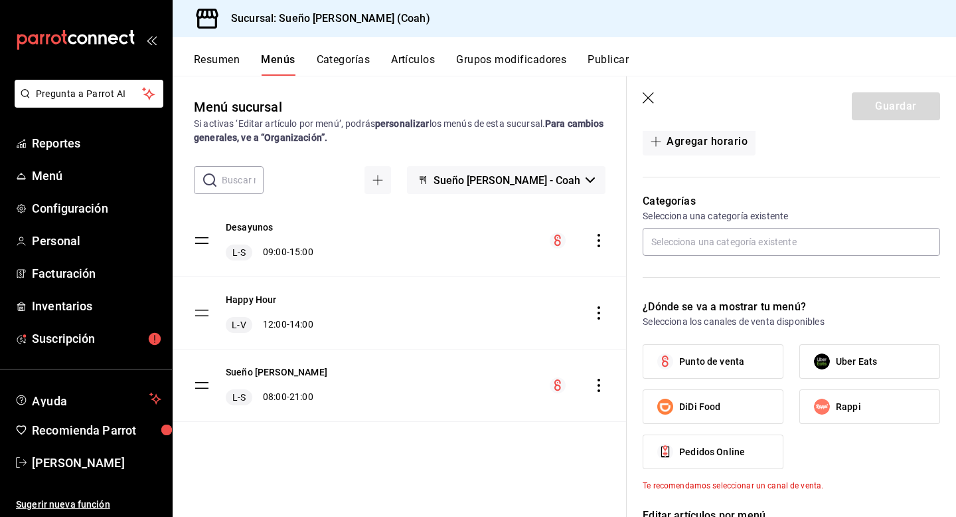
scroll to position [366, 0]
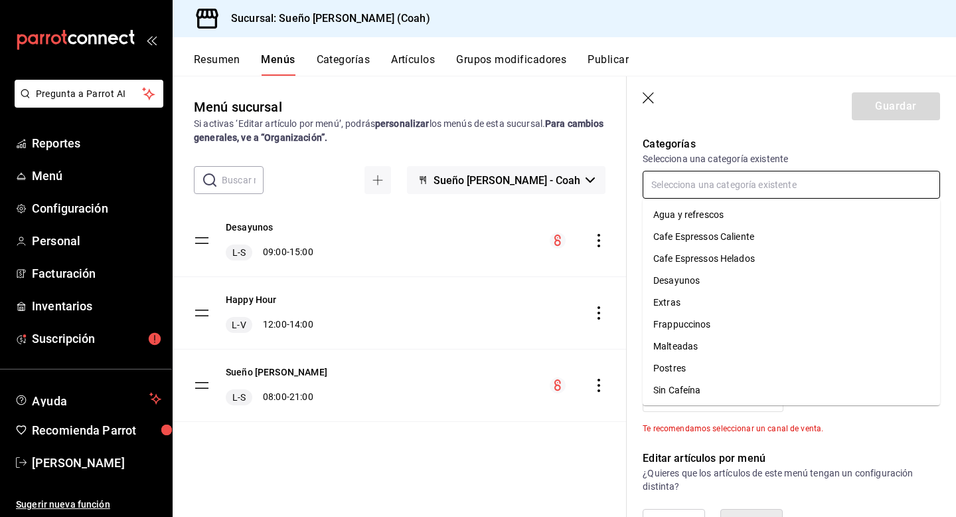
click at [768, 181] on input "text" at bounding box center [791, 185] width 297 height 28
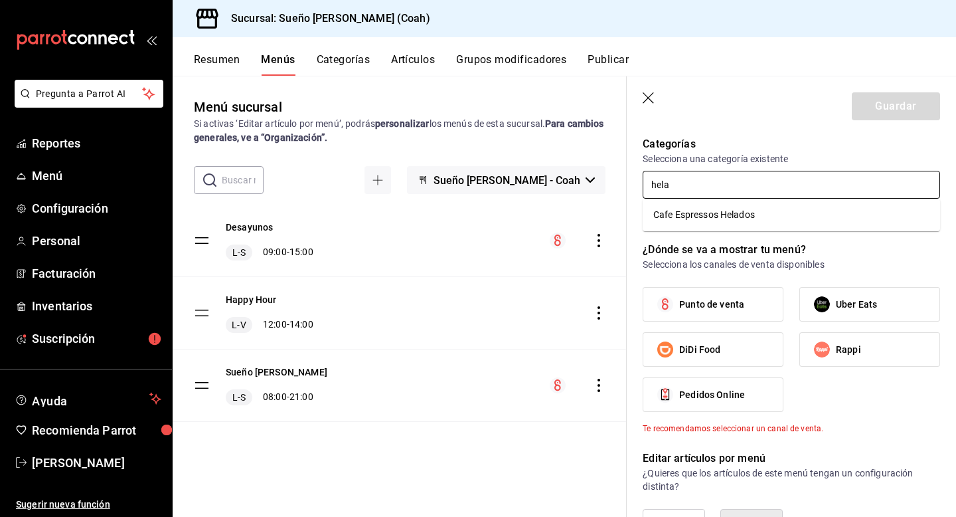
click at [756, 210] on li "Cafe Espressos Helados" at bounding box center [791, 215] width 297 height 22
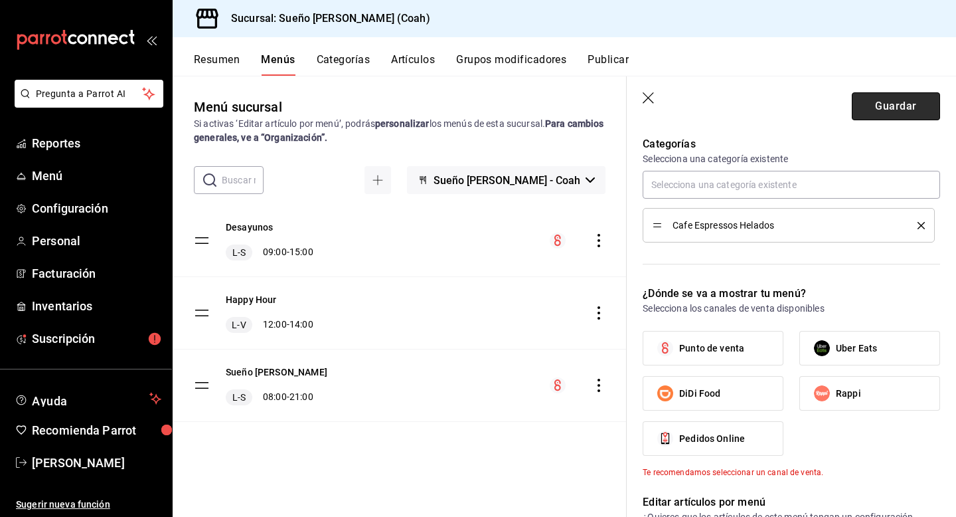
click at [873, 102] on button "Guardar" at bounding box center [896, 106] width 88 height 28
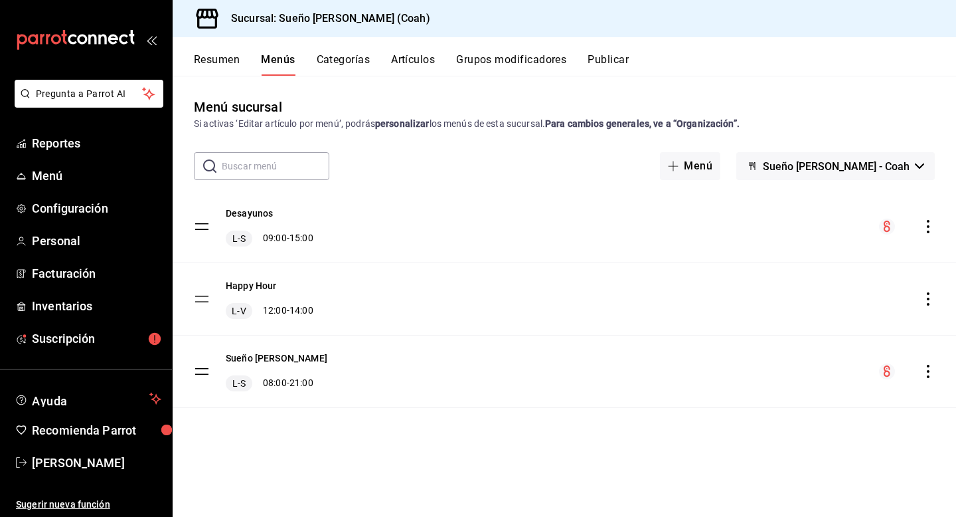
click at [349, 60] on button "Categorías" at bounding box center [344, 64] width 54 height 23
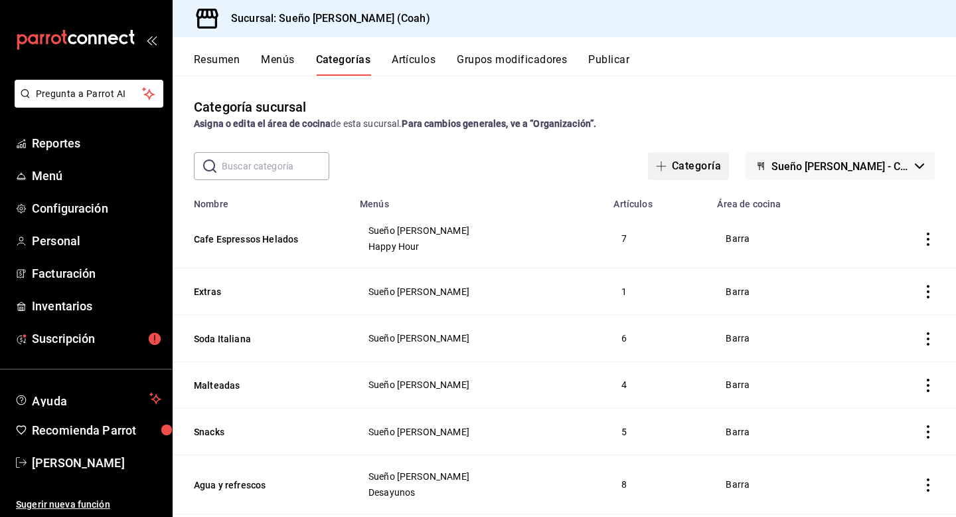
click at [716, 156] on button "Categoría" at bounding box center [688, 166] width 81 height 28
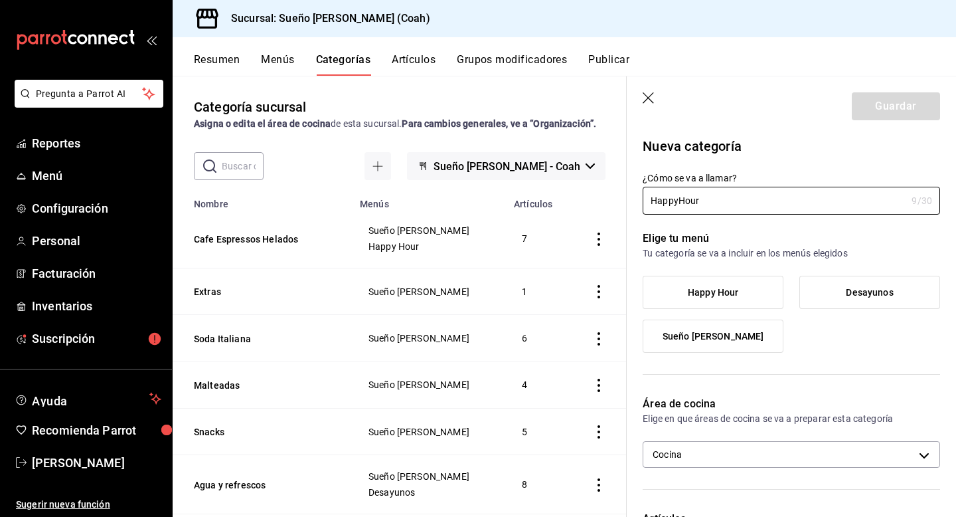
click at [760, 300] on label "Happy Hour" at bounding box center [712, 292] width 139 height 32
click at [0, 0] on input "Happy Hour" at bounding box center [0, 0] width 0 height 0
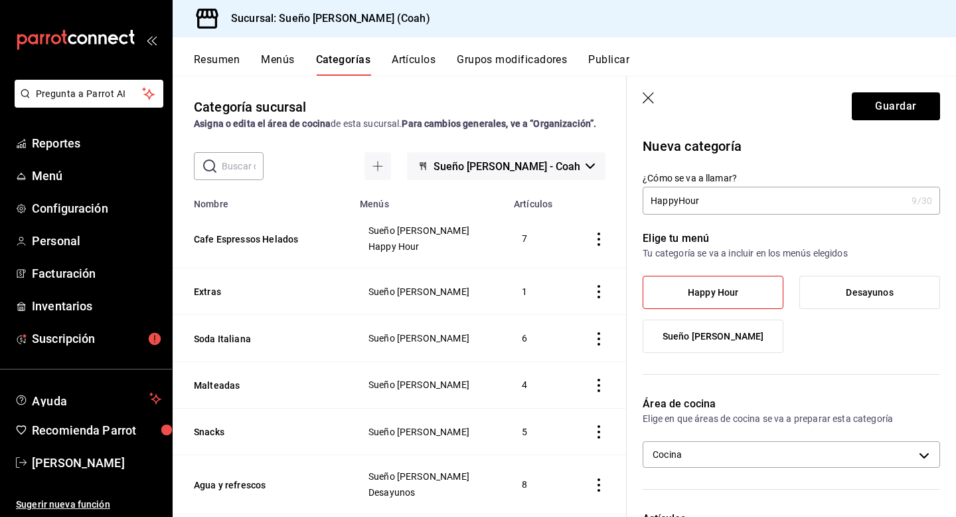
scroll to position [157, 0]
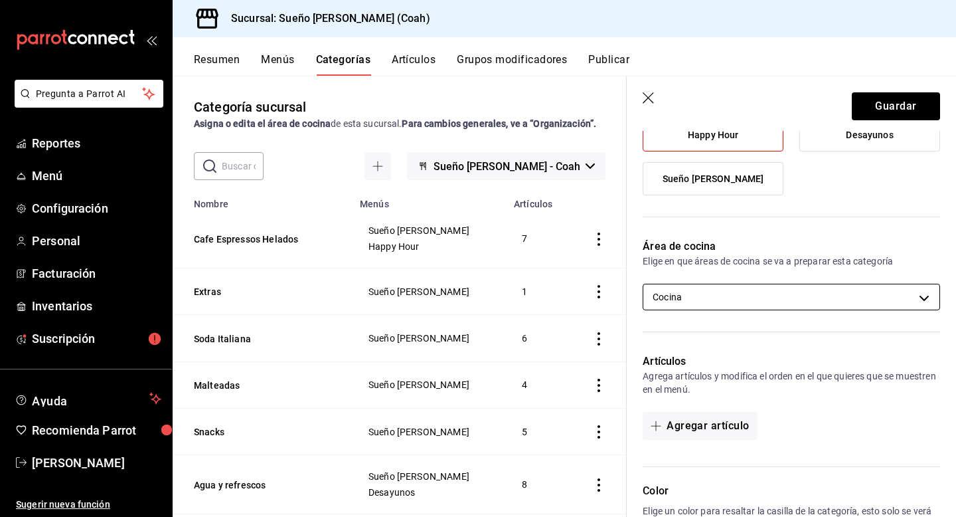
click at [802, 303] on body "Pregunta a Parrot AI Reportes Menú Configuración Personal Facturación Inventari…" at bounding box center [478, 258] width 956 height 517
click at [774, 338] on span "Barra" at bounding box center [803, 340] width 252 height 14
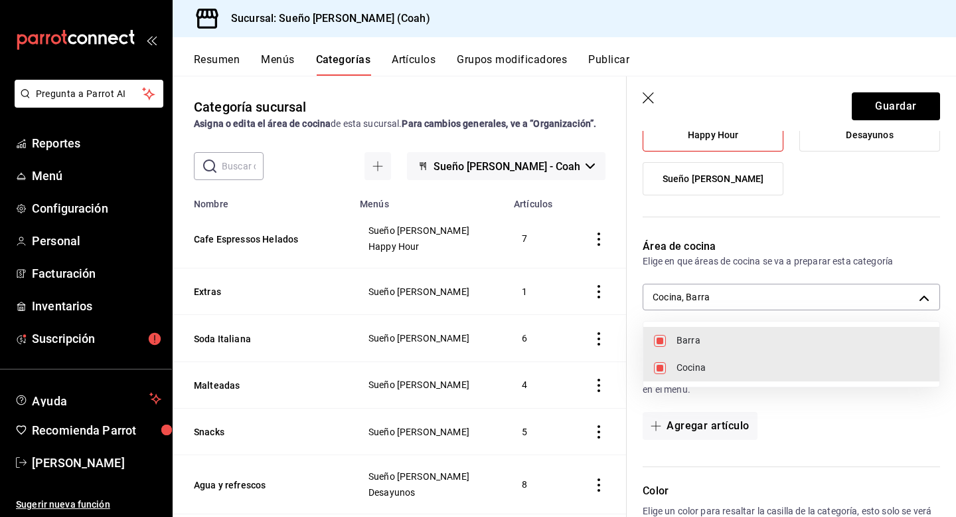
click at [755, 368] on span "Cocina" at bounding box center [803, 368] width 252 height 14
click at [911, 105] on div at bounding box center [478, 258] width 956 height 517
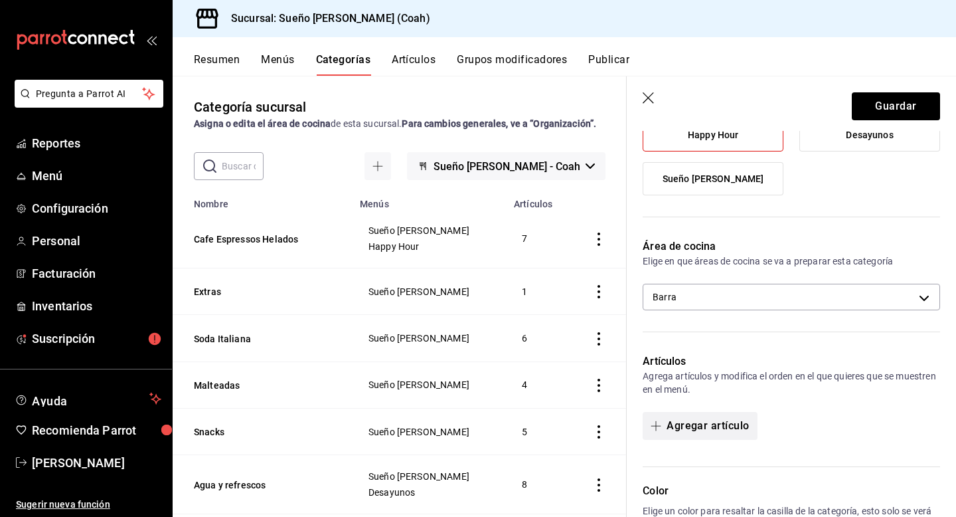
click at [721, 422] on button "Agregar artículo" at bounding box center [700, 426] width 114 height 28
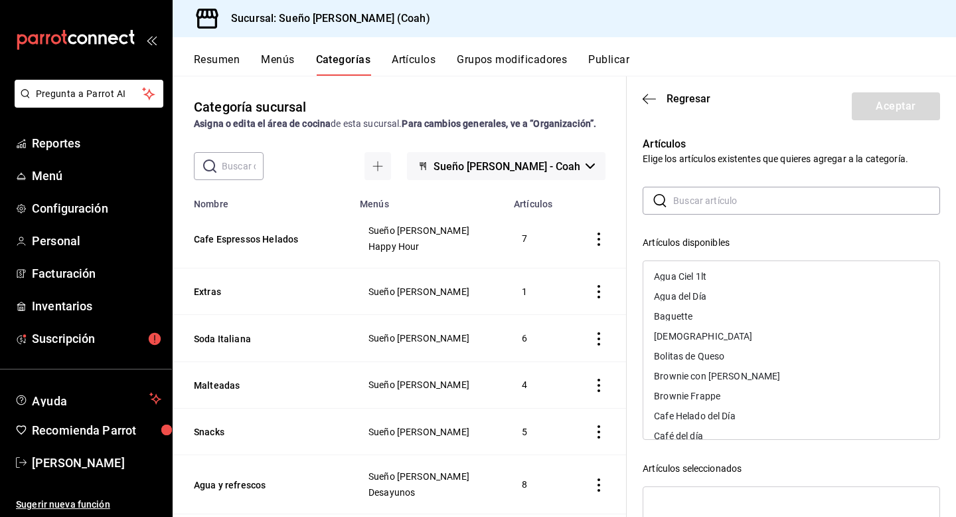
click at [698, 197] on input "text" at bounding box center [806, 200] width 267 height 27
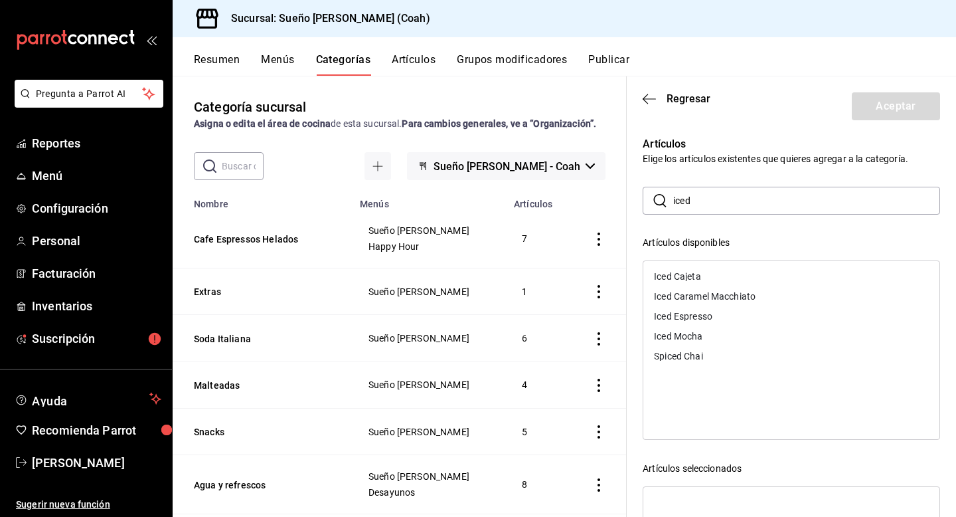
click at [739, 276] on div "Iced Cajeta" at bounding box center [791, 276] width 296 height 20
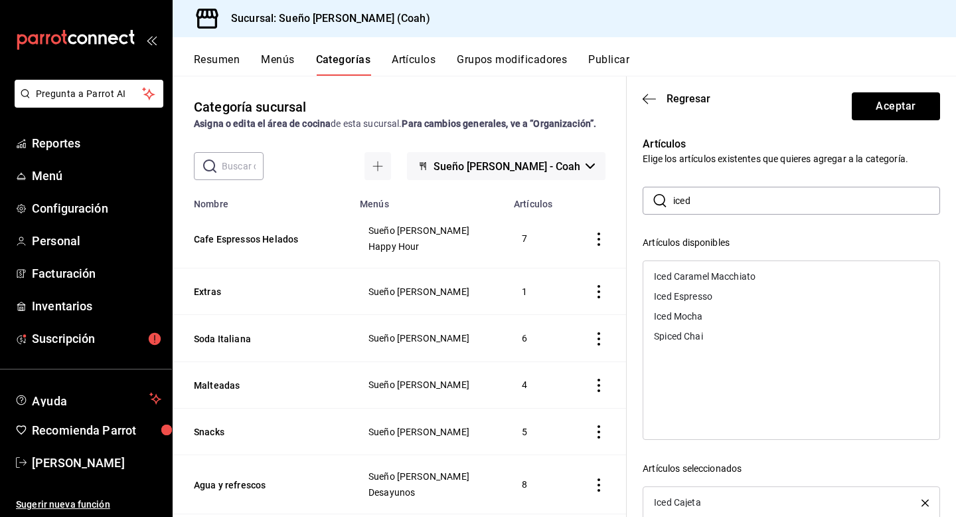
click at [740, 280] on div "Iced Caramel Macchiato" at bounding box center [705, 276] width 102 height 9
click at [740, 280] on div "Iced Espresso" at bounding box center [791, 276] width 296 height 20
click at [740, 280] on div "Iced Mocha" at bounding box center [791, 276] width 296 height 20
click at [740, 280] on div "Spiced Chai" at bounding box center [791, 276] width 296 height 20
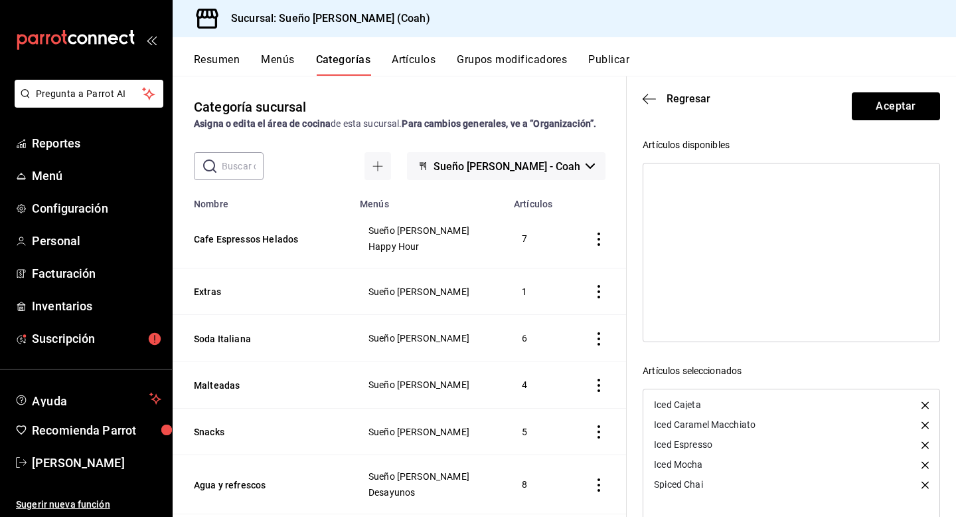
scroll to position [116, 0]
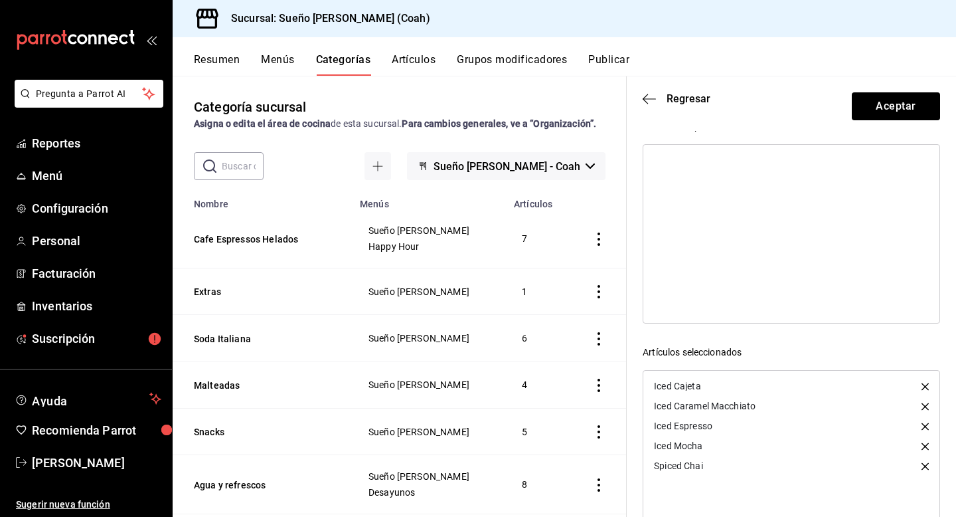
click at [920, 467] on div "Spiced Chai" at bounding box center [791, 466] width 296 height 20
click at [926, 466] on icon "button" at bounding box center [925, 465] width 7 height 7
click at [884, 120] on header "Regresar Aceptar" at bounding box center [791, 103] width 329 height 54
click at [888, 108] on button "Aceptar" at bounding box center [896, 106] width 88 height 28
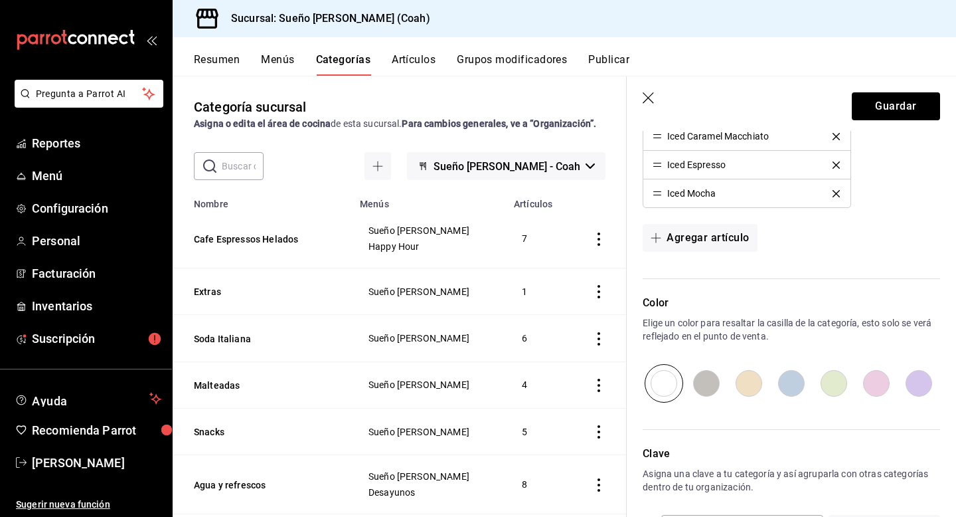
scroll to position [523, 0]
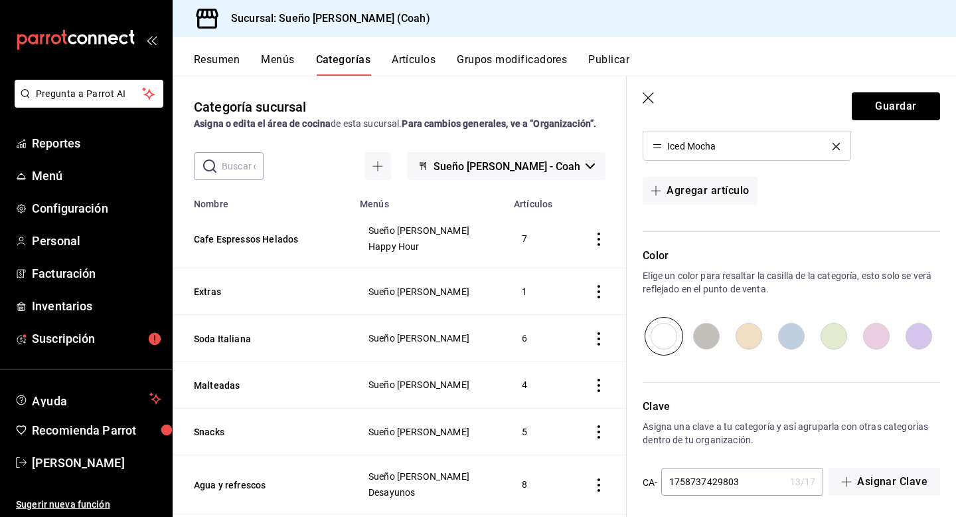
click at [874, 330] on input "radio" at bounding box center [876, 336] width 42 height 39
click at [871, 109] on button "Guardar" at bounding box center [896, 106] width 88 height 28
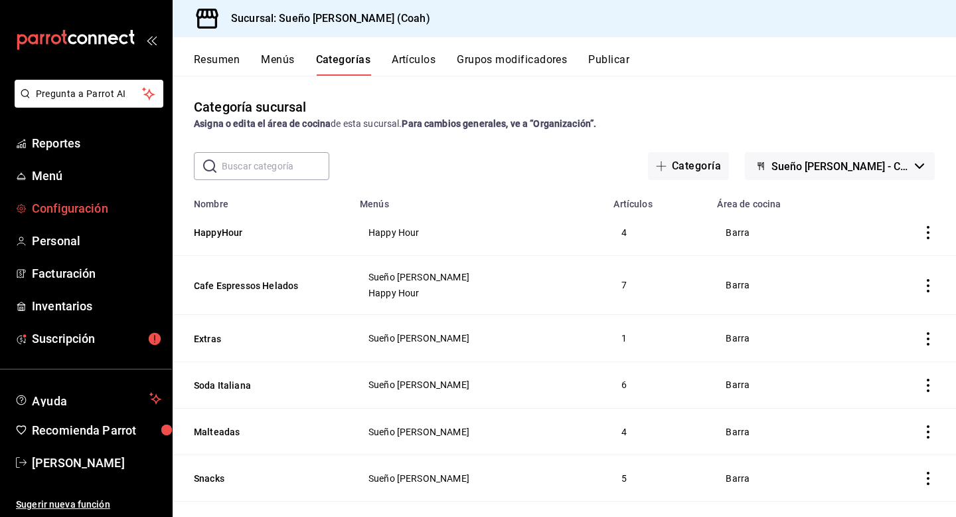
click at [50, 203] on span "Configuración" at bounding box center [96, 208] width 129 height 18
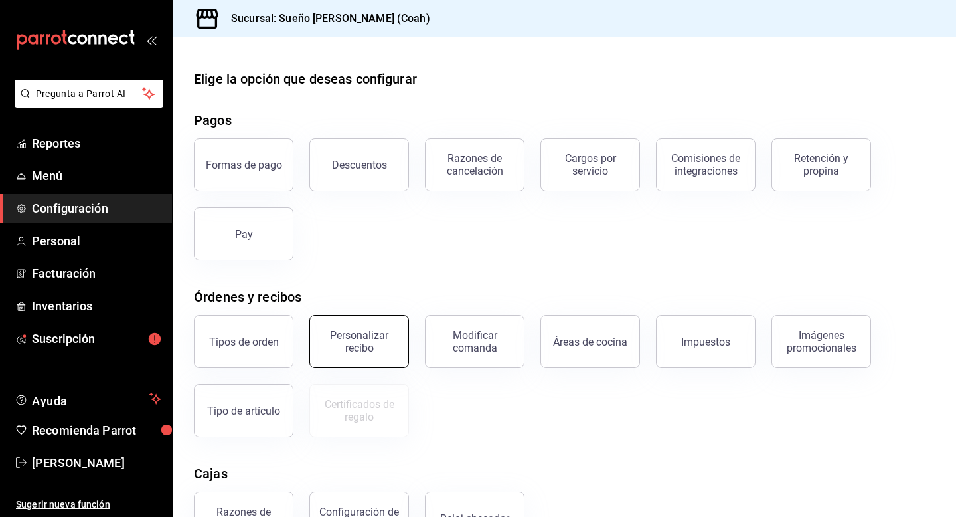
click at [380, 341] on div "Personalizar recibo" at bounding box center [359, 341] width 82 height 25
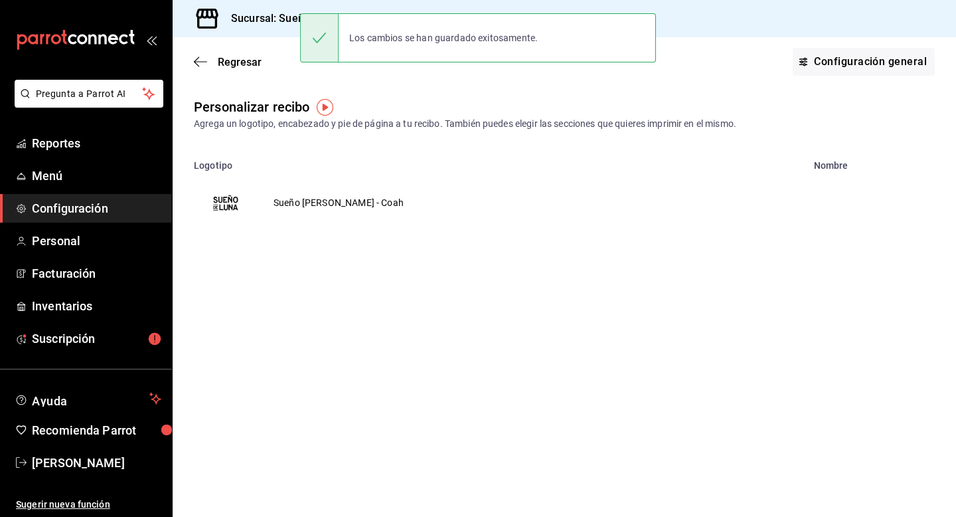
click at [304, 214] on td "Sueño [PERSON_NAME] - Coah" at bounding box center [339, 203] width 162 height 64
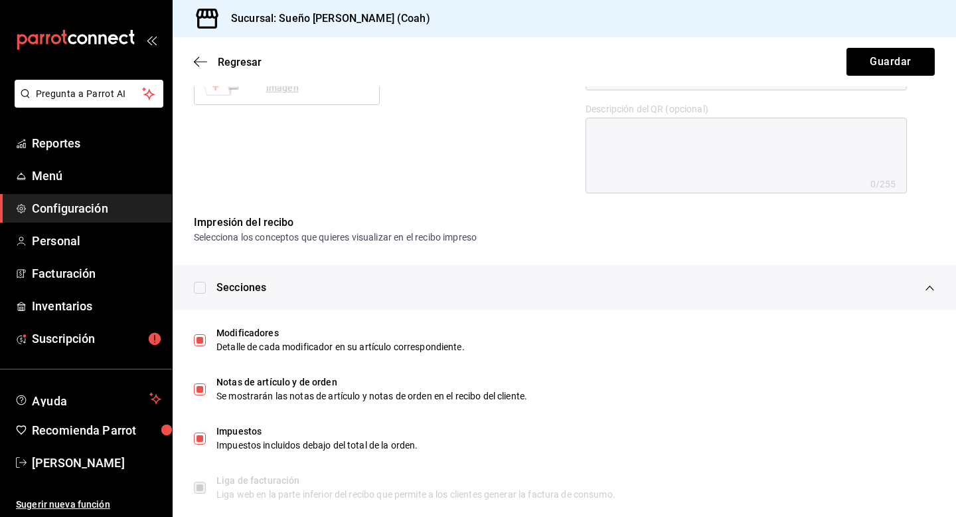
scroll to position [604, 0]
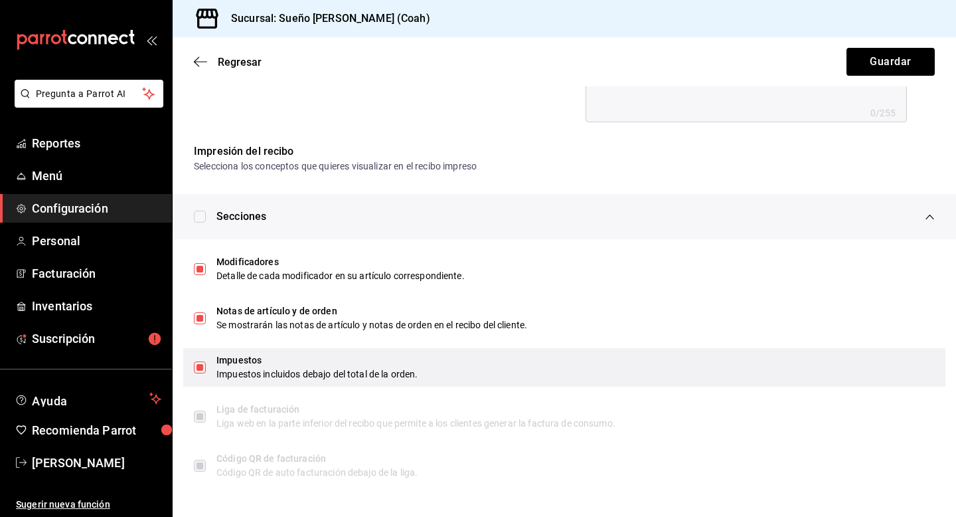
click at [317, 369] on div "Impuestos incluidos debajo del total de la orden." at bounding box center [575, 374] width 718 height 14
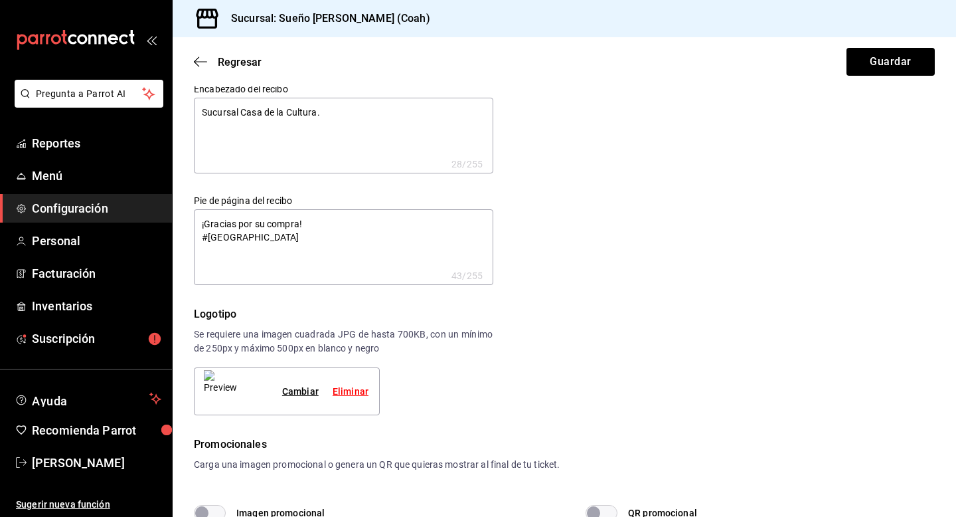
scroll to position [0, 0]
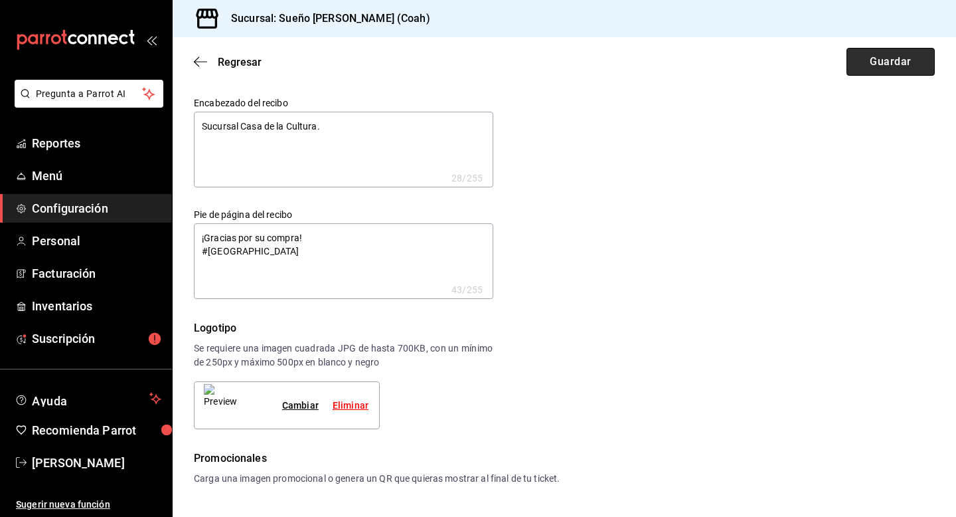
click at [882, 62] on button "Guardar" at bounding box center [891, 62] width 88 height 28
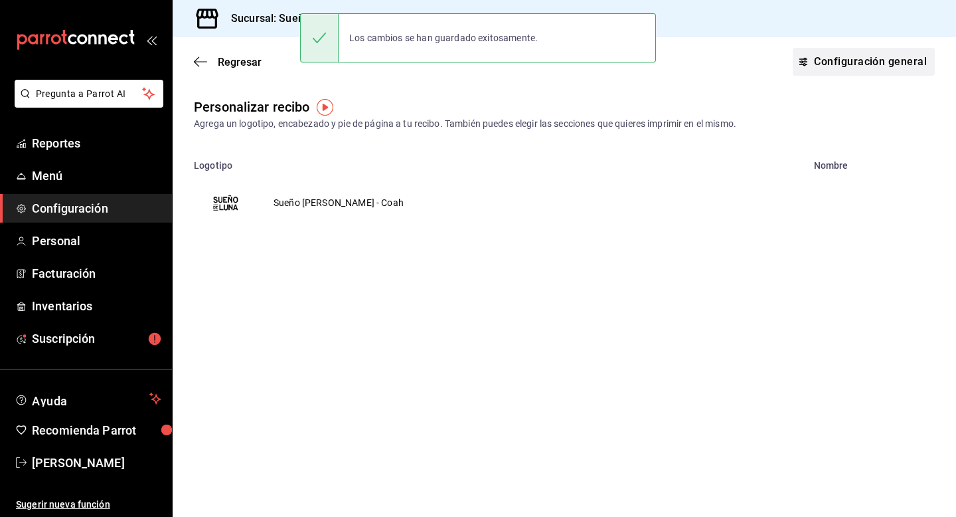
click at [867, 53] on link "Configuración general" at bounding box center [864, 62] width 142 height 28
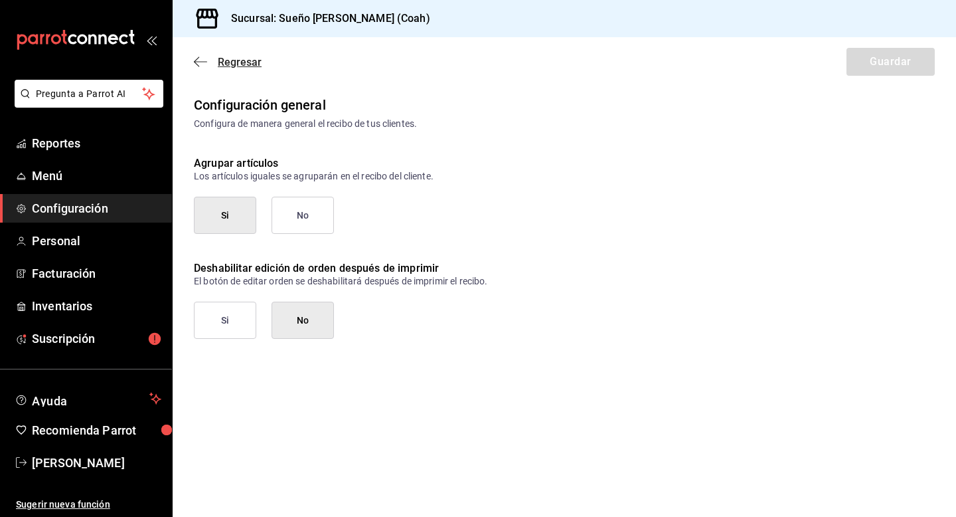
click at [207, 66] on icon "button" at bounding box center [200, 62] width 13 height 12
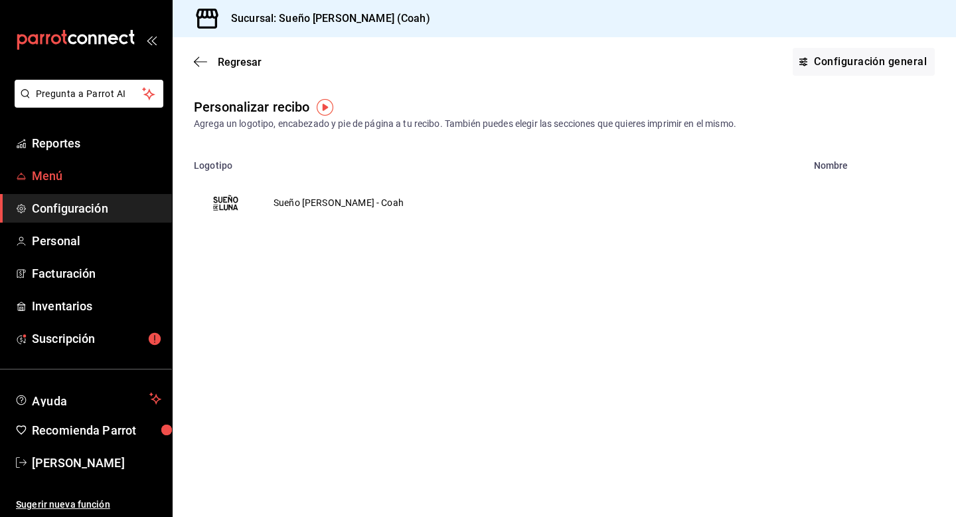
click at [66, 173] on span "Menú" at bounding box center [96, 176] width 129 height 18
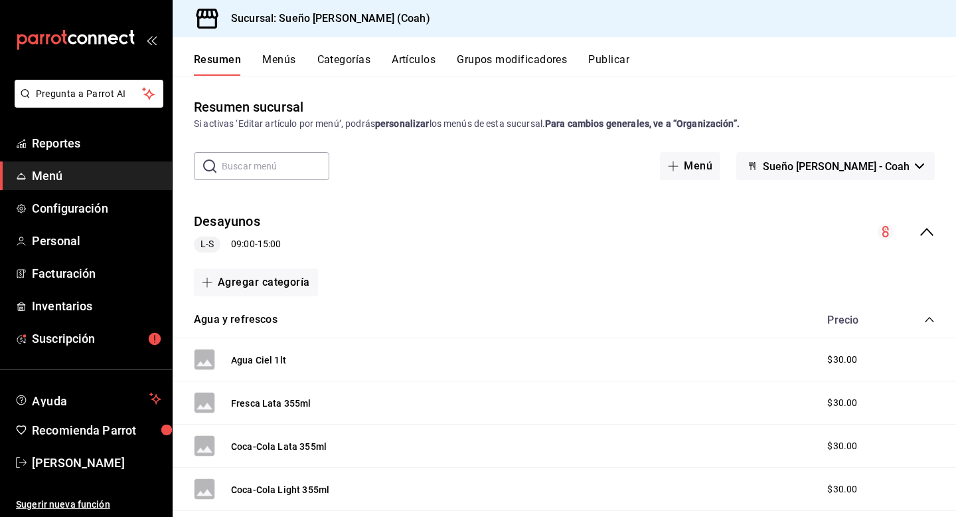
click at [271, 54] on button "Menús" at bounding box center [278, 64] width 33 height 23
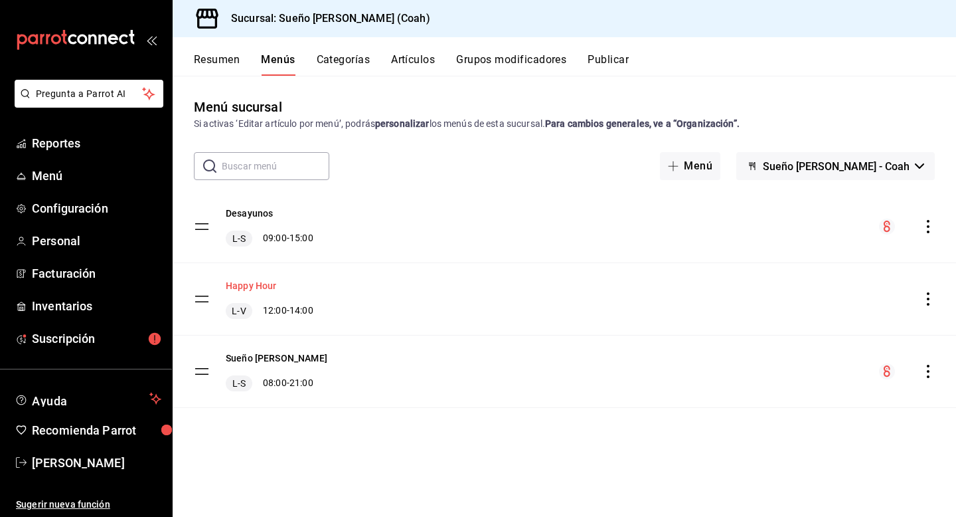
click at [264, 286] on button "Happy Hour" at bounding box center [251, 285] width 51 height 13
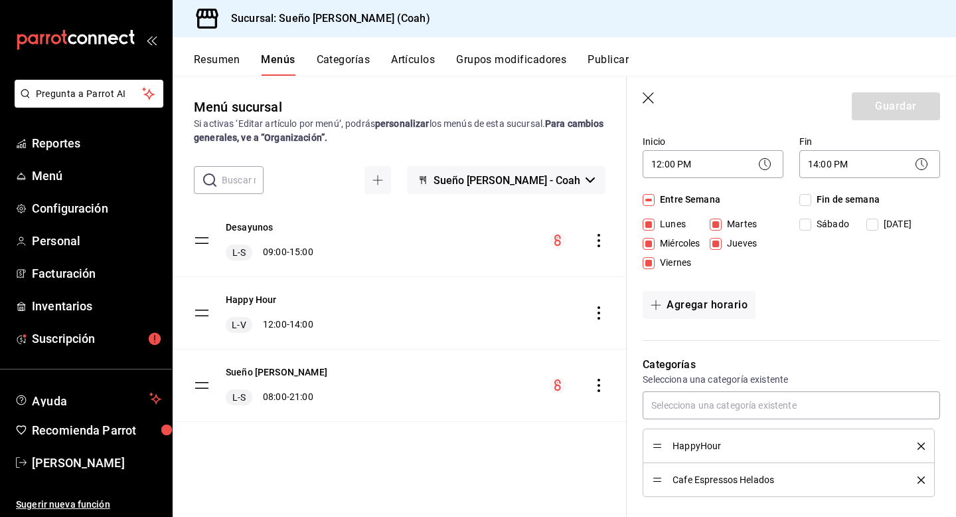
scroll to position [371, 0]
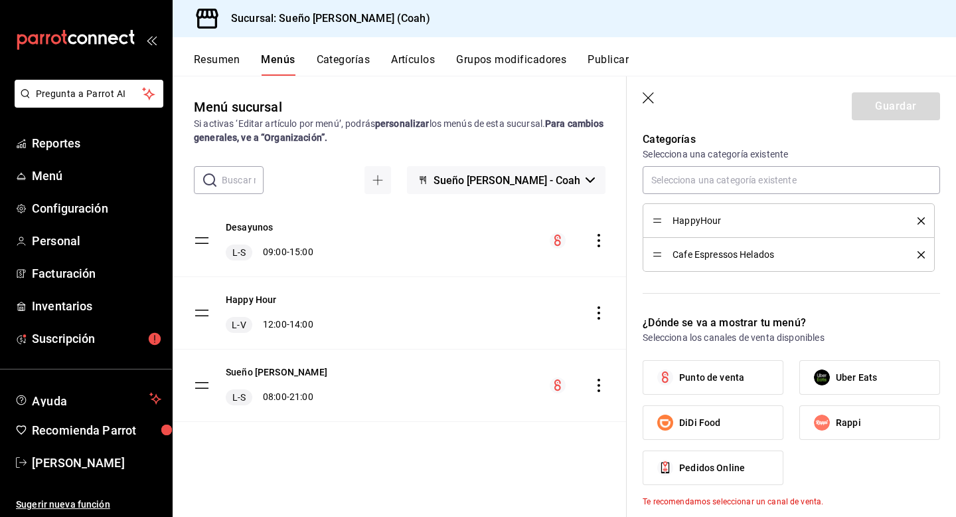
click at [922, 253] on icon "delete" at bounding box center [921, 254] width 7 height 7
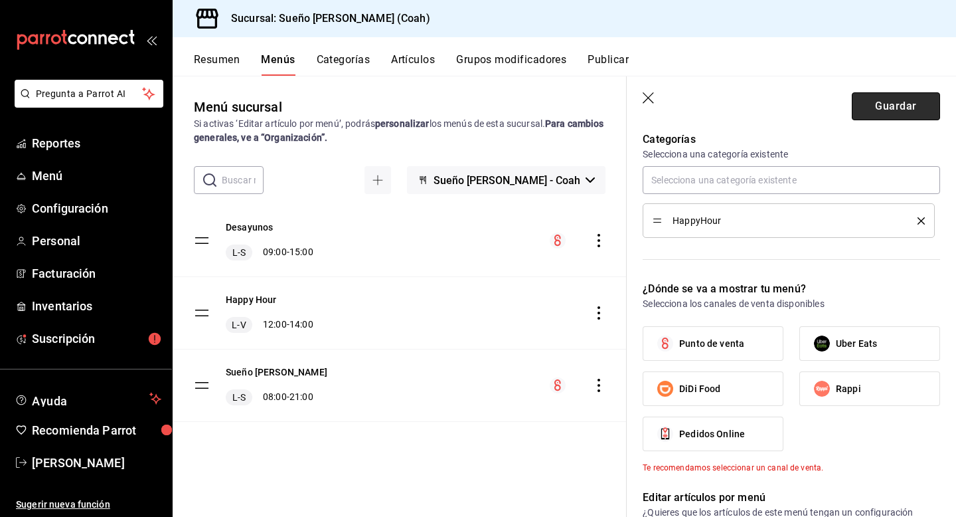
click at [894, 113] on button "Guardar" at bounding box center [896, 106] width 88 height 28
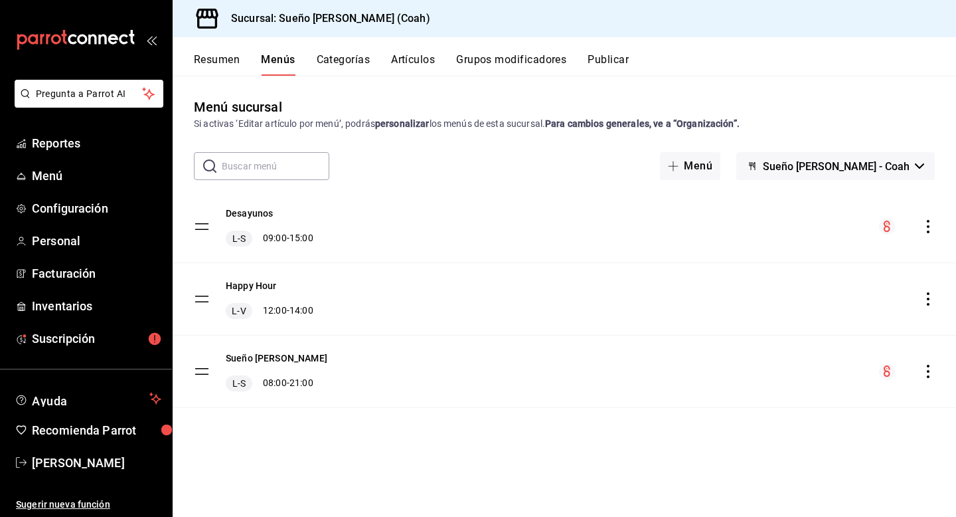
click at [363, 62] on button "Categorías" at bounding box center [344, 64] width 54 height 23
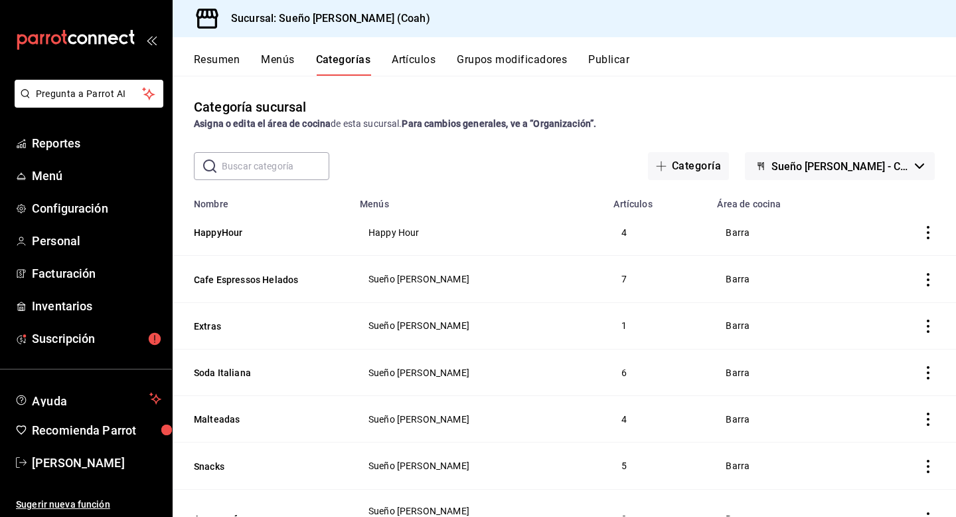
click at [409, 63] on button "Artículos" at bounding box center [414, 64] width 44 height 23
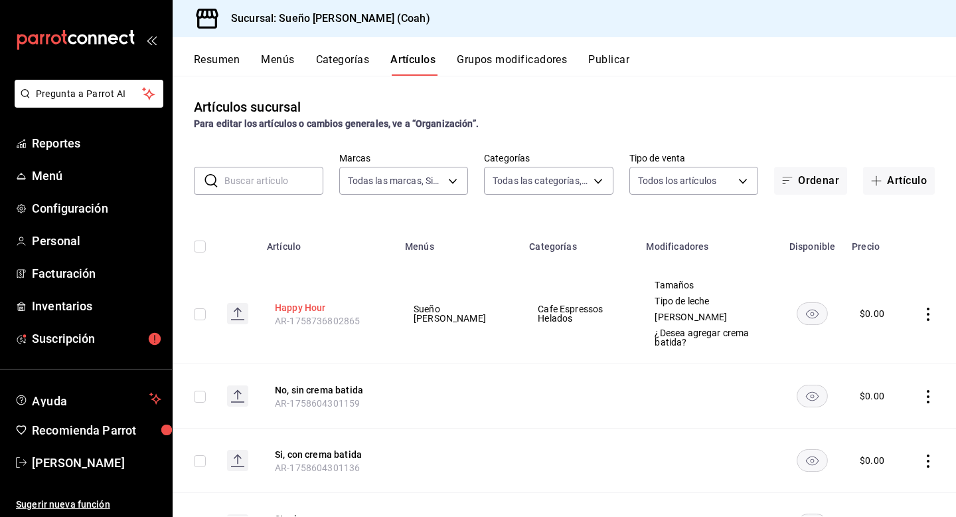
click at [307, 305] on button "Happy Hour" at bounding box center [328, 307] width 106 height 13
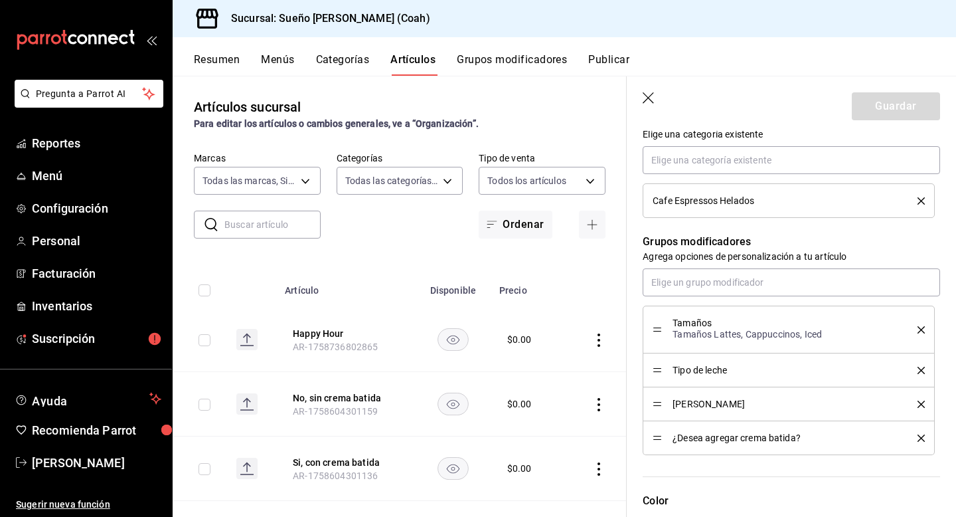
scroll to position [498, 0]
click at [758, 284] on input "text" at bounding box center [791, 282] width 297 height 28
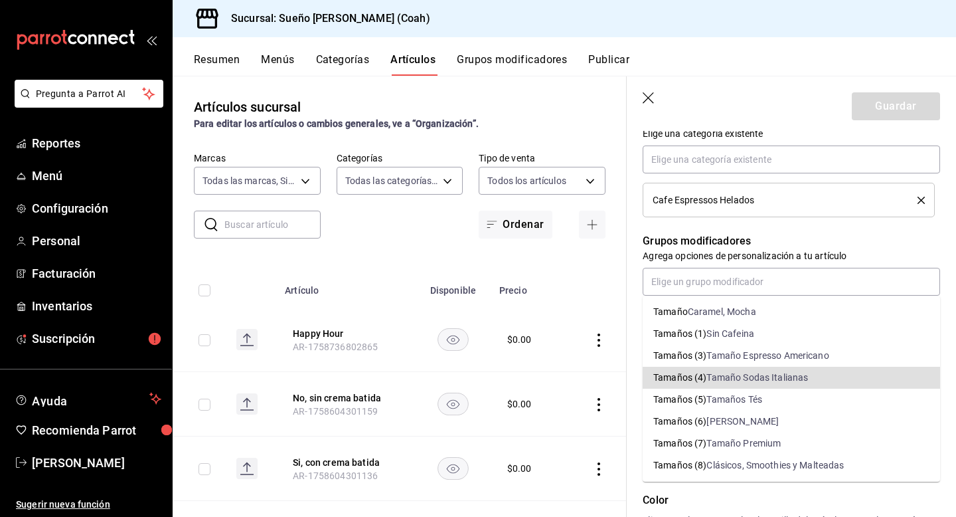
click at [809, 225] on div "Grupos modificadores Agrega opciones de personalización a tu artículo Tamaños T…" at bounding box center [783, 335] width 313 height 237
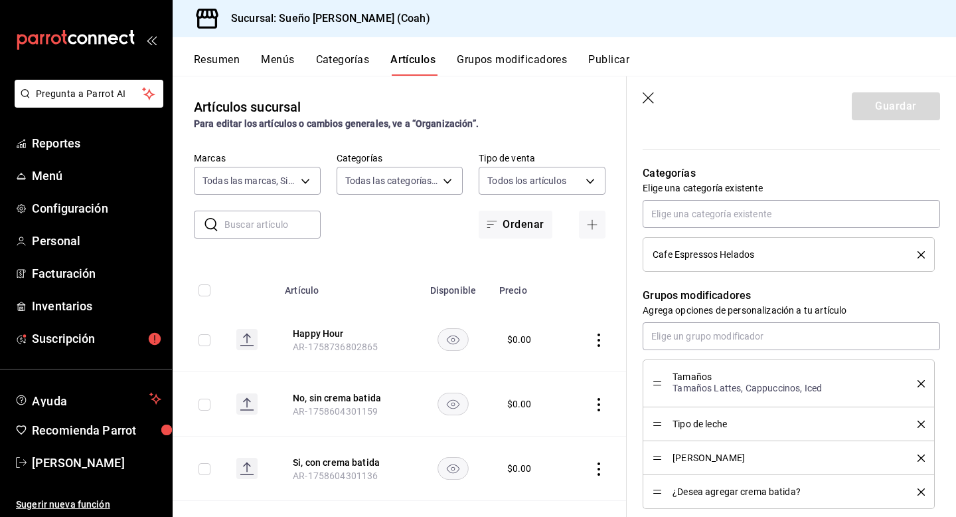
scroll to position [441, 0]
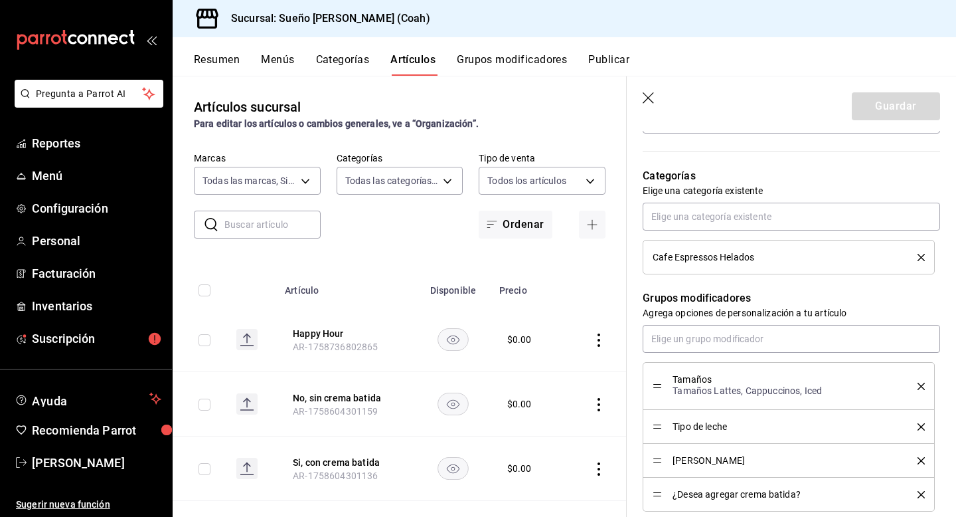
click at [649, 93] on icon "button" at bounding box center [649, 98] width 13 height 13
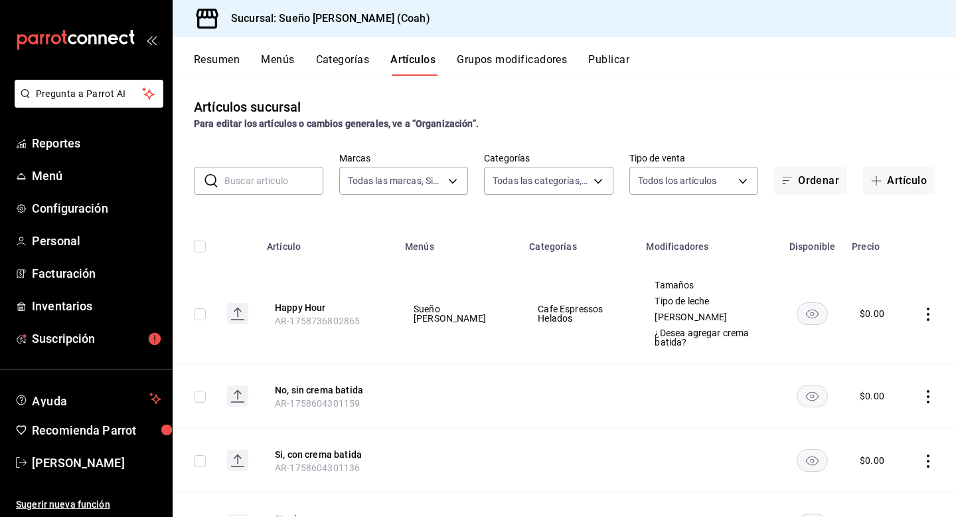
click at [543, 62] on button "Grupos modificadores" at bounding box center [512, 64] width 110 height 23
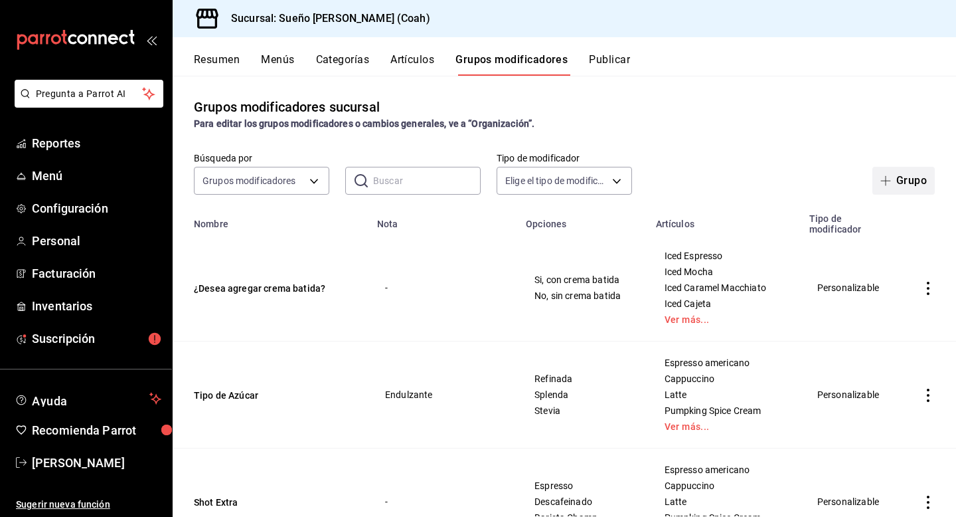
click at [896, 175] on span "button" at bounding box center [888, 180] width 16 height 11
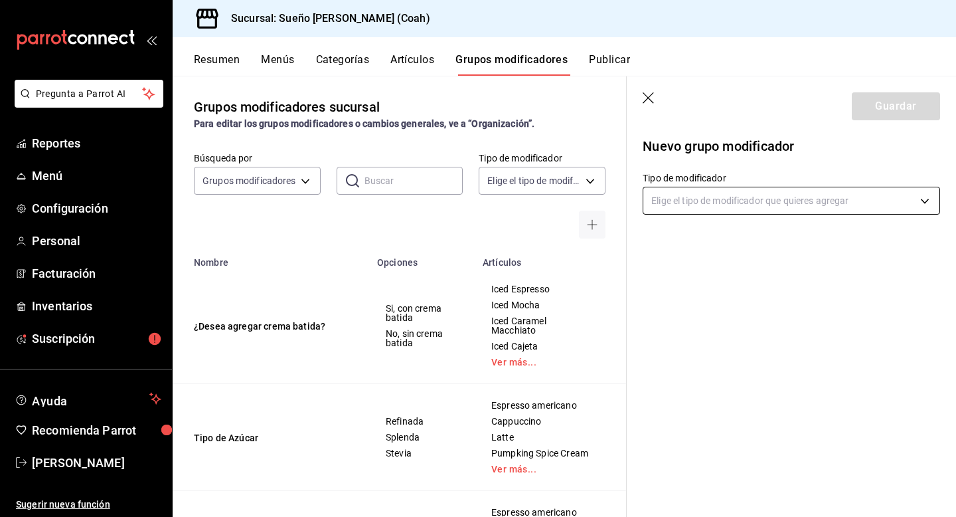
click at [710, 201] on body "Pregunta a Parrot AI Reportes Menú Configuración Personal Facturación Inventari…" at bounding box center [478, 258] width 956 height 517
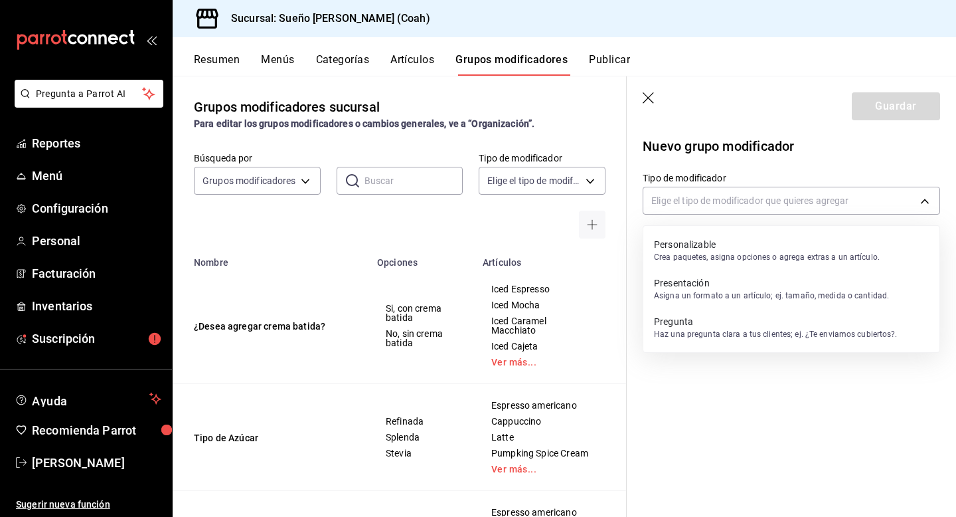
click at [410, 63] on div at bounding box center [478, 258] width 956 height 517
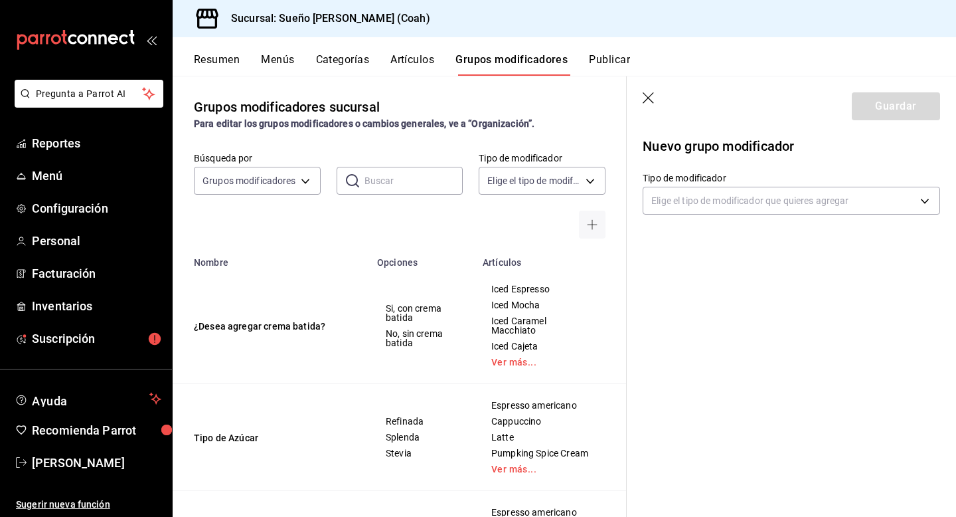
click at [410, 63] on button "Artículos" at bounding box center [412, 64] width 44 height 23
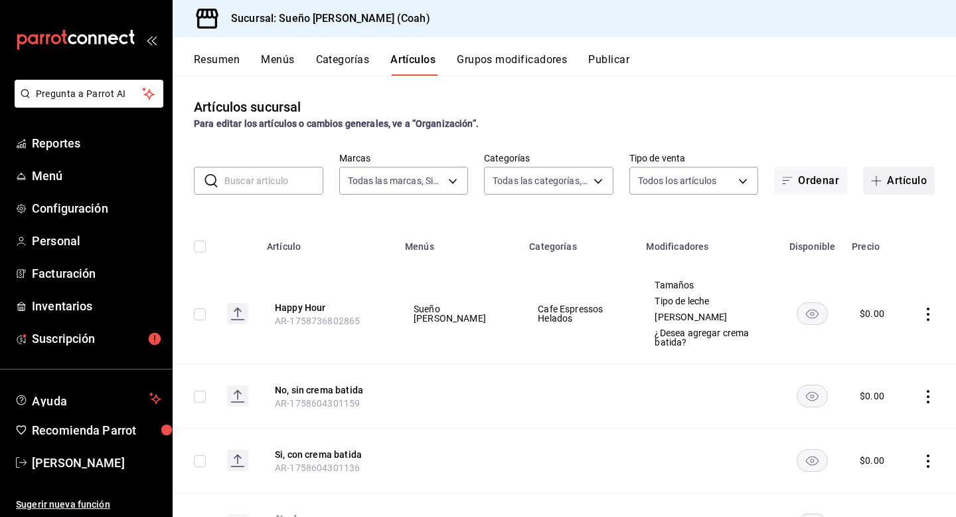
click at [880, 177] on icon "button" at bounding box center [876, 180] width 11 height 11
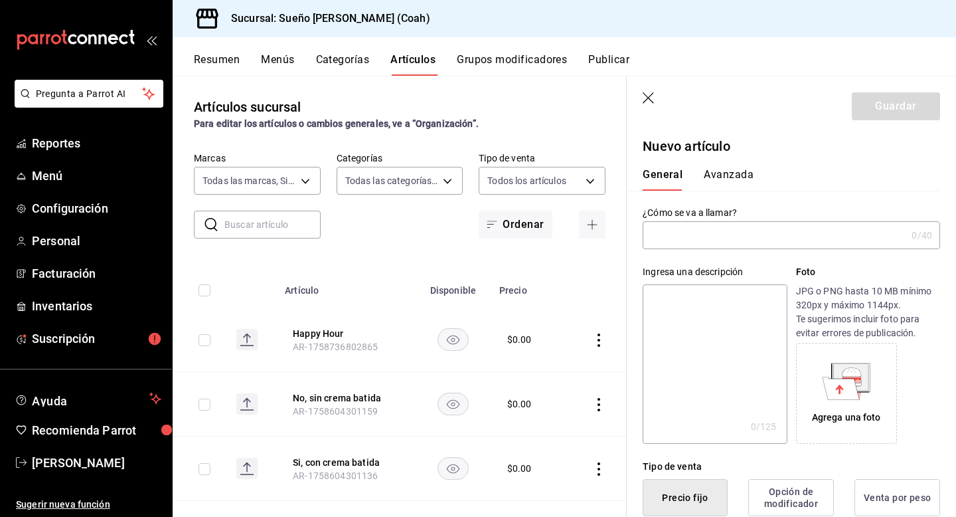
click at [782, 234] on input "text" at bounding box center [775, 235] width 264 height 27
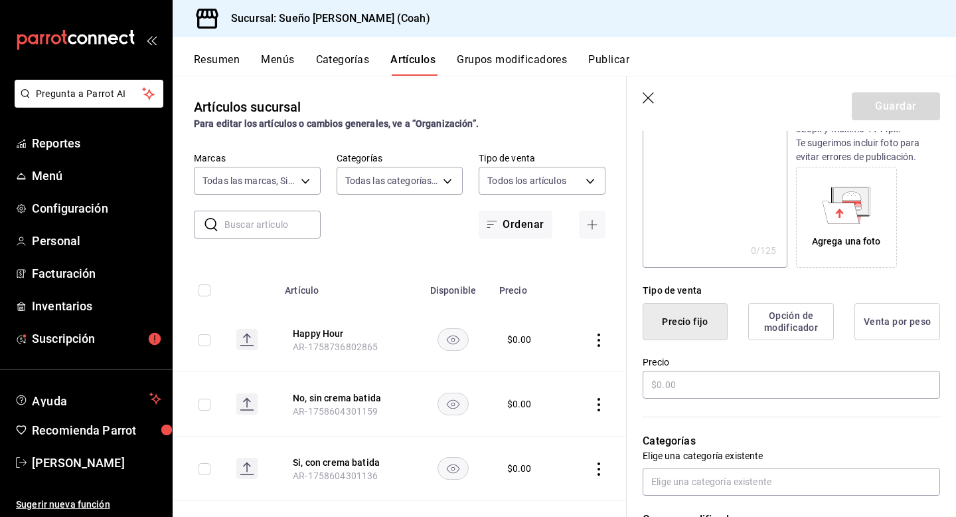
scroll to position [253, 0]
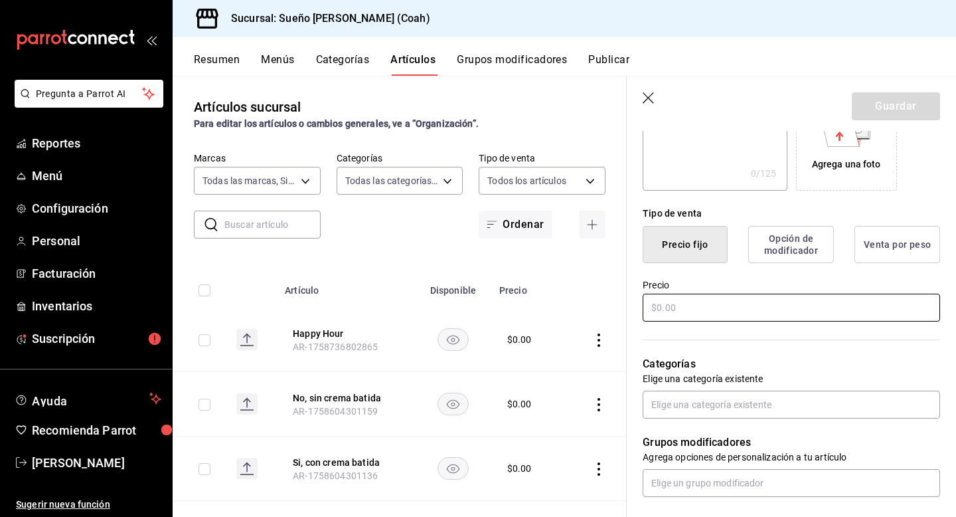
click at [782, 310] on input "text" at bounding box center [791, 307] width 297 height 28
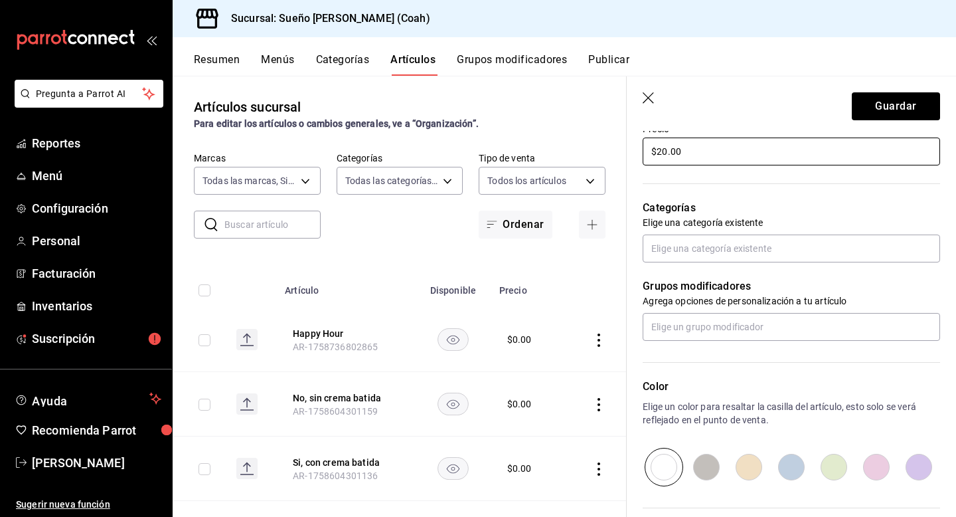
scroll to position [423, 0]
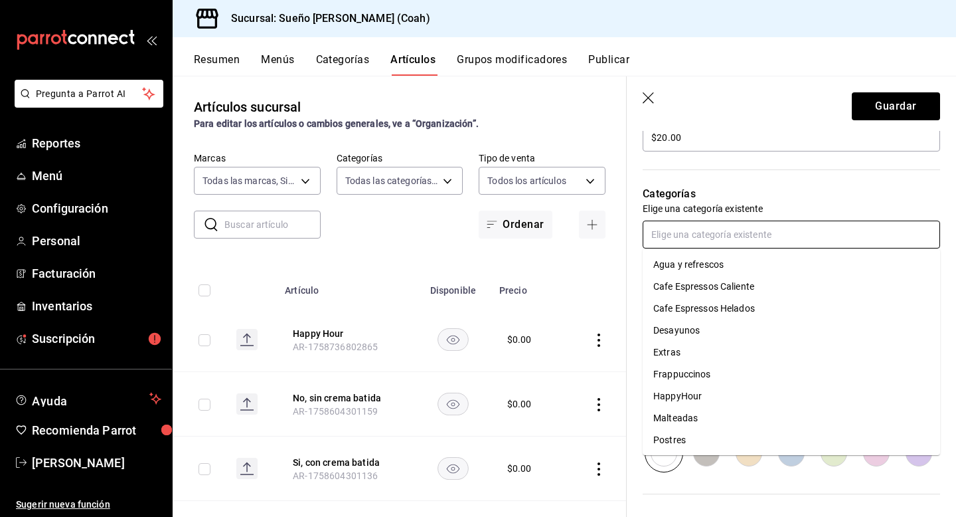
click at [791, 231] on input "text" at bounding box center [791, 234] width 297 height 28
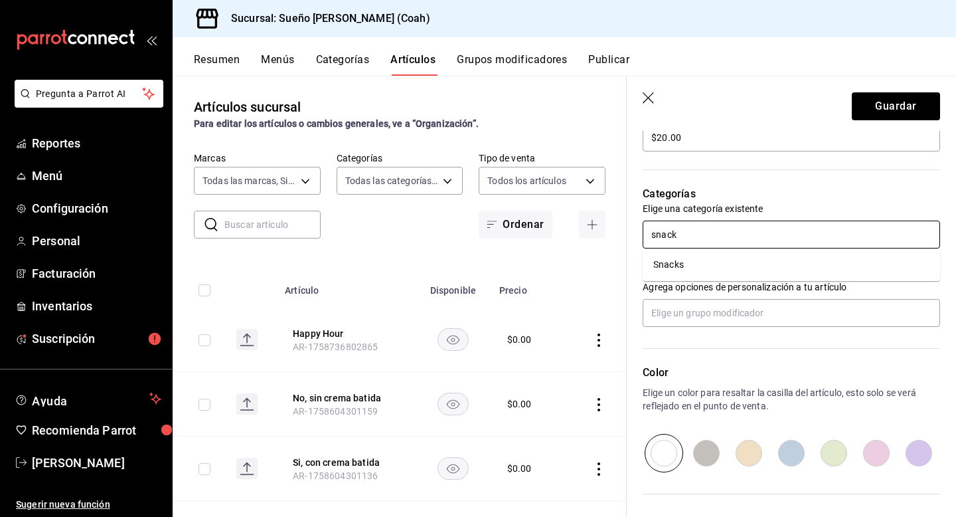
click at [752, 270] on li "Snacks" at bounding box center [791, 265] width 297 height 22
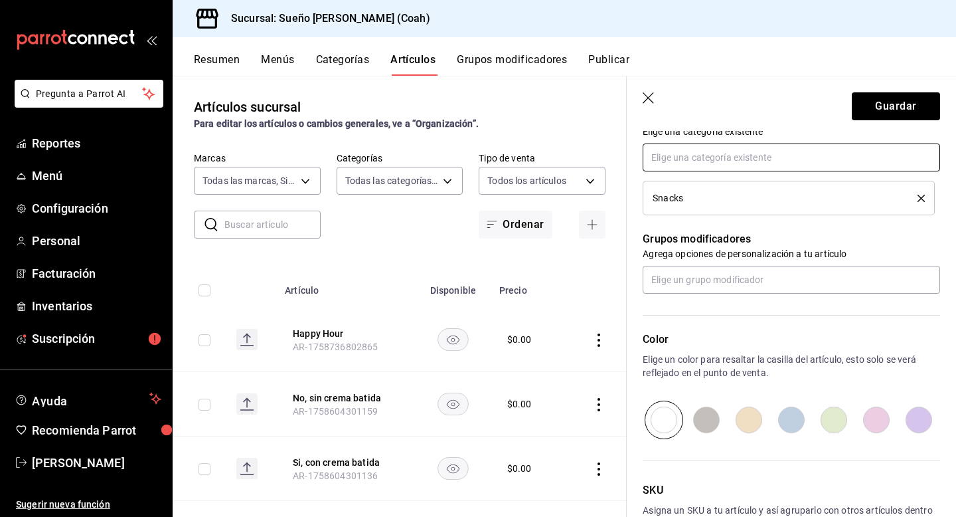
scroll to position [510, 0]
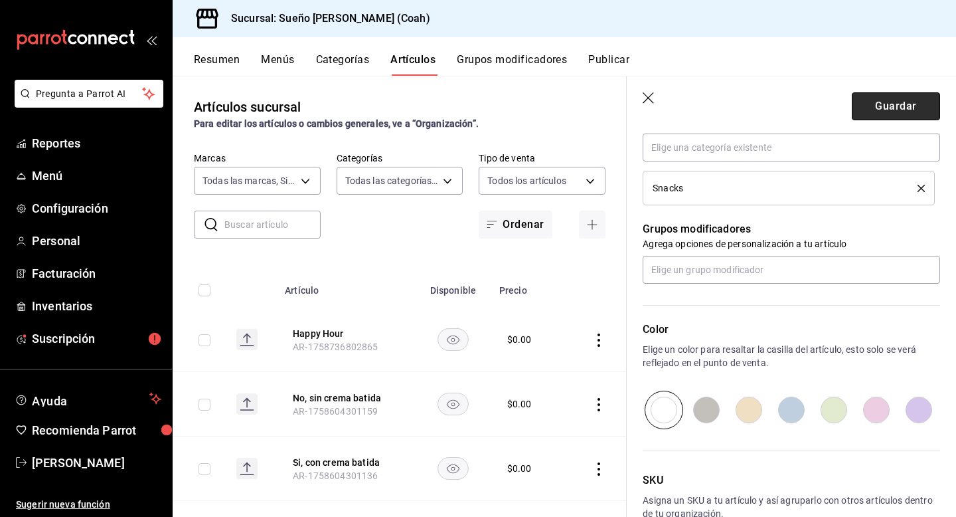
click at [908, 102] on button "Guardar" at bounding box center [896, 106] width 88 height 28
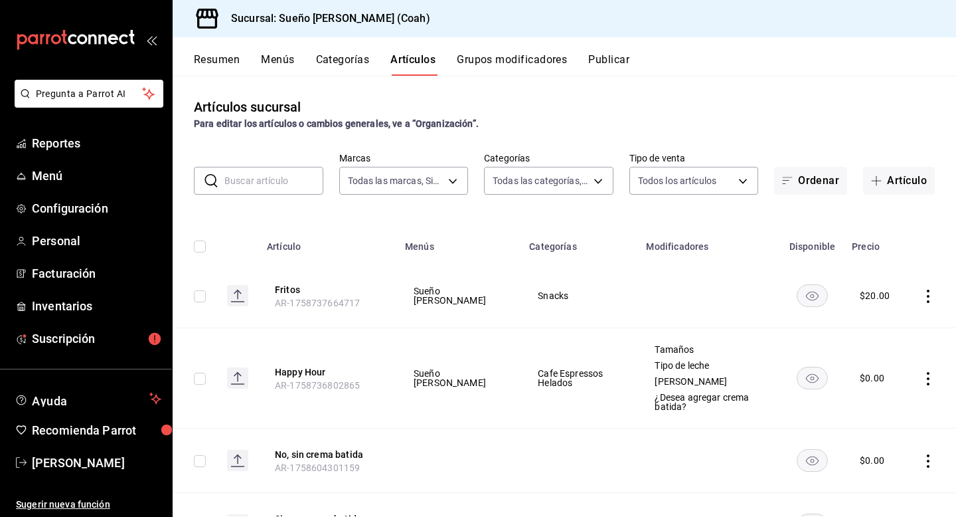
click at [282, 60] on button "Menús" at bounding box center [277, 64] width 33 height 23
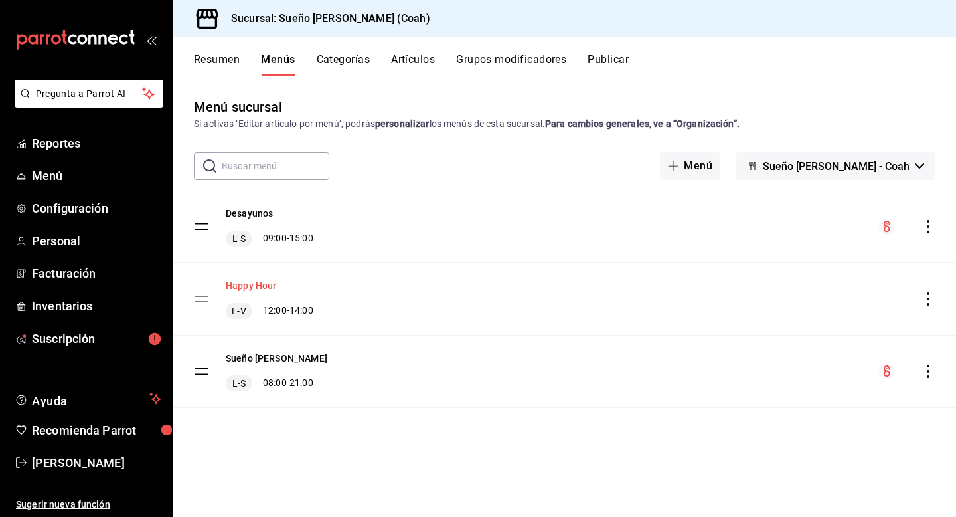
click at [253, 284] on button "Happy Hour" at bounding box center [251, 285] width 51 height 13
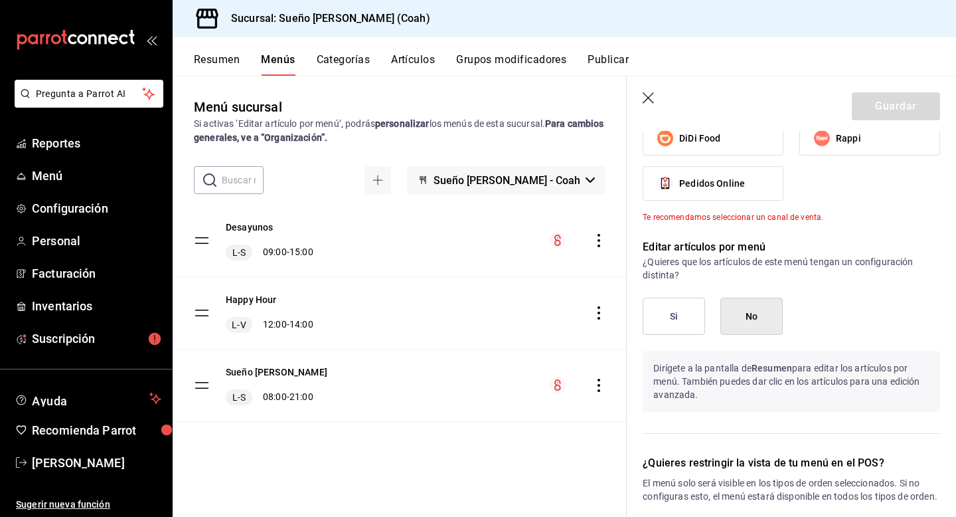
scroll to position [483, 0]
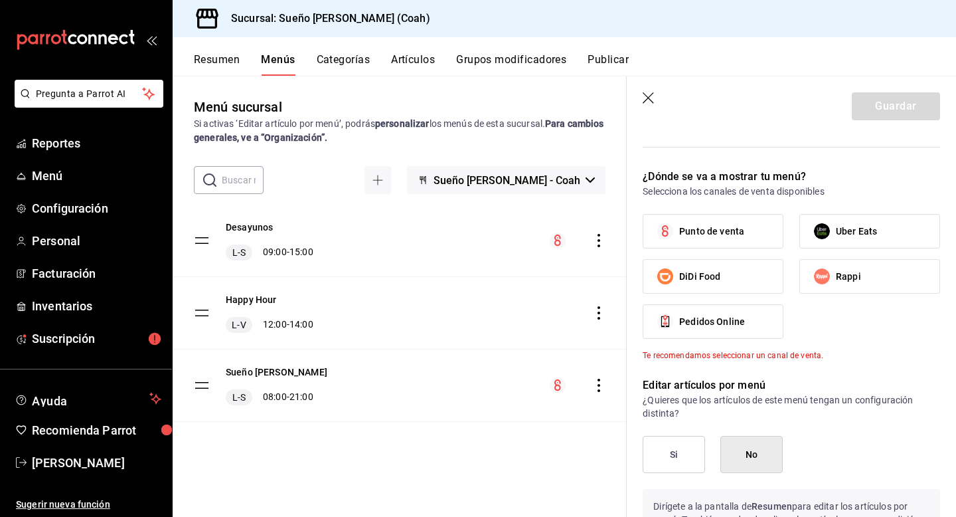
click at [732, 232] on span "Punto de venta" at bounding box center [711, 231] width 65 height 14
click at [679, 232] on input "Punto de venta" at bounding box center [665, 231] width 28 height 28
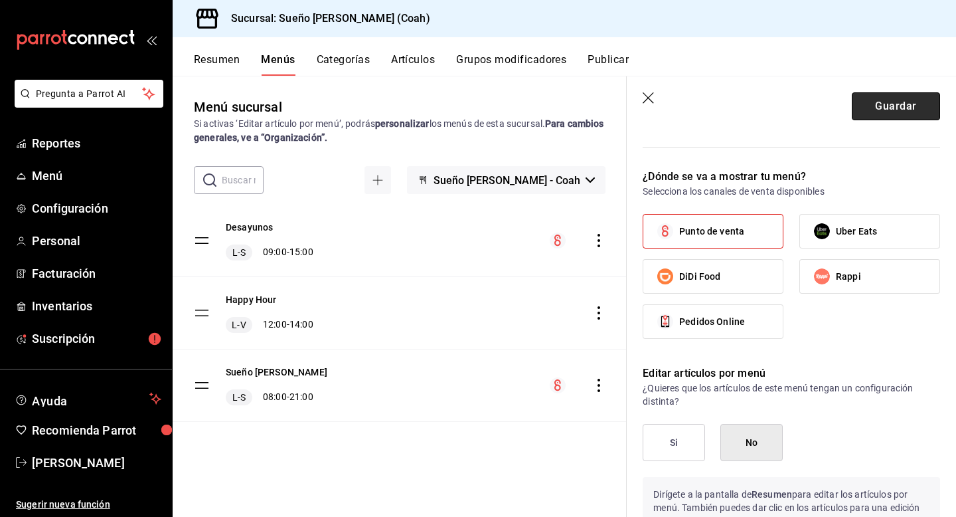
click at [904, 101] on button "Guardar" at bounding box center [896, 106] width 88 height 28
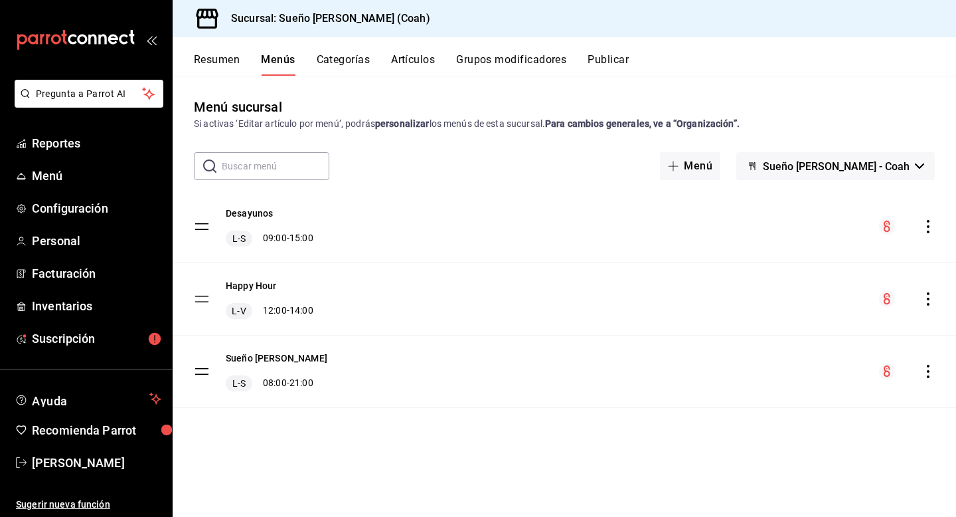
click at [414, 64] on button "Artículos" at bounding box center [413, 64] width 44 height 23
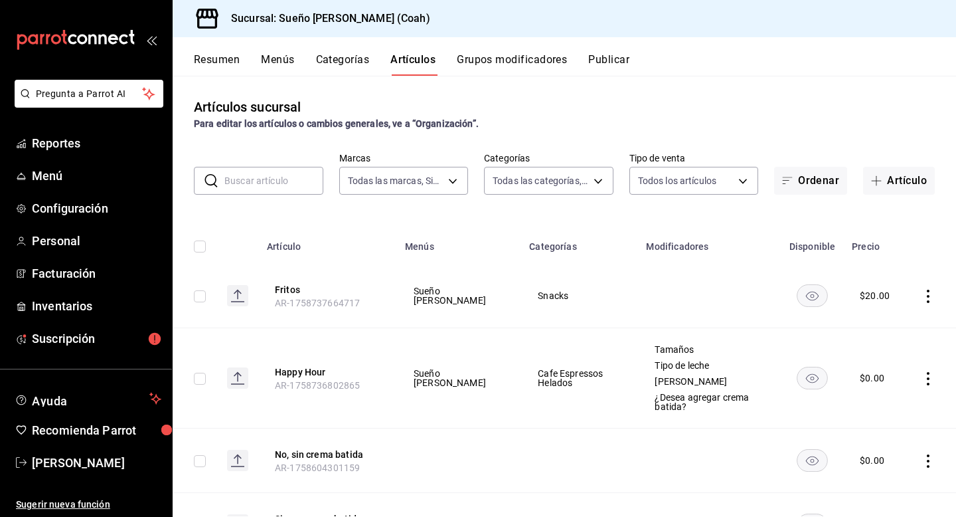
click at [527, 114] on div "Artículos sucursal Para editar los artículos o cambios generales, ve a “Organiz…" at bounding box center [565, 114] width 784 height 34
click at [73, 185] on link "Menú" at bounding box center [86, 175] width 172 height 29
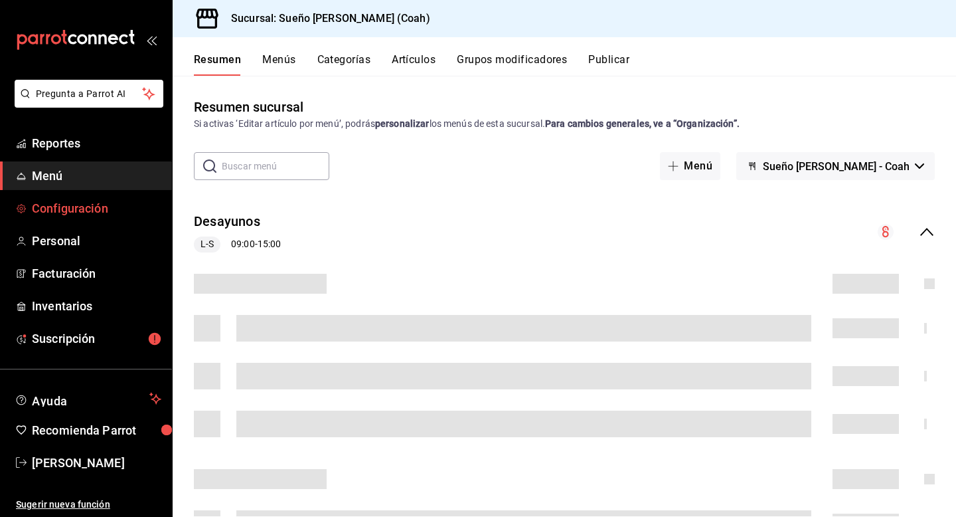
click at [80, 212] on span "Configuración" at bounding box center [96, 208] width 129 height 18
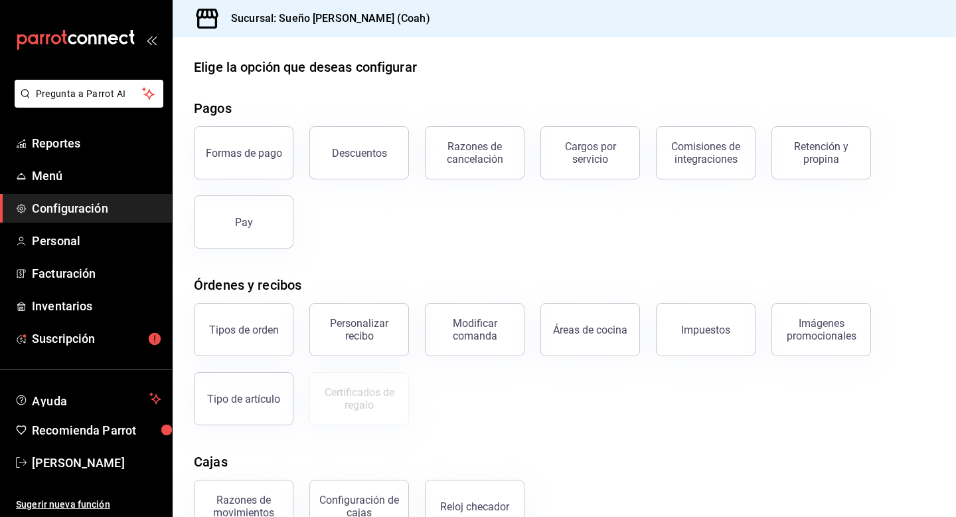
scroll to position [9, 0]
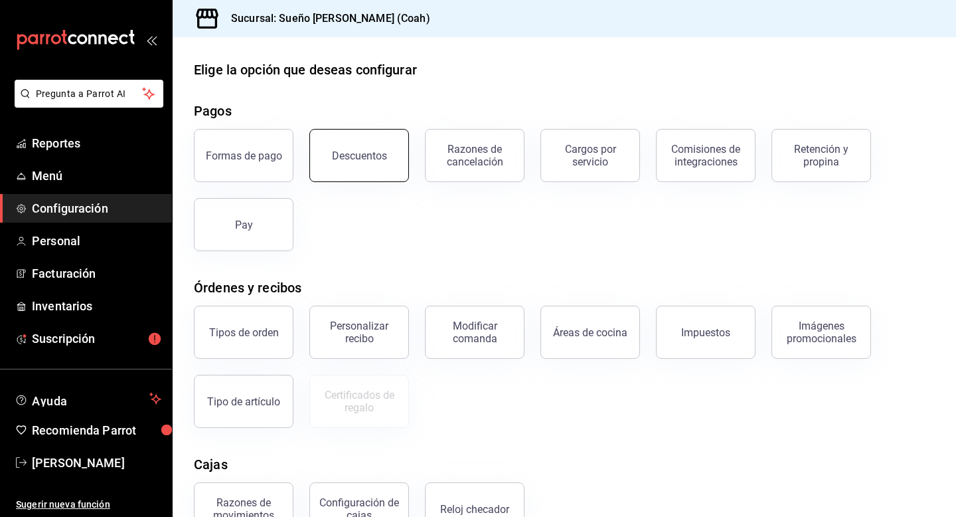
click at [394, 173] on button "Descuentos" at bounding box center [359, 155] width 100 height 53
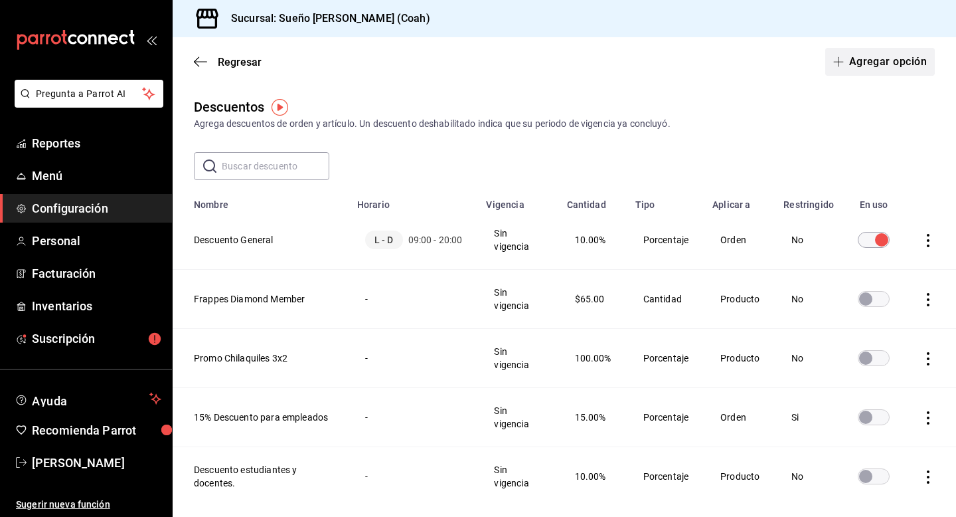
click at [881, 66] on button "Agregar opción" at bounding box center [880, 62] width 110 height 28
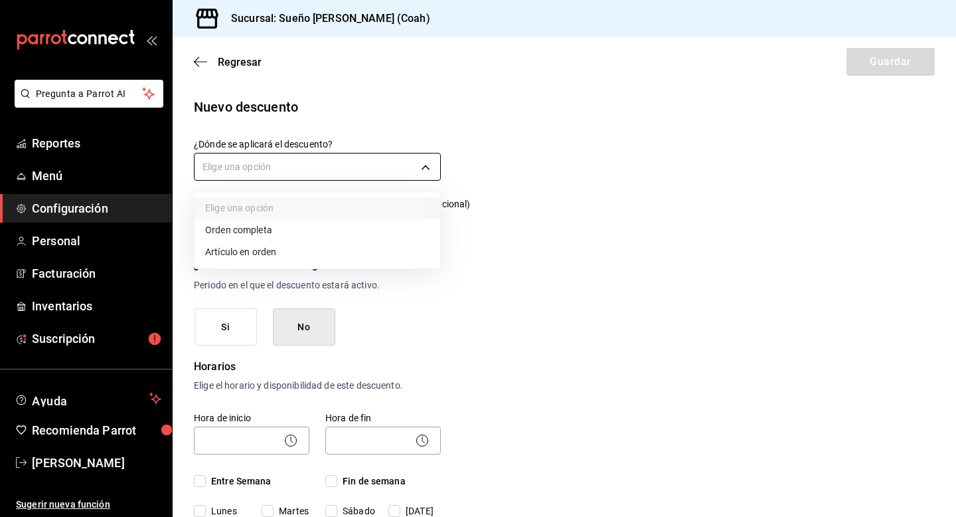
click at [321, 168] on body "Pregunta a Parrot AI Reportes Menú Configuración Personal Facturación Inventari…" at bounding box center [478, 258] width 956 height 517
click at [278, 252] on li "Artículo en orden" at bounding box center [318, 252] width 246 height 22
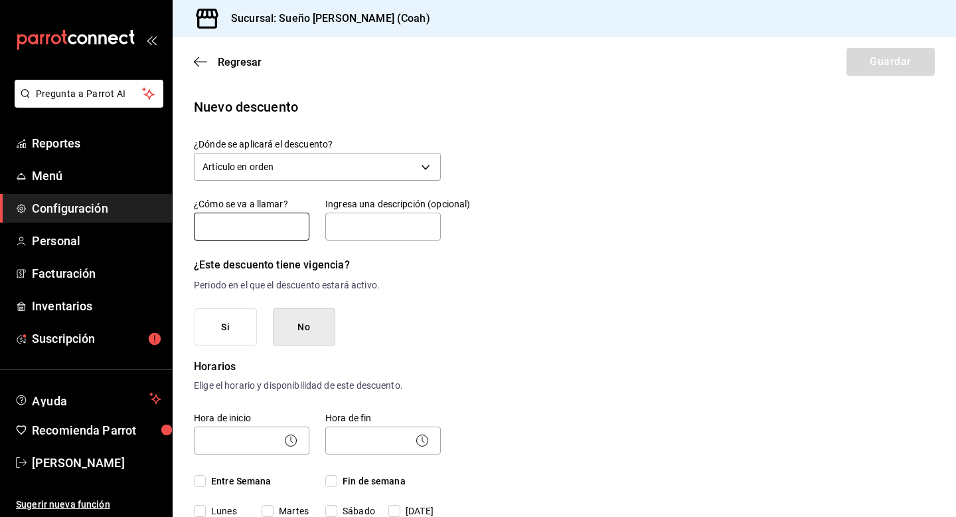
click at [268, 222] on input "text" at bounding box center [252, 226] width 116 height 28
click at [413, 300] on div "¿Este descuento tiene vigencia? Periodo en el que el descuento estará activo. S…" at bounding box center [317, 301] width 247 height 90
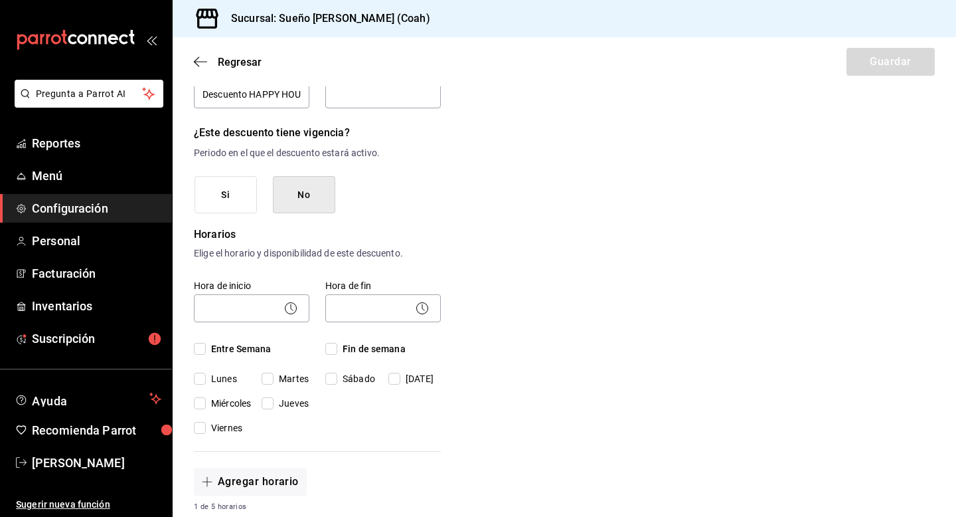
scroll to position [165, 0]
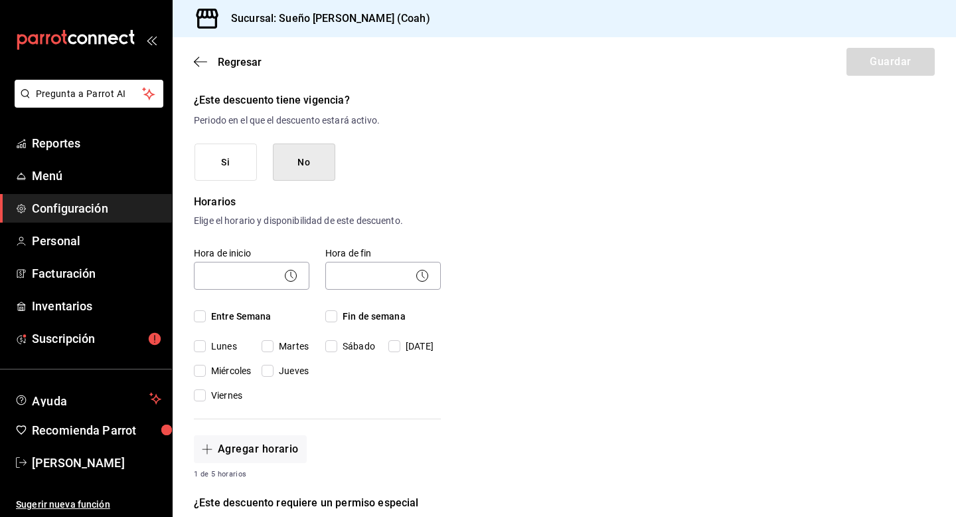
click at [205, 318] on input "Entre Semana" at bounding box center [200, 316] width 12 height 12
click at [263, 278] on body "Pregunta a Parrot AI Reportes Menú Configuración Personal Facturación Inventari…" at bounding box center [478, 258] width 956 height 517
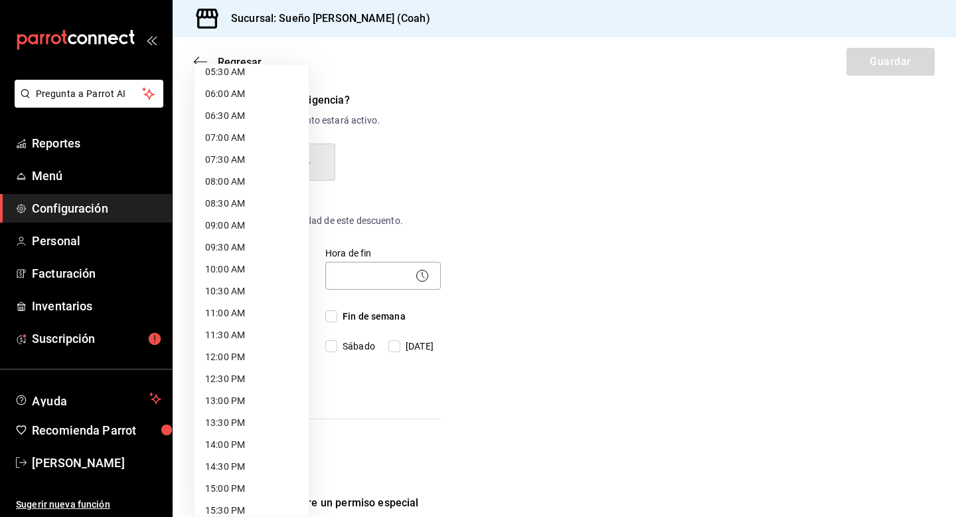
scroll to position [258, 0]
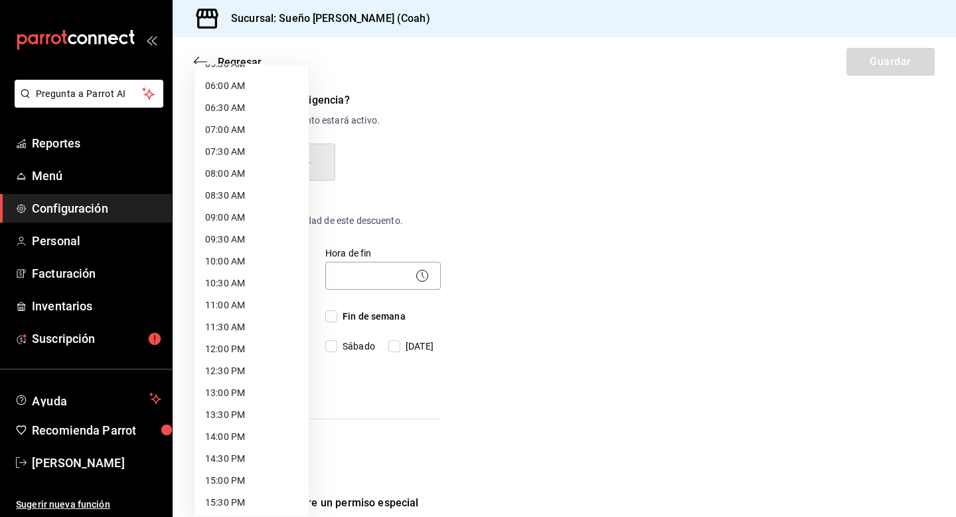
click at [252, 351] on li "12:00 PM" at bounding box center [252, 349] width 114 height 22
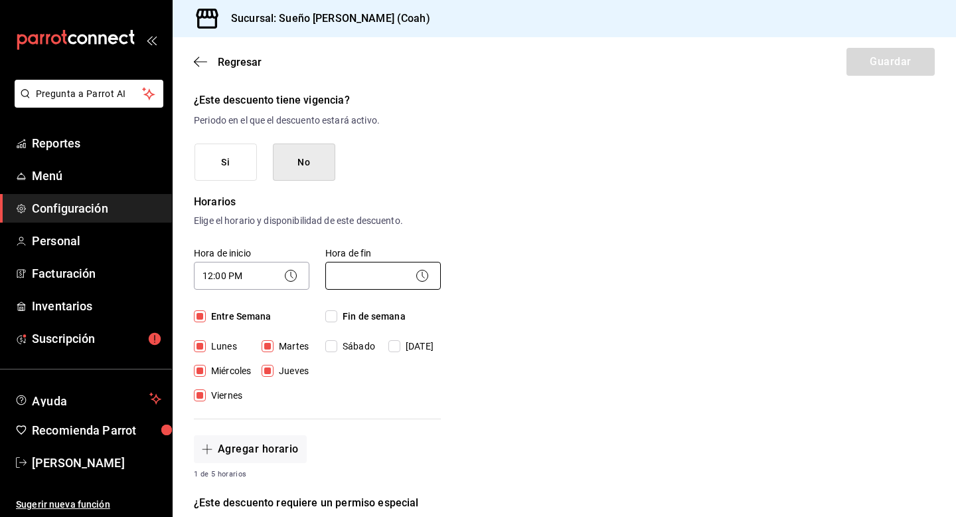
click at [364, 280] on body "Pregunta a Parrot AI Reportes Menú Configuración Personal Facturación Inventari…" at bounding box center [478, 258] width 956 height 517
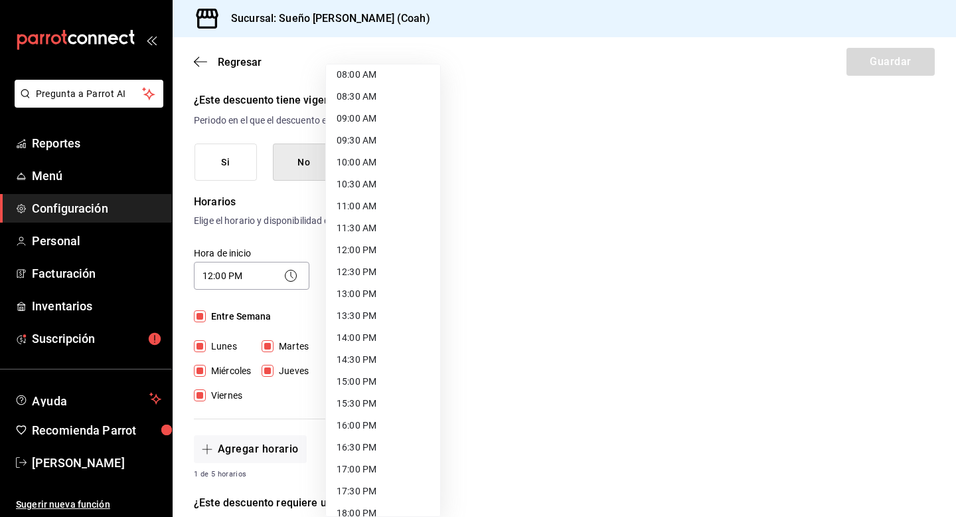
scroll to position [410, 0]
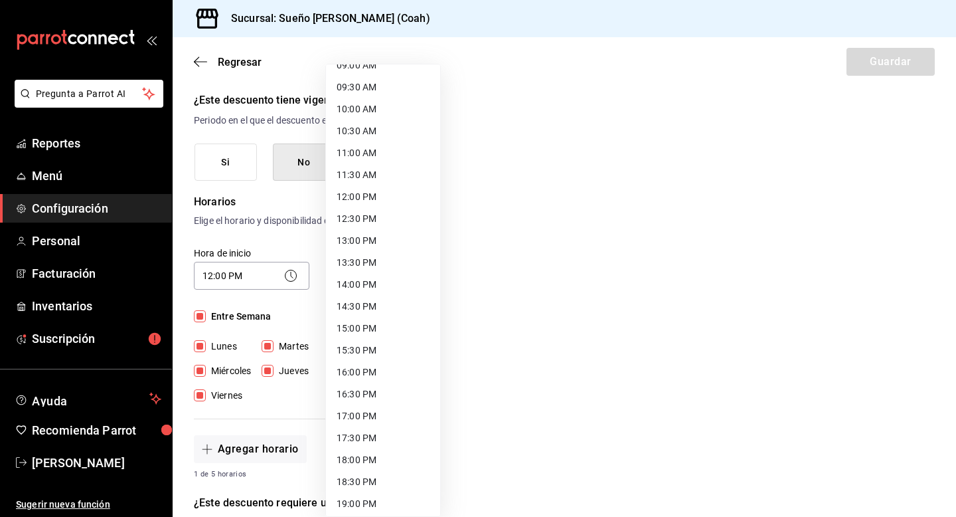
click at [375, 282] on li "14:00 PM" at bounding box center [383, 285] width 114 height 22
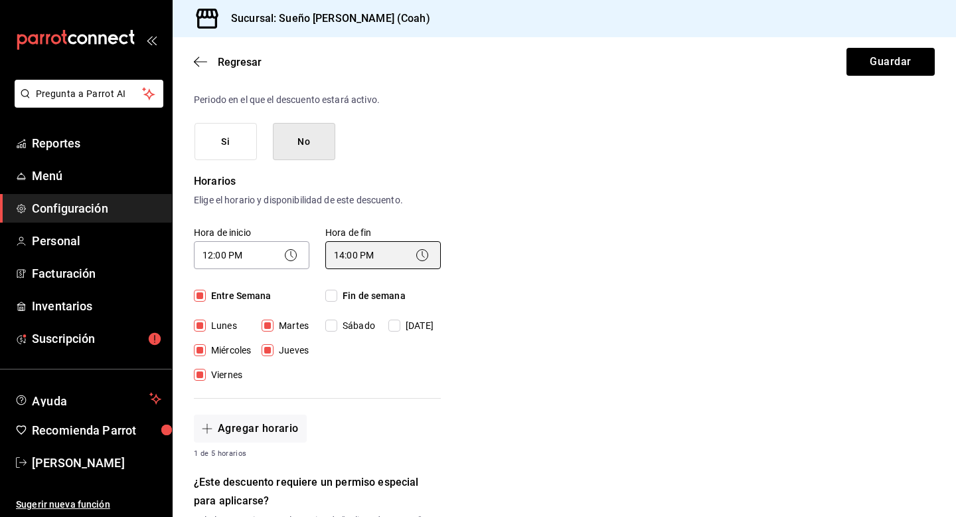
scroll to position [153, 0]
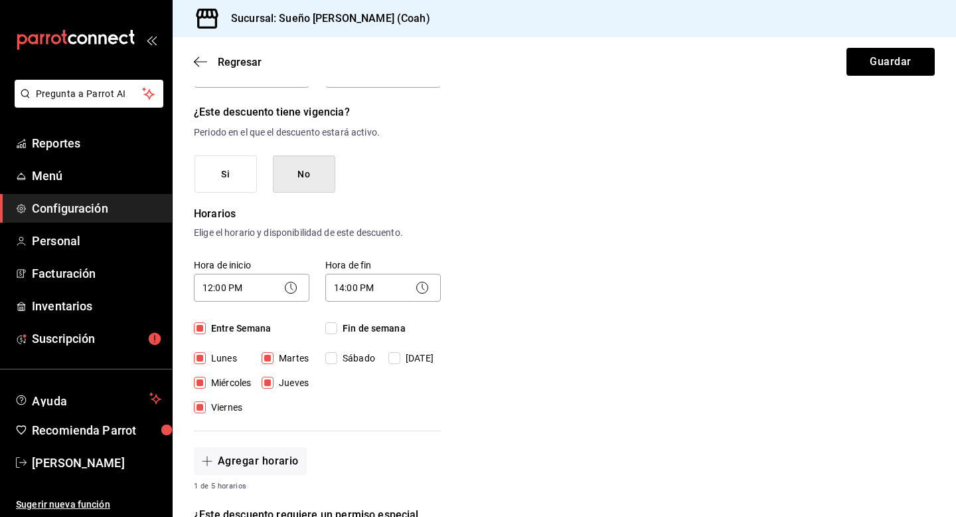
click at [434, 203] on div "¿Dónde se aplicará el descuento? Artículo en orden ORDER_ITEM ¿Cómo se va a lla…" at bounding box center [317, 467] width 247 height 964
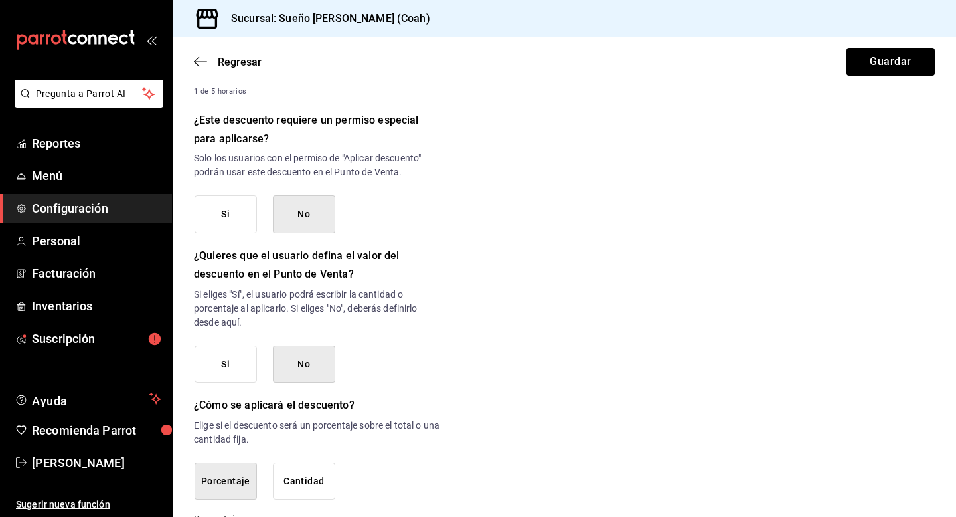
scroll to position [607, 0]
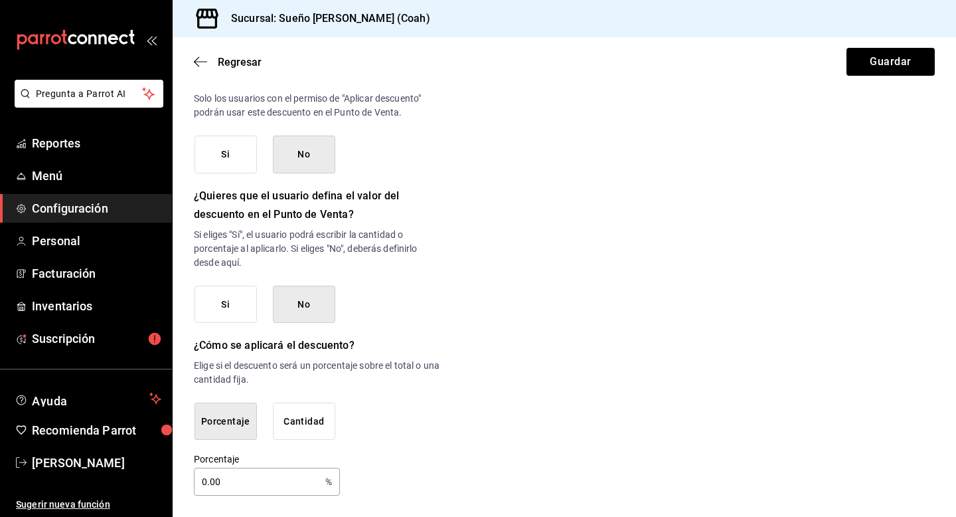
click at [280, 481] on input "0.00" at bounding box center [257, 481] width 126 height 27
click at [881, 58] on button "Guardar" at bounding box center [891, 62] width 88 height 28
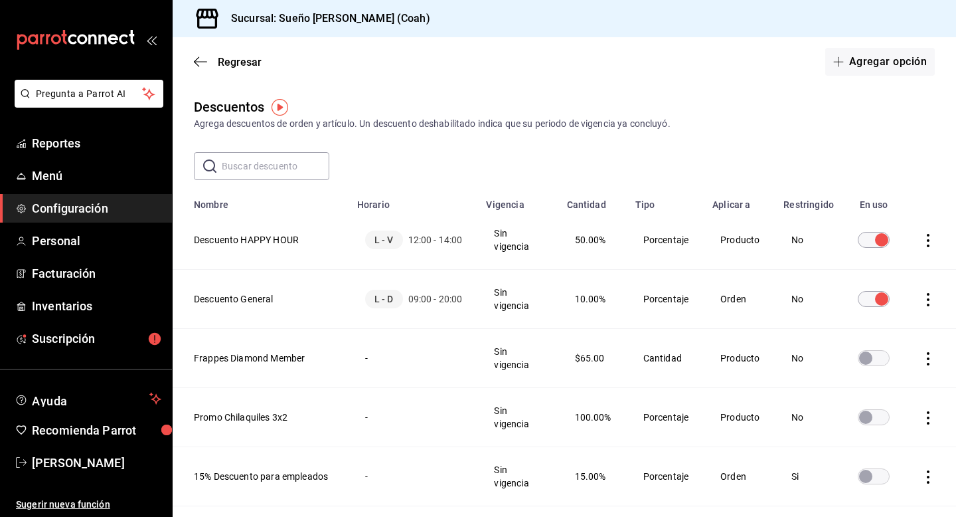
click at [257, 236] on th "Descuento HAPPY HOUR" at bounding box center [261, 239] width 177 height 59
click at [926, 237] on icon "actions" at bounding box center [928, 240] width 13 height 13
click at [810, 155] on div at bounding box center [478, 258] width 956 height 517
click at [720, 242] on td "Producto" at bounding box center [740, 239] width 71 height 59
click at [39, 181] on span "Menú" at bounding box center [96, 176] width 129 height 18
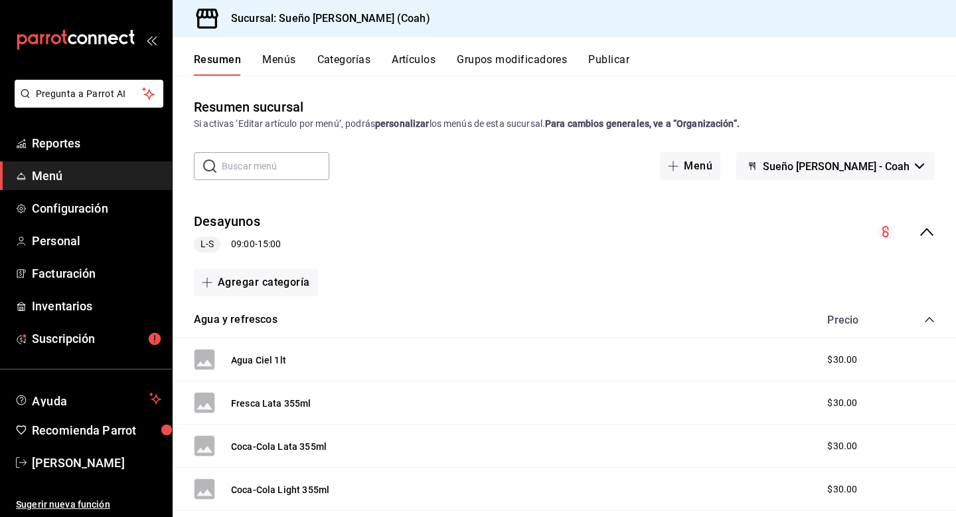
click at [282, 58] on button "Menús" at bounding box center [278, 64] width 33 height 23
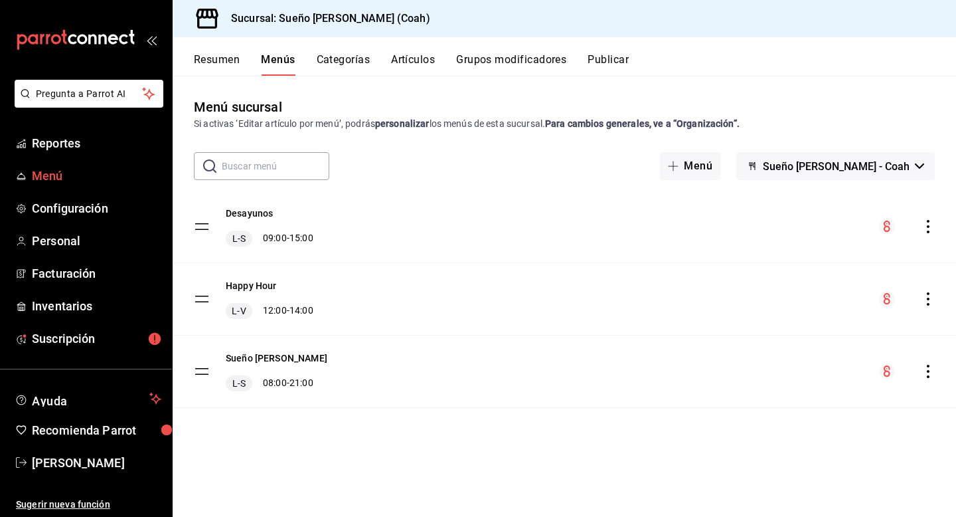
click at [60, 179] on span "Menú" at bounding box center [96, 176] width 129 height 18
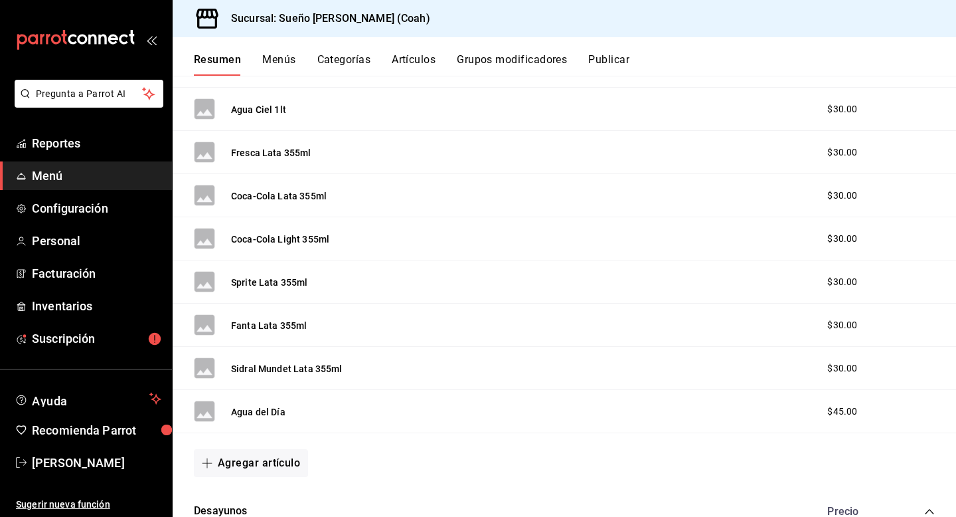
scroll to position [252, 0]
click at [87, 185] on link "Menú" at bounding box center [86, 175] width 172 height 29
click at [83, 218] on link "Configuración" at bounding box center [86, 208] width 172 height 29
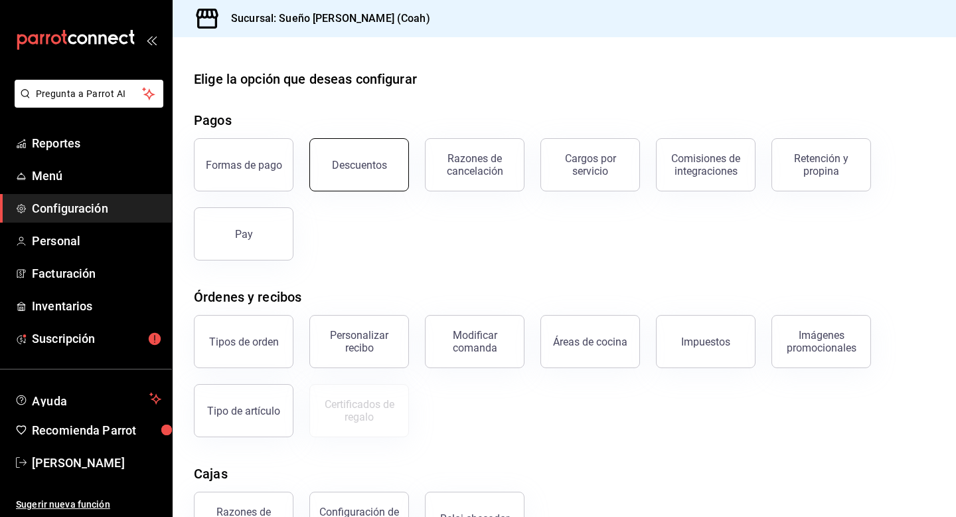
click at [367, 173] on button "Descuentos" at bounding box center [359, 164] width 100 height 53
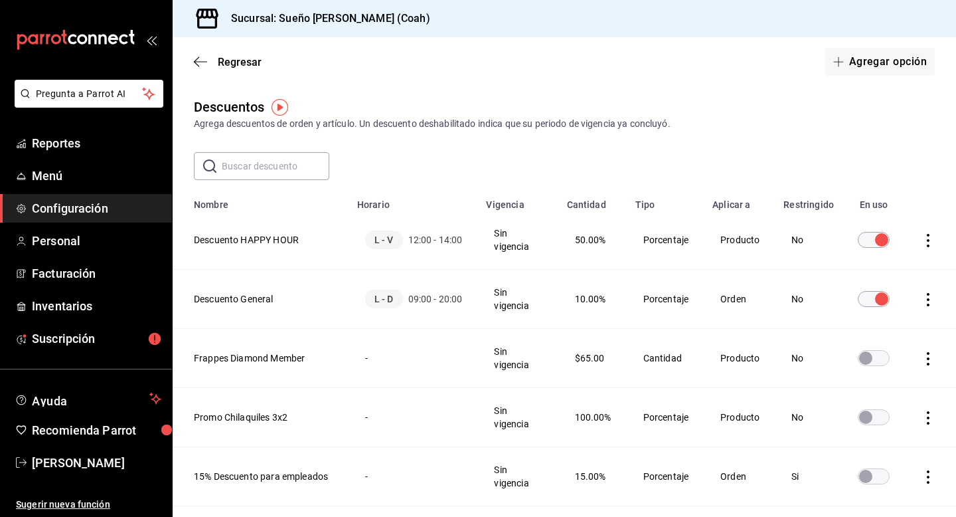
click at [284, 238] on th "Descuento HAPPY HOUR" at bounding box center [261, 239] width 177 height 59
click at [918, 240] on td "discountsTable" at bounding box center [931, 239] width 50 height 59
click at [927, 240] on icon "actions" at bounding box center [928, 240] width 13 height 13
click at [710, 220] on div at bounding box center [478, 258] width 956 height 517
click at [809, 241] on td "No" at bounding box center [809, 239] width 66 height 59
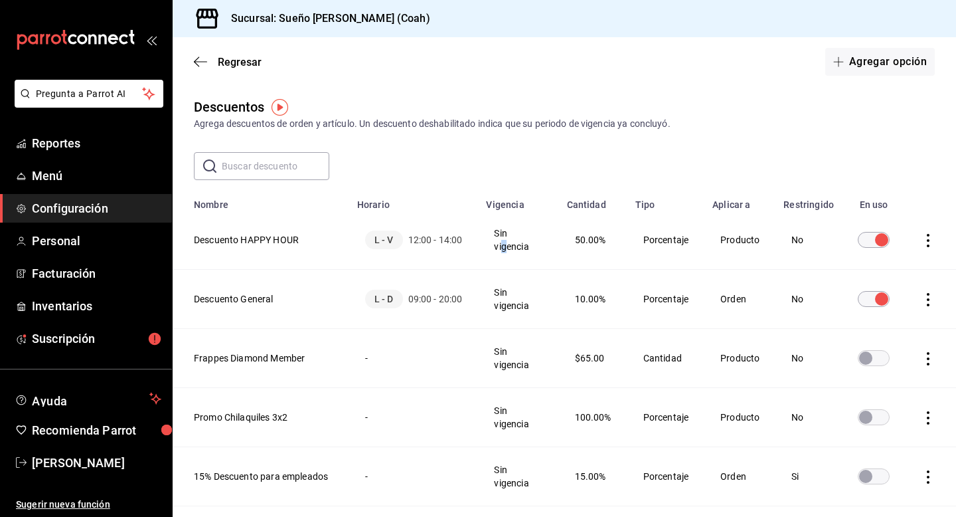
drag, startPoint x: 494, startPoint y: 242, endPoint x: 340, endPoint y: 247, distance: 154.1
click at [476, 242] on tr "Descuento HAPPY HOUR L - V 12:00 - 14:00 Sin vigencia 50.00% Porcentaje Product…" at bounding box center [565, 239] width 784 height 59
click at [262, 235] on th "Descuento HAPPY HOUR" at bounding box center [261, 239] width 177 height 59
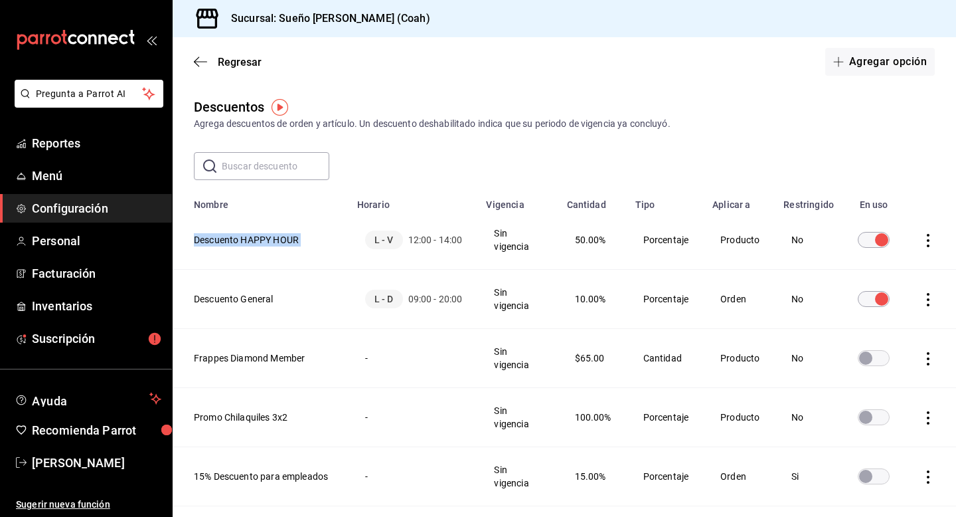
click at [262, 235] on th "Descuento HAPPY HOUR" at bounding box center [261, 239] width 177 height 59
click at [388, 241] on span "L - V" at bounding box center [384, 239] width 38 height 19
click at [516, 241] on td "Sin vigencia" at bounding box center [518, 239] width 80 height 59
click at [750, 240] on td "Producto" at bounding box center [740, 239] width 71 height 59
click at [209, 62] on span "Regresar" at bounding box center [228, 62] width 68 height 13
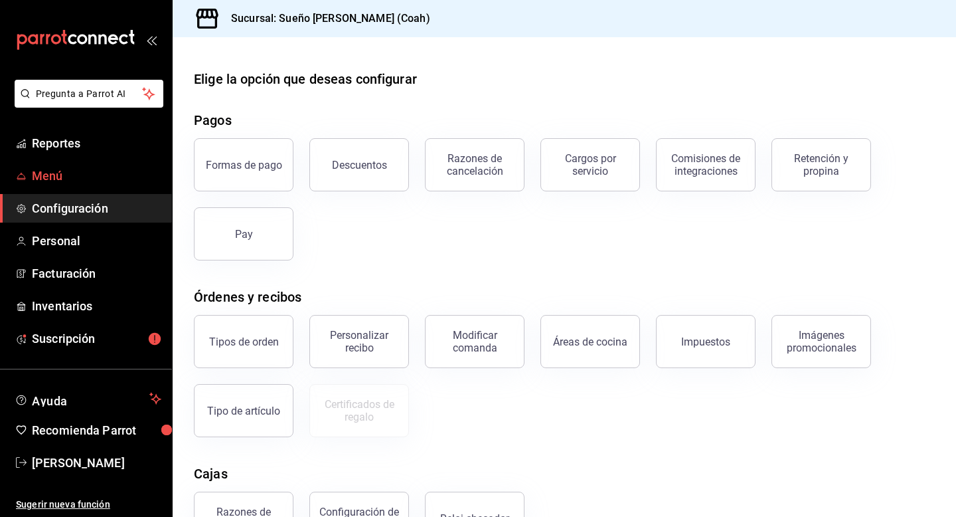
click at [60, 183] on span "Menú" at bounding box center [96, 176] width 129 height 18
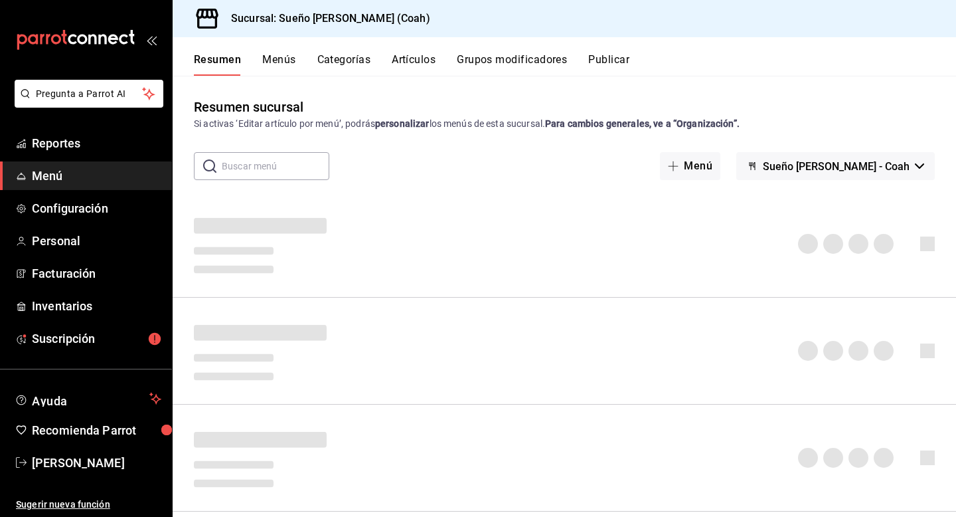
click at [276, 62] on button "Menús" at bounding box center [278, 64] width 33 height 23
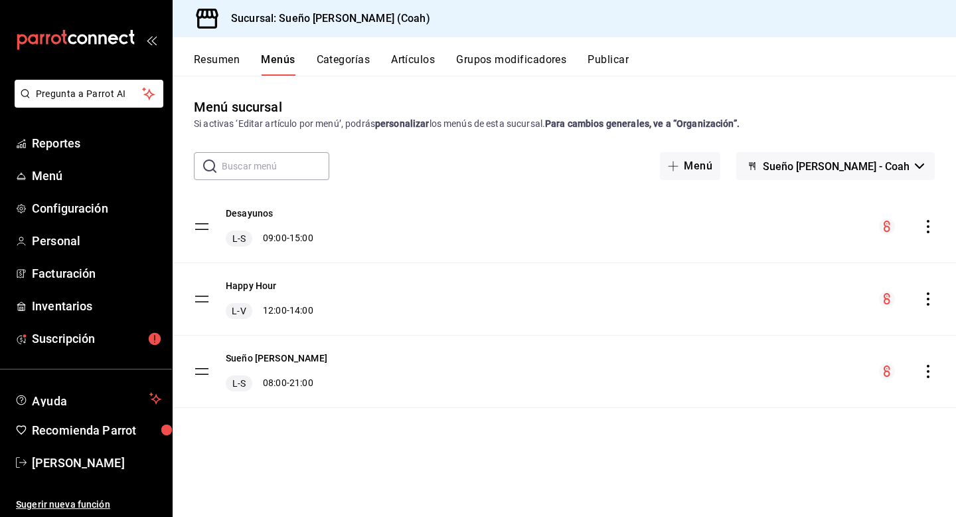
click at [930, 301] on icon "actions" at bounding box center [928, 298] width 13 height 13
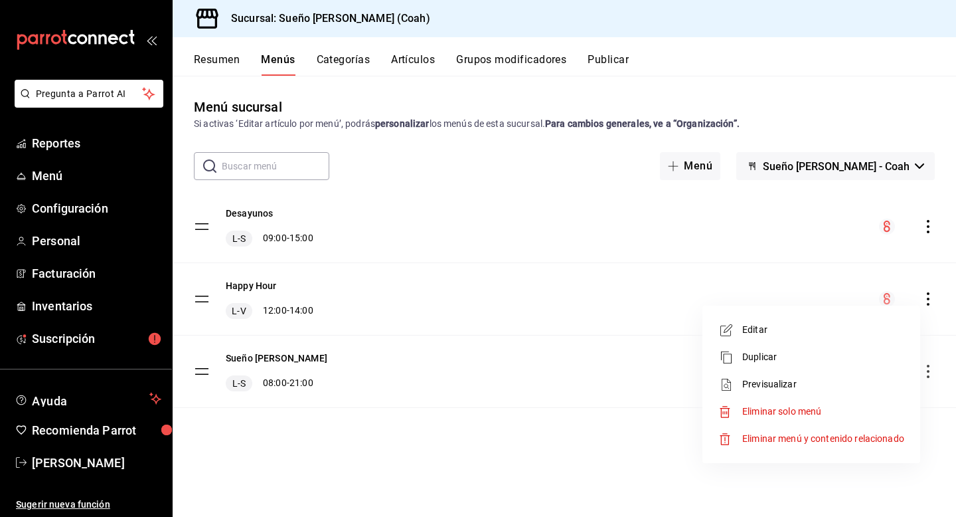
click at [252, 282] on div at bounding box center [478, 258] width 956 height 517
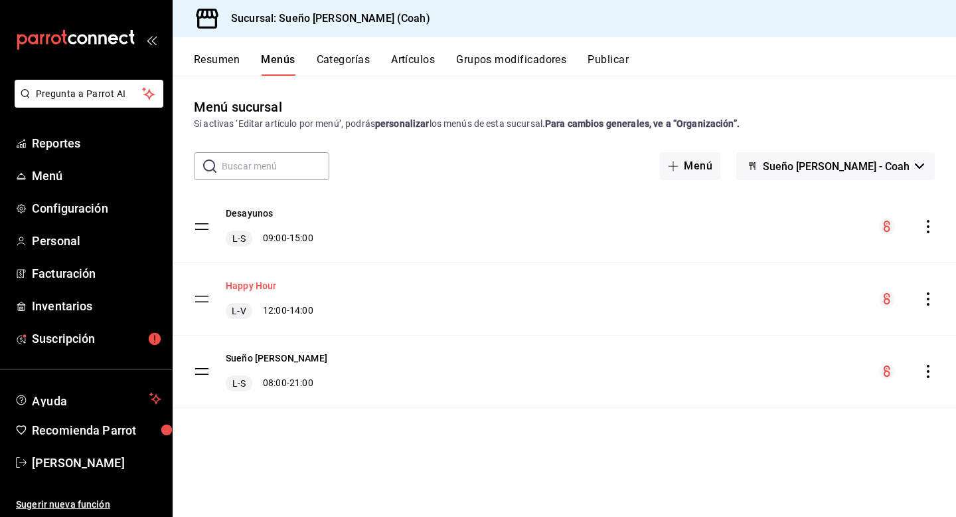
click at [251, 286] on button "Happy Hour" at bounding box center [251, 285] width 51 height 13
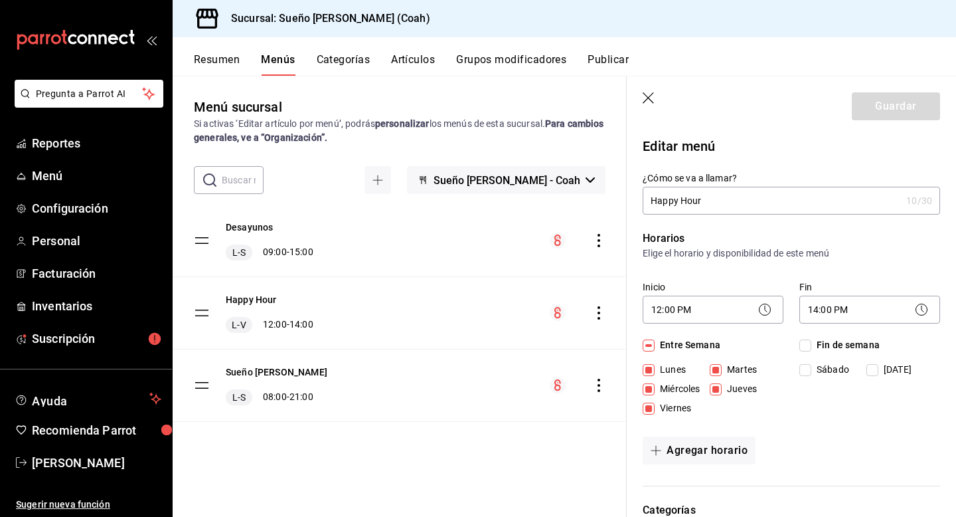
click at [647, 92] on icon "button" at bounding box center [649, 98] width 13 height 13
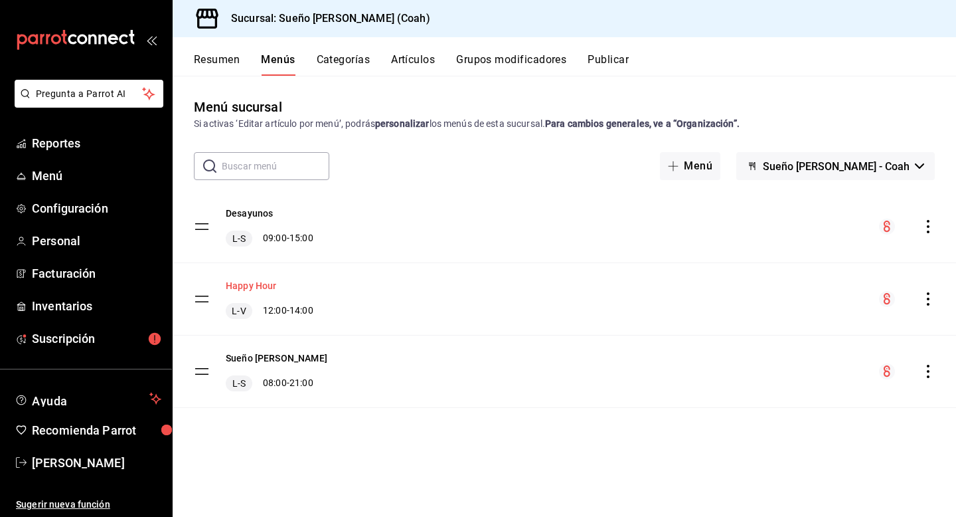
click at [264, 288] on button "Happy Hour" at bounding box center [251, 285] width 51 height 13
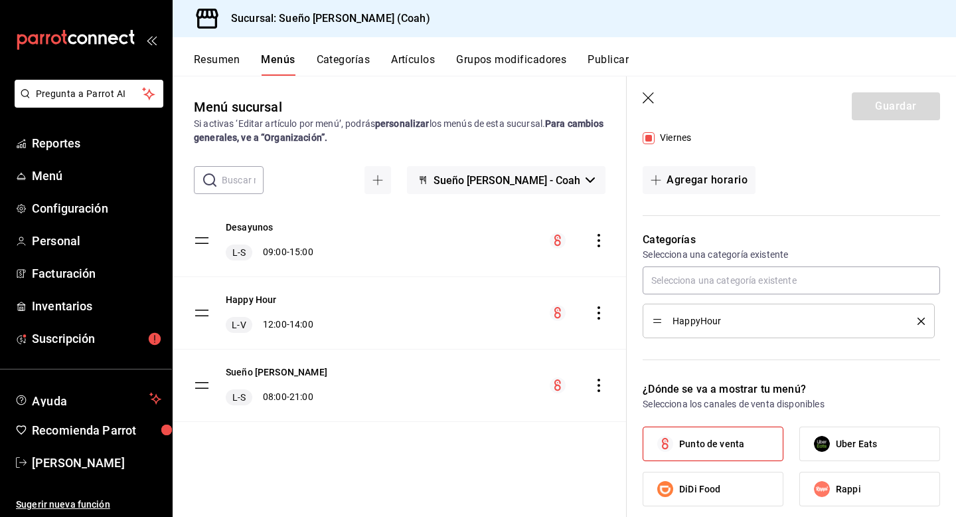
scroll to position [244, 0]
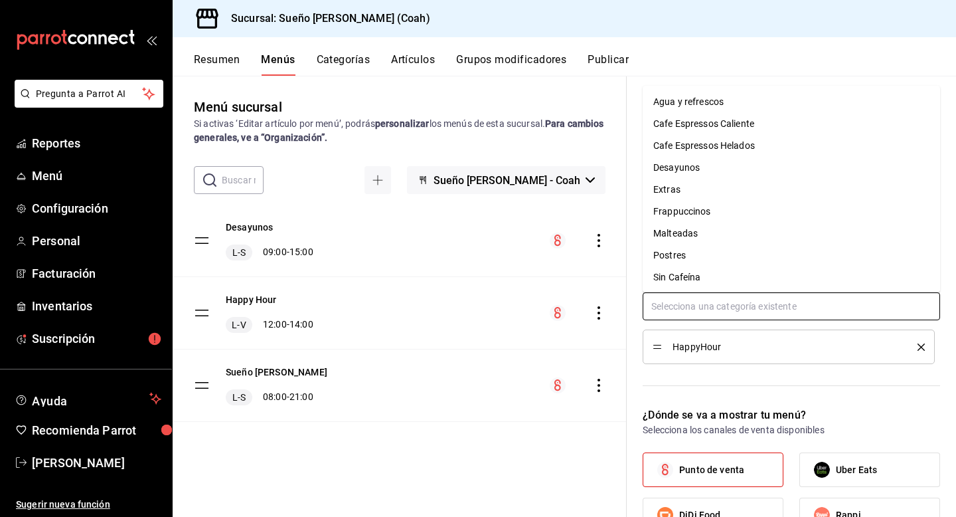
click at [748, 295] on input "text" at bounding box center [791, 306] width 297 height 28
click at [725, 141] on li "Cafe Espressos Helados" at bounding box center [791, 146] width 297 height 22
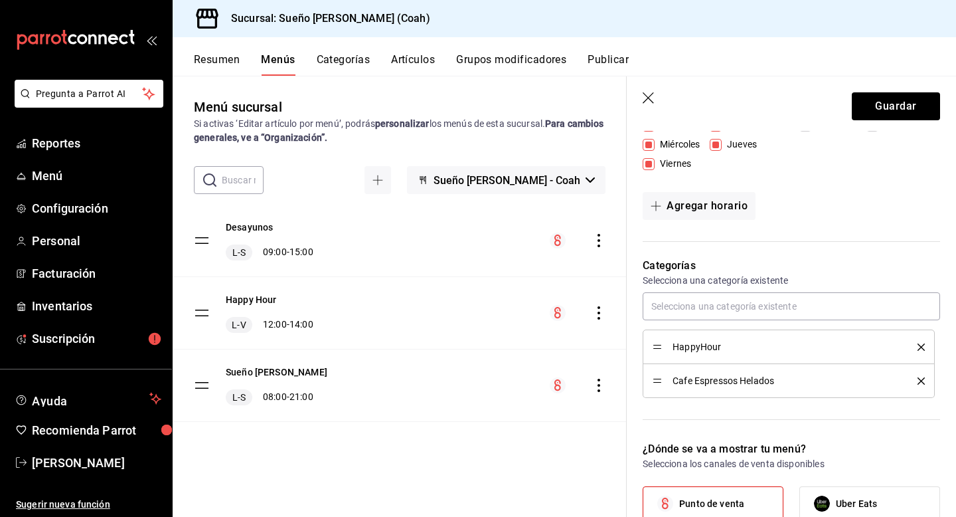
click at [923, 378] on icon "delete" at bounding box center [921, 380] width 7 height 7
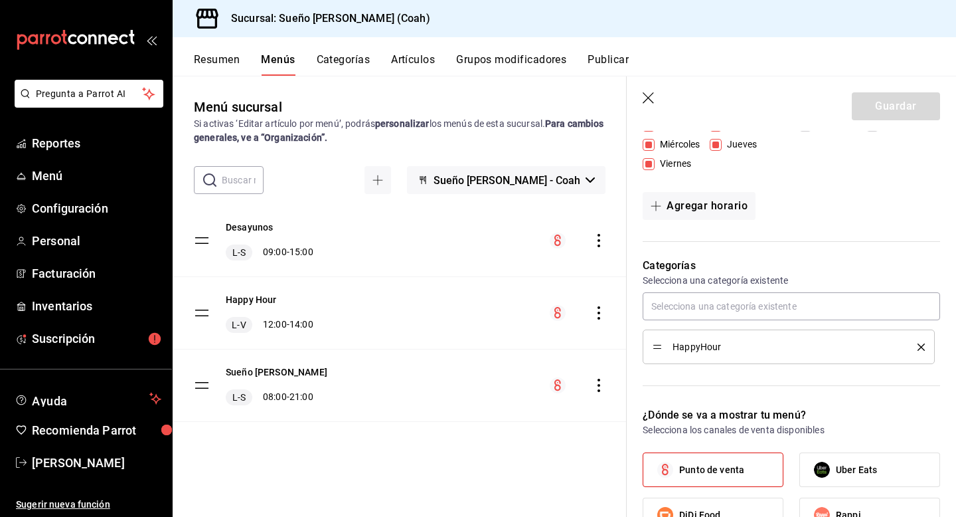
scroll to position [279, 0]
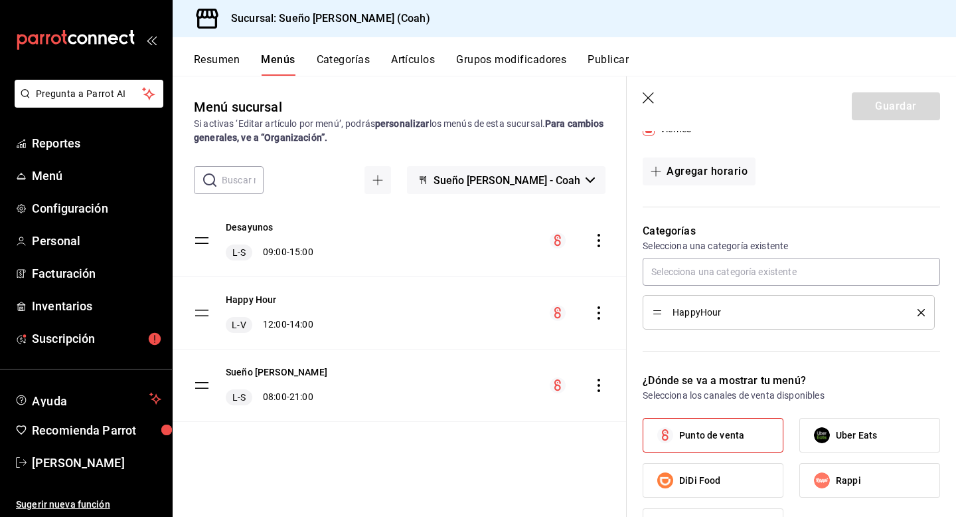
click at [645, 96] on icon "button" at bounding box center [649, 98] width 13 height 13
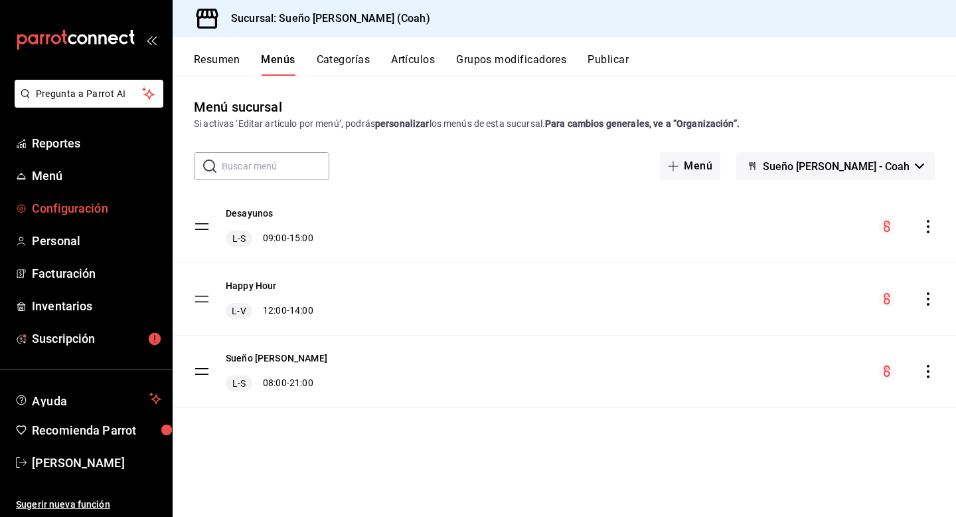
click at [82, 202] on span "Configuración" at bounding box center [96, 208] width 129 height 18
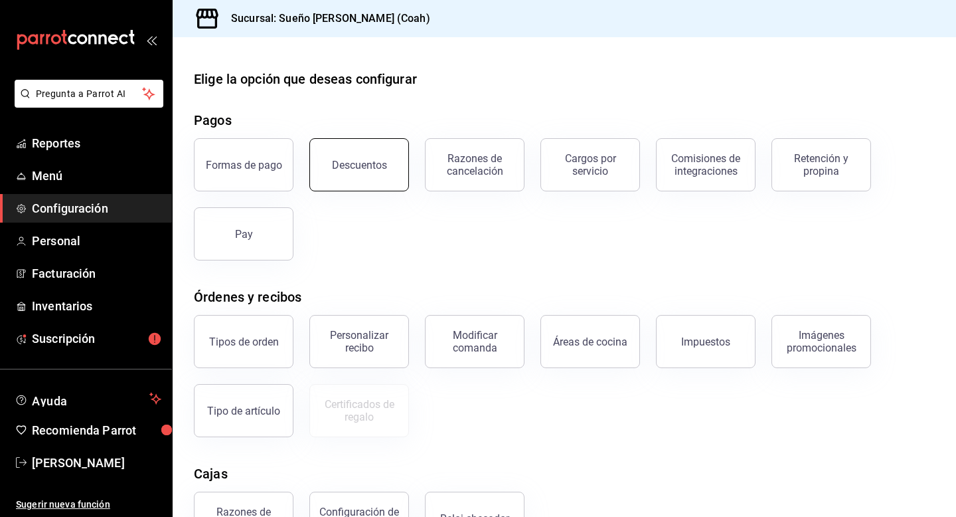
scroll to position [44, 0]
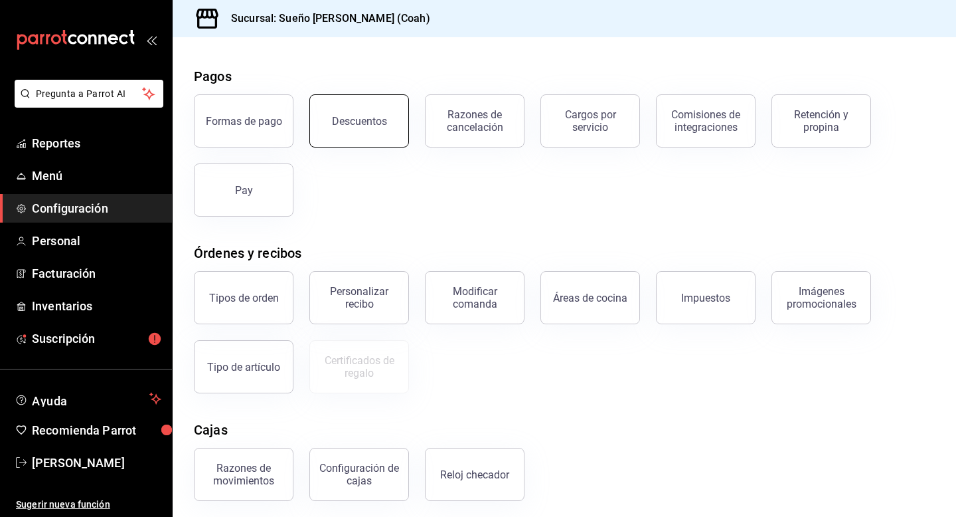
click at [374, 127] on button "Descuentos" at bounding box center [359, 120] width 100 height 53
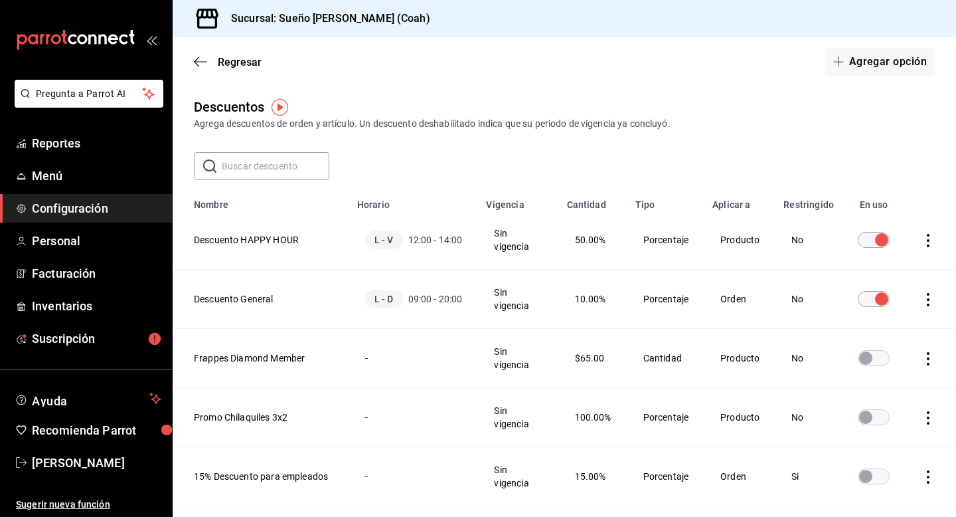
click at [930, 241] on icon "actions" at bounding box center [928, 240] width 13 height 13
click at [890, 165] on div at bounding box center [478, 258] width 956 height 517
click at [291, 237] on th "Descuento HAPPY HOUR" at bounding box center [261, 239] width 177 height 59
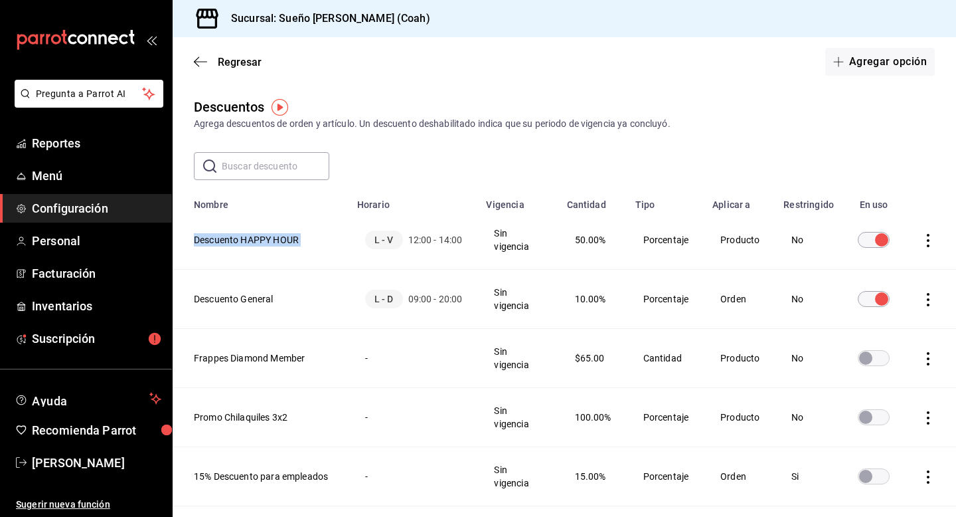
click at [257, 239] on th "Descuento HAPPY HOUR" at bounding box center [261, 239] width 177 height 59
click at [290, 155] on input "text" at bounding box center [276, 166] width 108 height 27
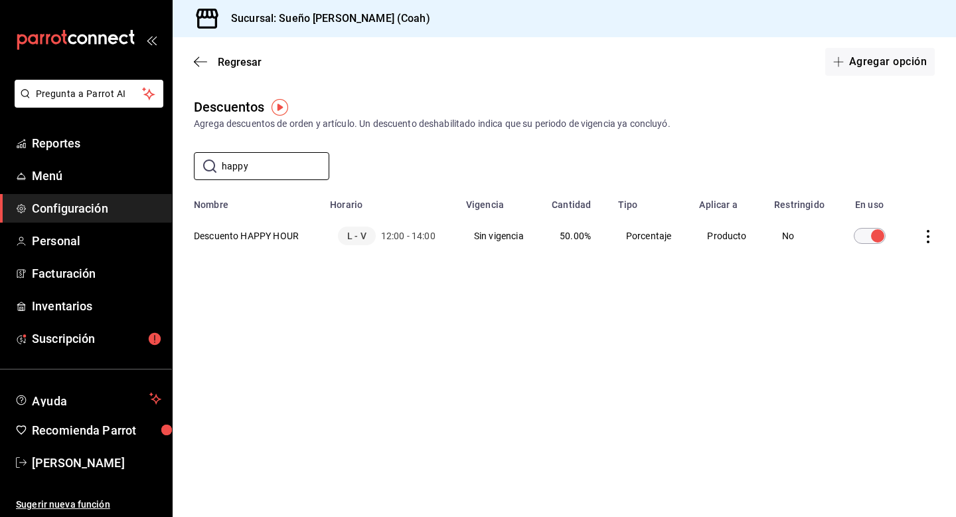
type input "happy"
click at [923, 238] on icon "actions" at bounding box center [928, 236] width 13 height 13
click at [920, 167] on div at bounding box center [478, 258] width 956 height 517
click at [931, 228] on td "discountsTable" at bounding box center [929, 235] width 53 height 50
click at [923, 240] on icon "actions" at bounding box center [928, 236] width 13 height 13
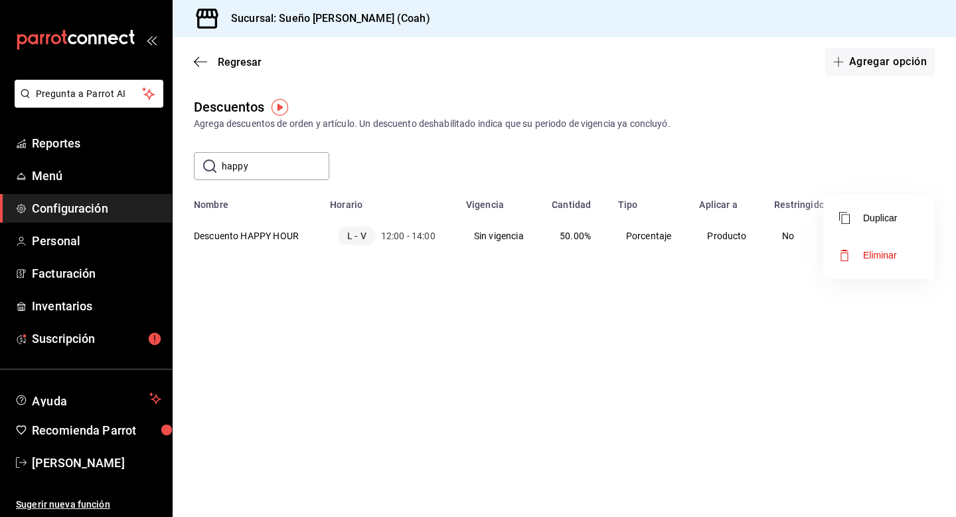
click at [698, 185] on div at bounding box center [478, 258] width 956 height 517
click at [250, 234] on th "Descuento HAPPY HOUR" at bounding box center [247, 235] width 149 height 50
click at [407, 244] on div "L - V 12:00 - 14:00" at bounding box center [390, 235] width 104 height 19
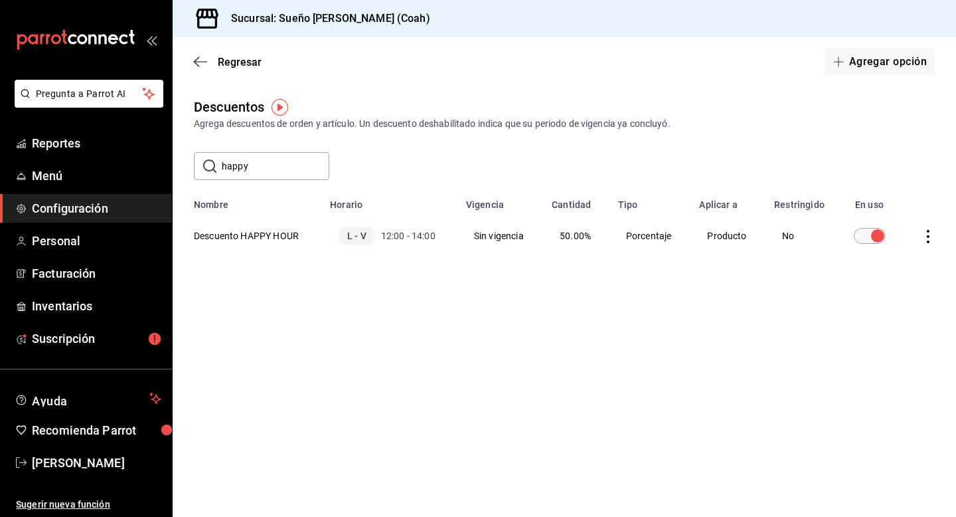
click at [407, 244] on div "L - V 12:00 - 14:00" at bounding box center [390, 235] width 104 height 19
click at [752, 241] on td "Producto" at bounding box center [728, 235] width 75 height 50
click at [752, 240] on td "Producto" at bounding box center [728, 235] width 75 height 50
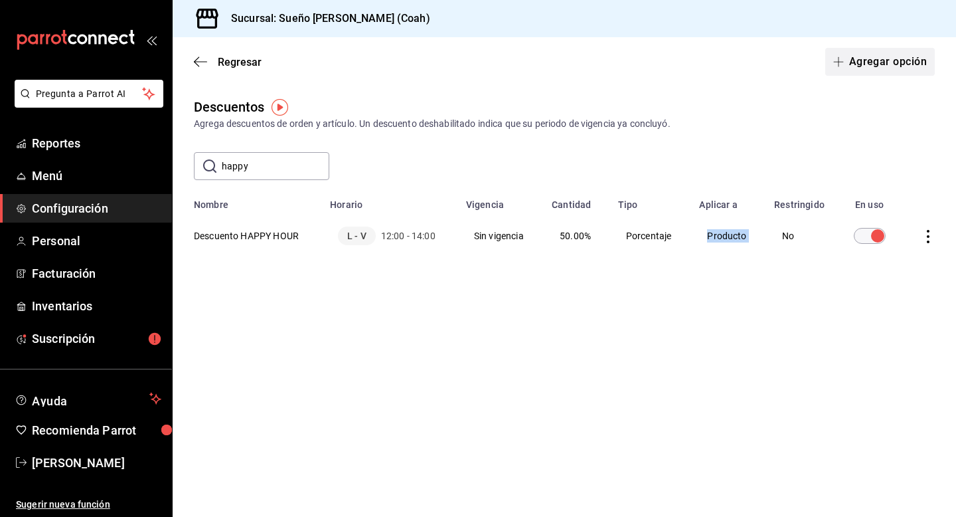
click at [870, 60] on button "Agregar opción" at bounding box center [880, 62] width 110 height 28
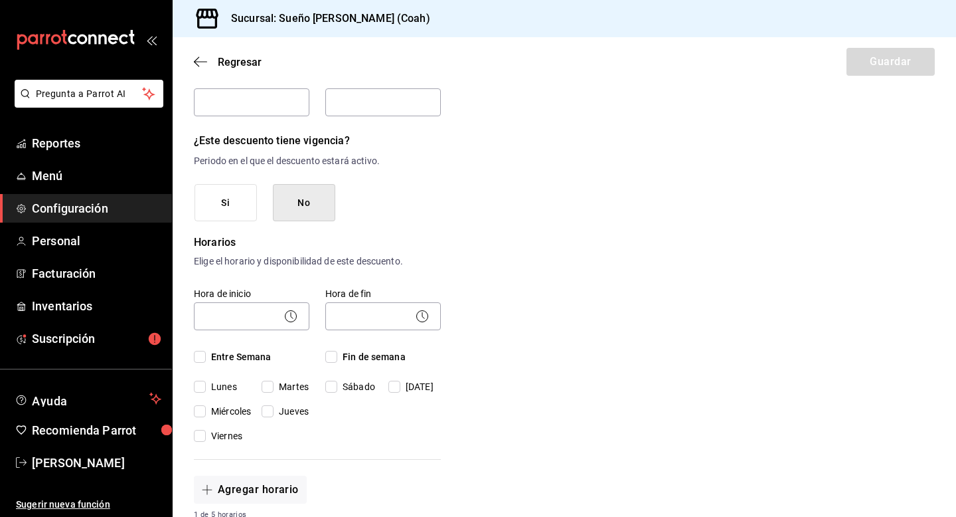
scroll to position [114, 0]
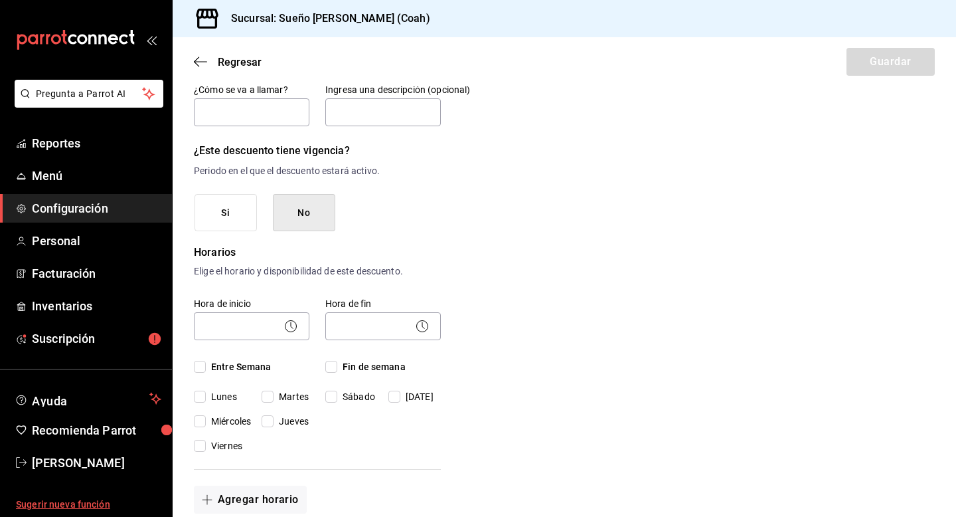
click at [73, 506] on span "Sugerir nueva función" at bounding box center [88, 504] width 145 height 14
click at [91, 213] on span "Configuración" at bounding box center [96, 208] width 129 height 18
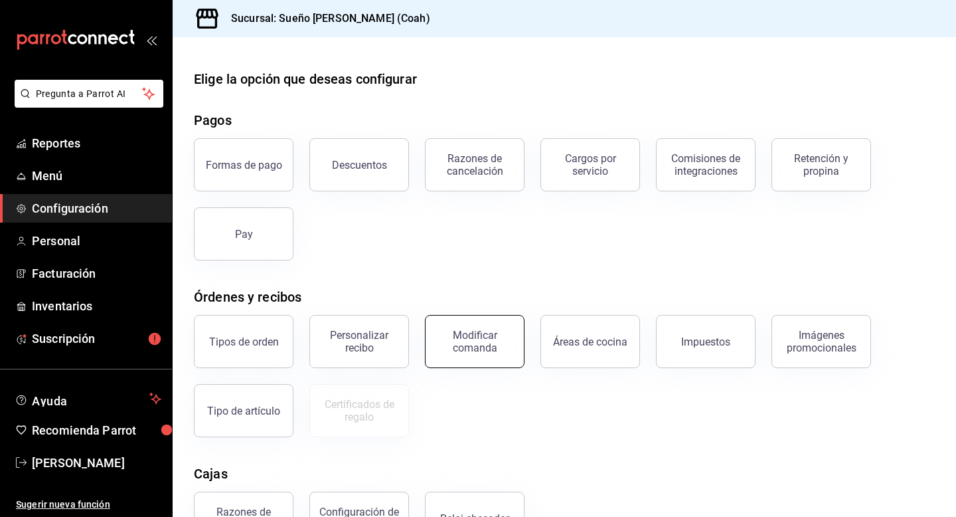
click at [465, 348] on div "Modificar comanda" at bounding box center [475, 341] width 82 height 25
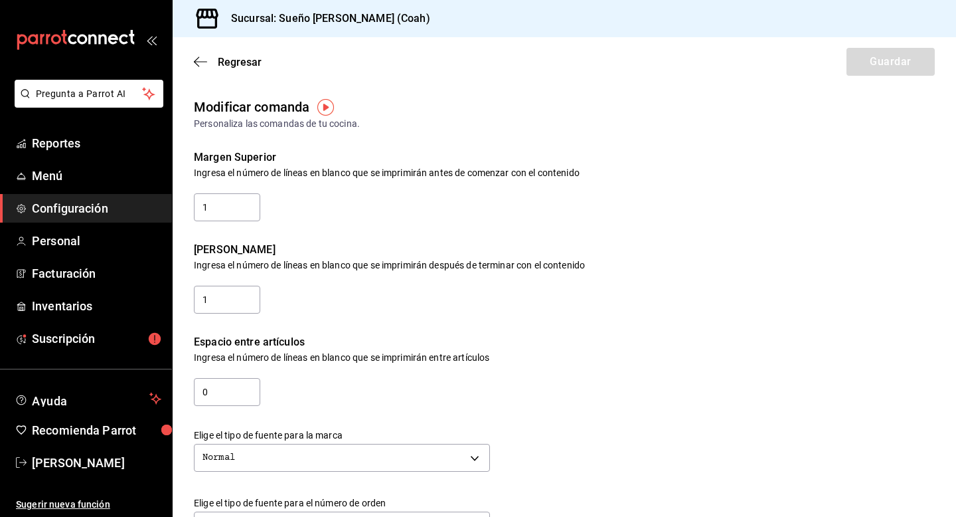
click at [192, 59] on div "Regresar Guardar" at bounding box center [565, 61] width 784 height 49
click at [195, 60] on icon "button" at bounding box center [196, 62] width 5 height 10
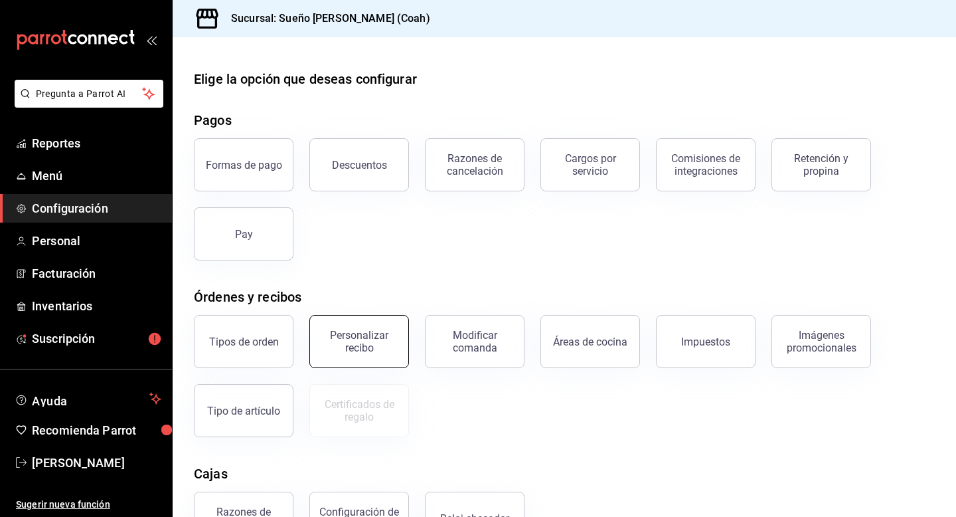
click at [365, 343] on div "Personalizar recibo" at bounding box center [359, 341] width 82 height 25
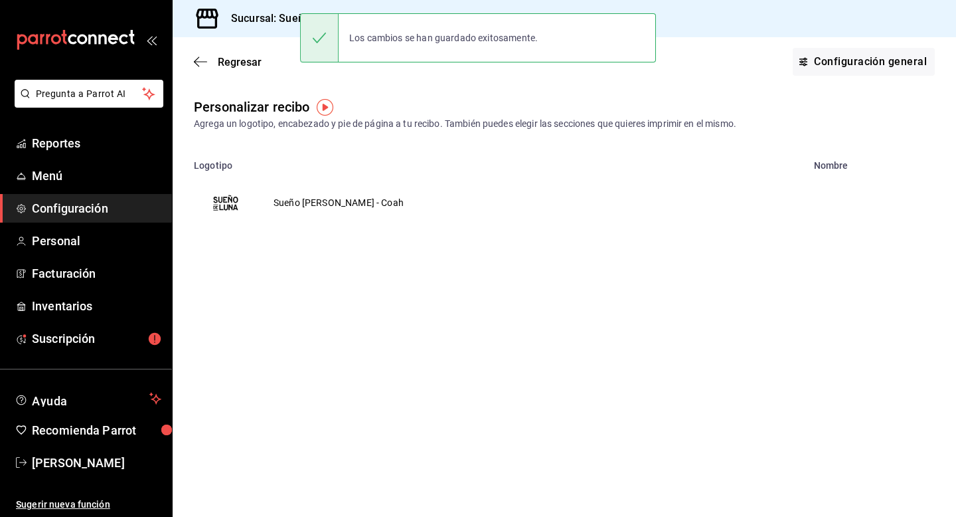
click at [296, 200] on td "Sueño [PERSON_NAME] - Coah" at bounding box center [339, 203] width 162 height 64
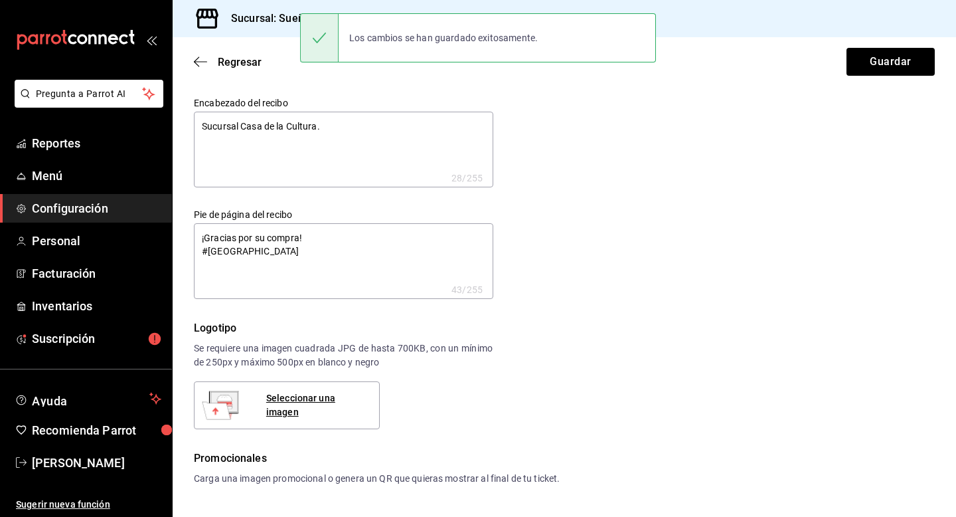
type textarea "x"
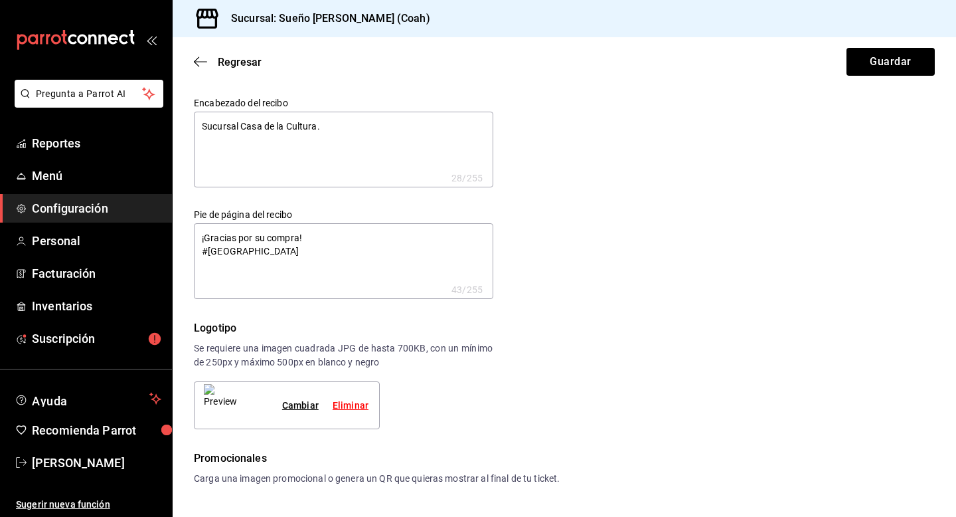
type textarea "x"
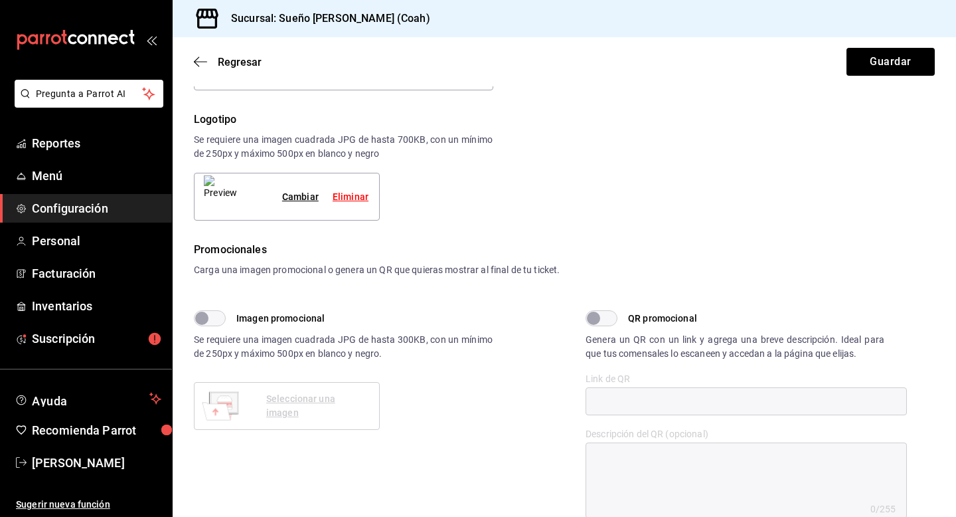
scroll to position [135, 0]
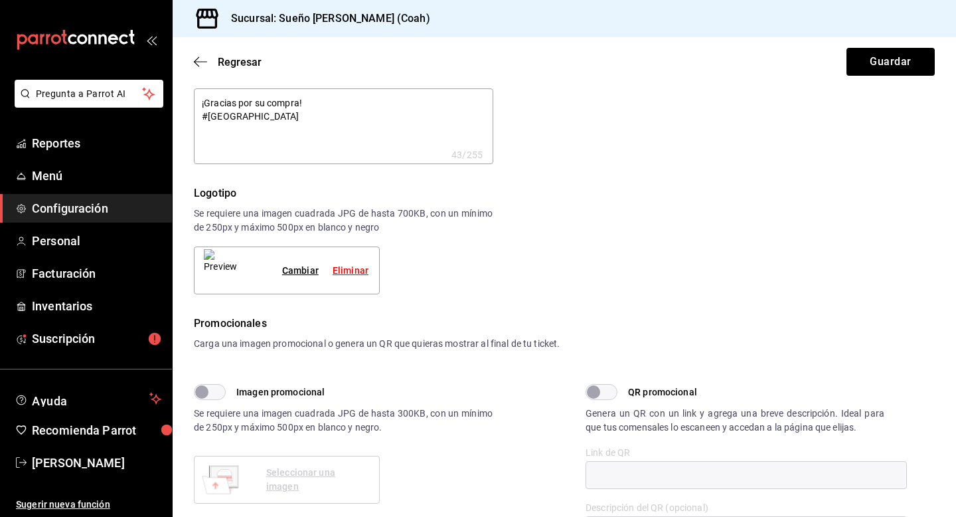
type textarea "x"
click at [278, 110] on textarea "¡Gracias por su compra! #[GEOGRAPHIC_DATA]" at bounding box center [343, 126] width 299 height 76
type textarea "x"
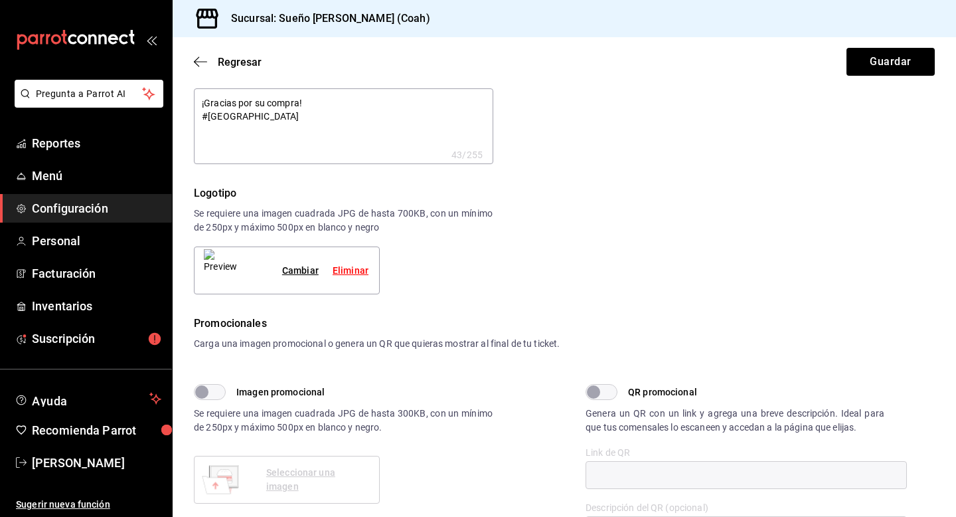
type textarea "¡Gracias por su compra!"
type textarea "x"
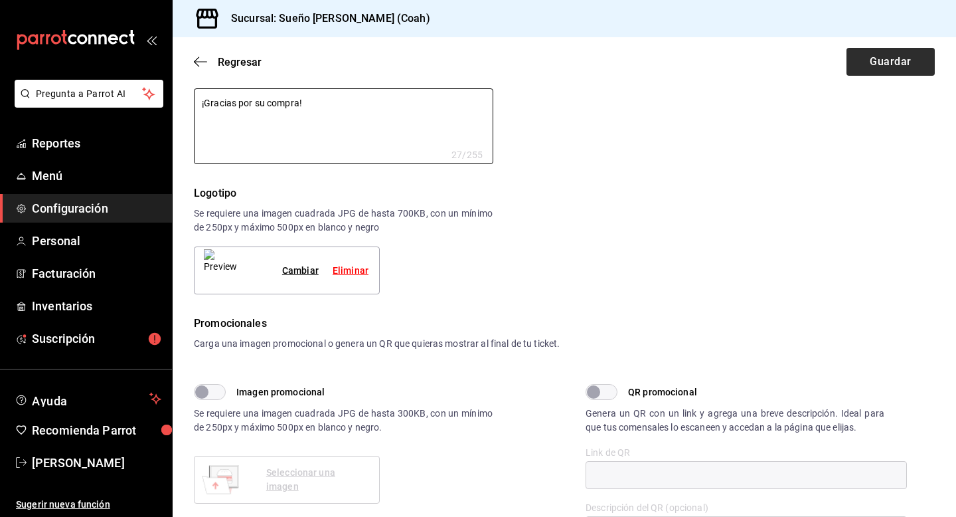
type textarea "¡Gracias por su compra!"
type textarea "x"
click at [867, 69] on button "Guardar" at bounding box center [891, 62] width 88 height 28
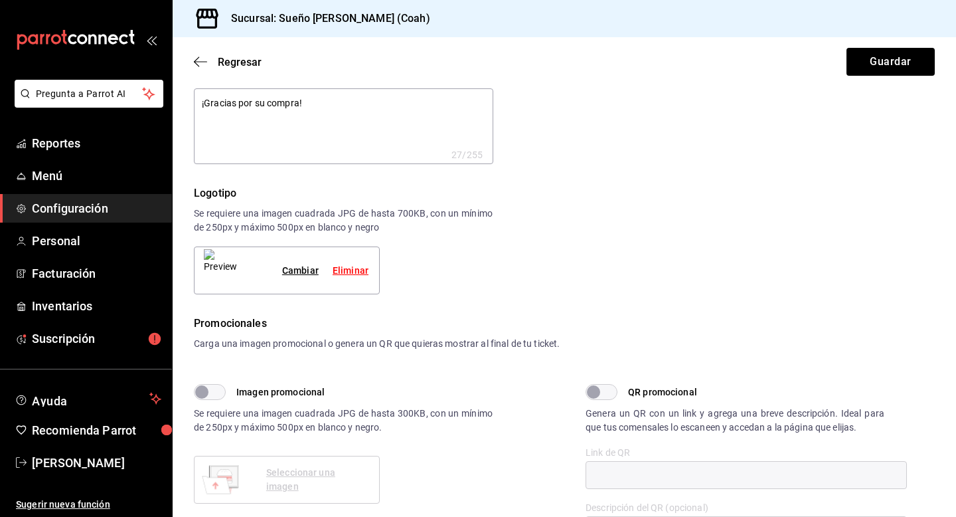
type textarea "x"
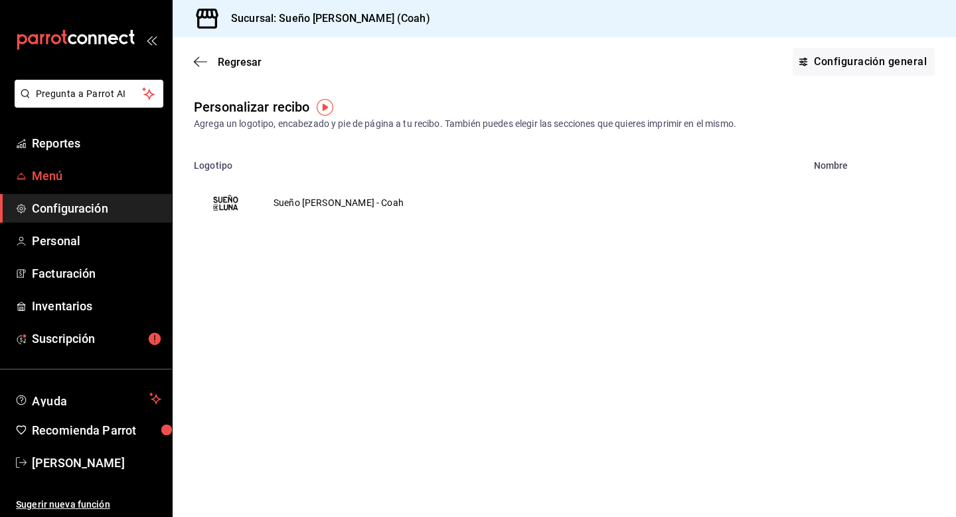
click at [82, 177] on span "Menú" at bounding box center [96, 176] width 129 height 18
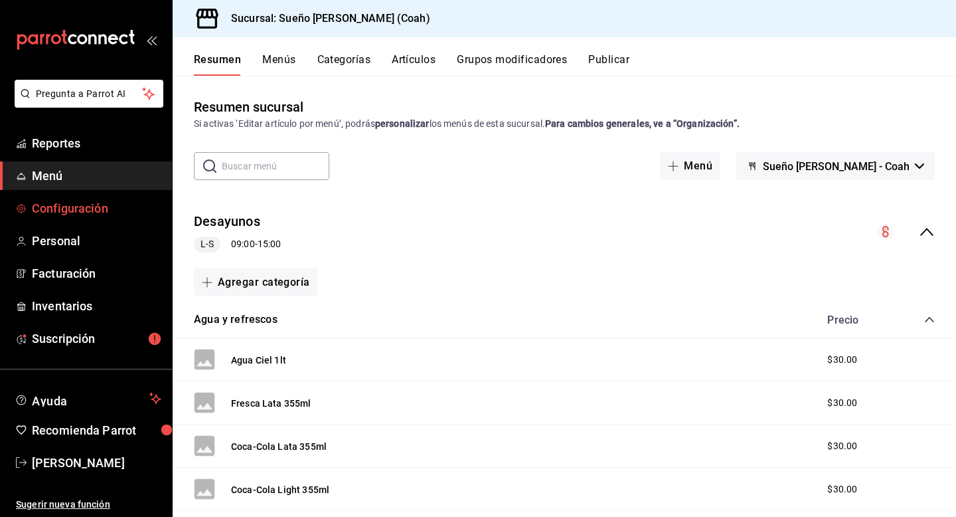
click at [118, 214] on span "Configuración" at bounding box center [96, 208] width 129 height 18
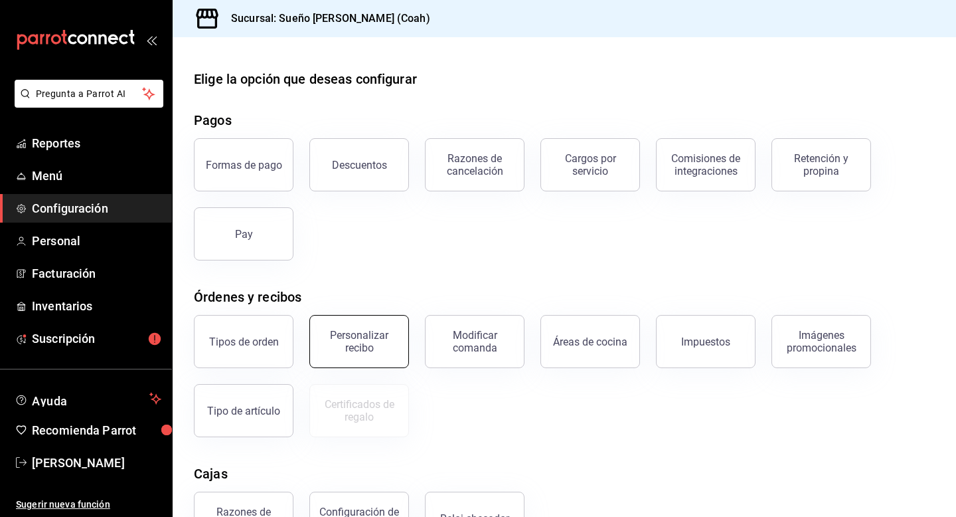
click at [392, 341] on div "Personalizar recibo" at bounding box center [359, 341] width 82 height 25
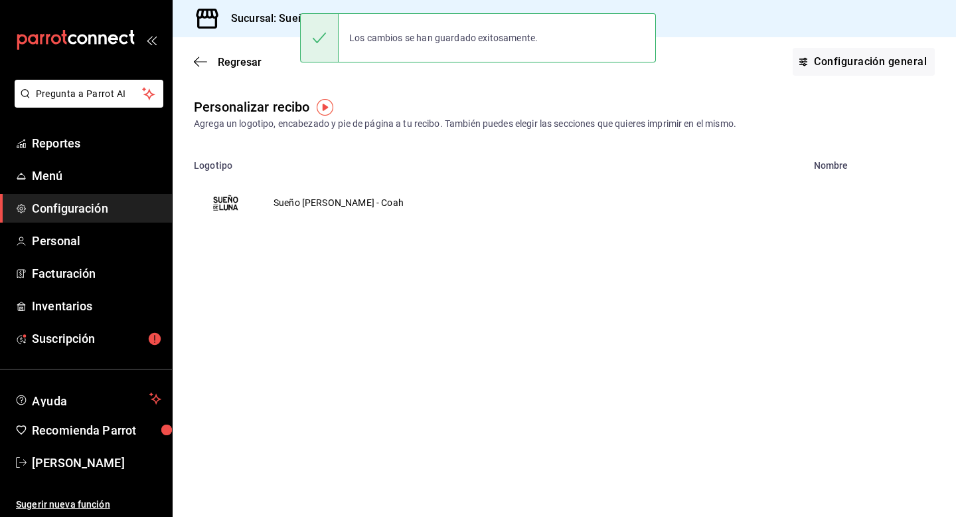
click at [235, 203] on img "voidReasonsTable" at bounding box center [226, 203] width 32 height 32
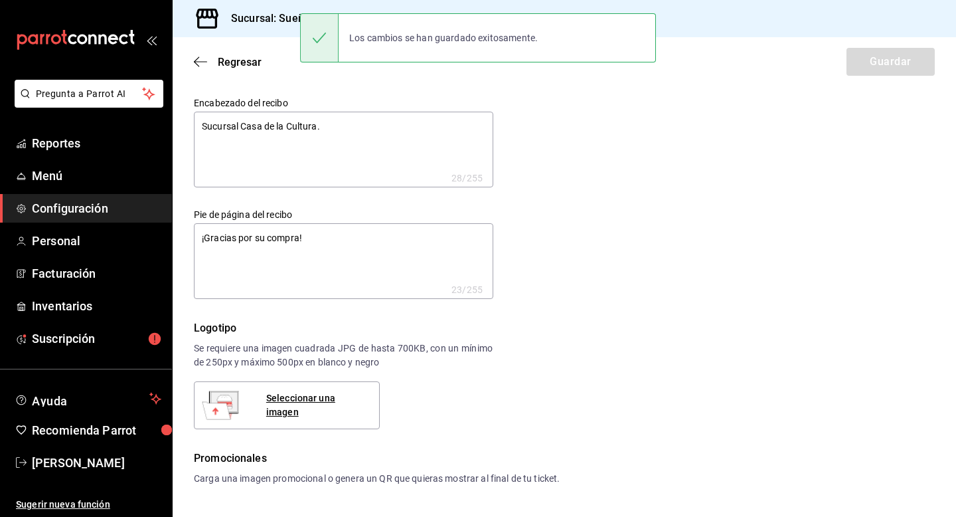
type textarea "x"
